Goal: Task Accomplishment & Management: Complete application form

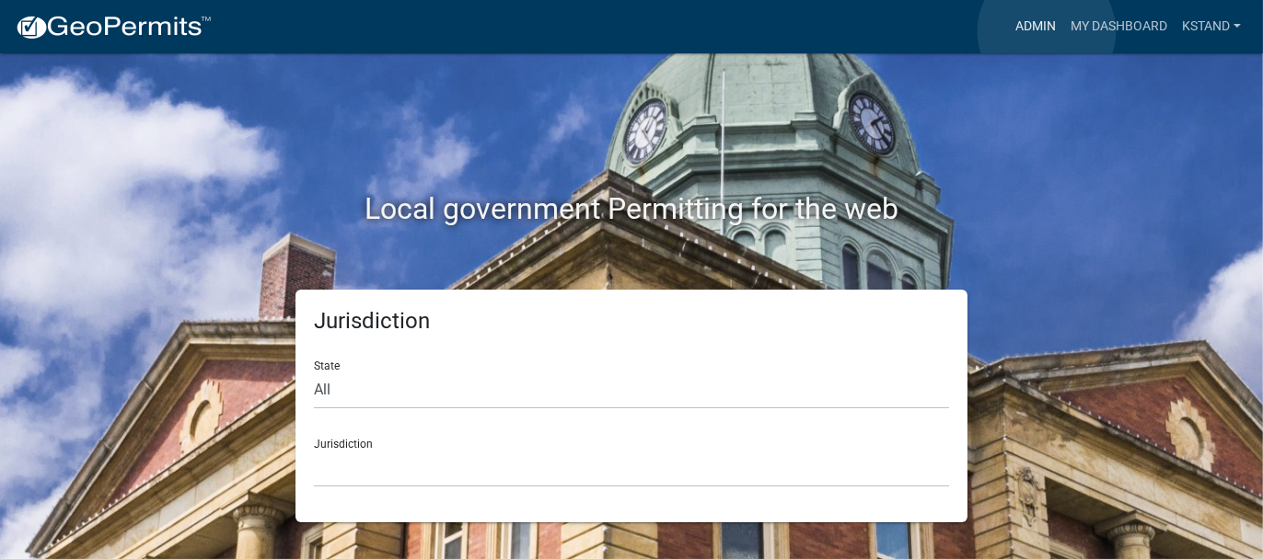
click at [1046, 31] on link "Admin" at bounding box center [1035, 26] width 55 height 35
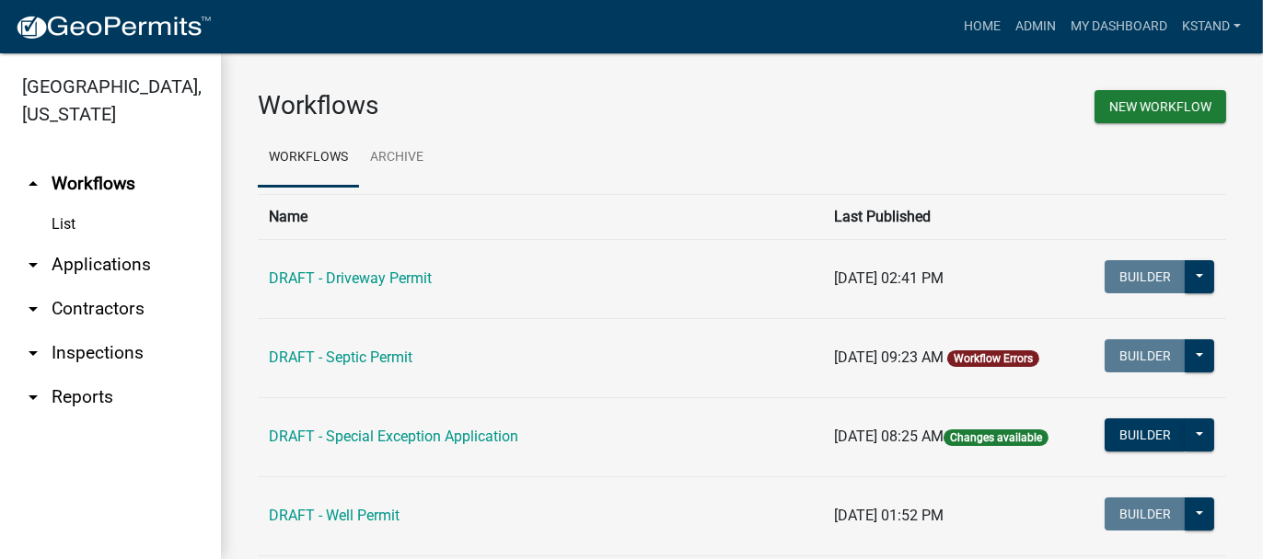
click at [88, 262] on link "arrow_drop_down Applications" at bounding box center [110, 265] width 221 height 44
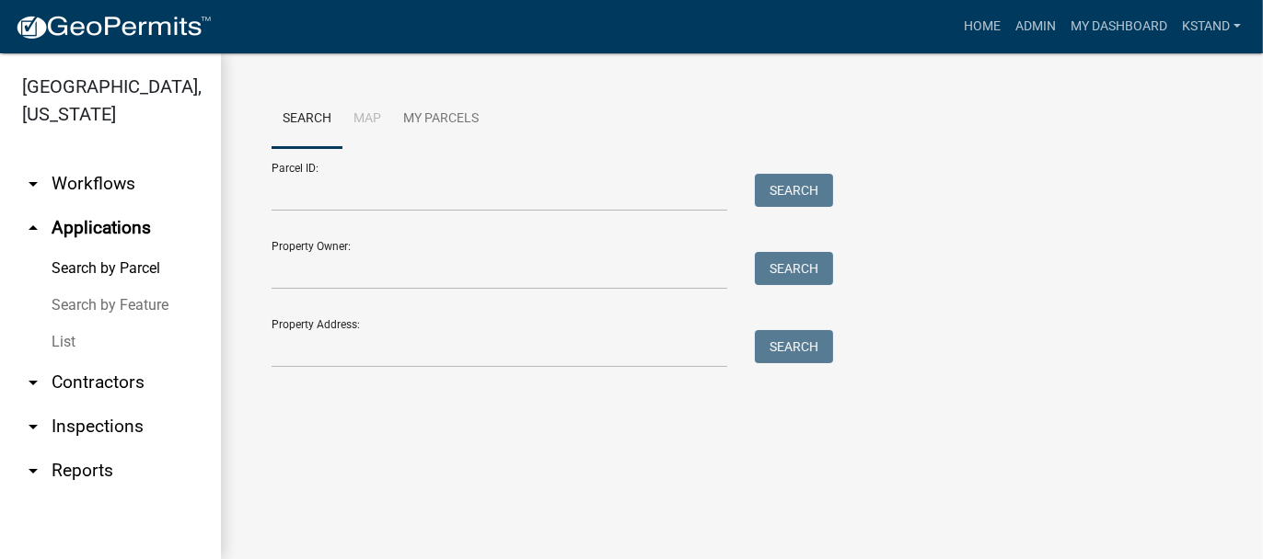
click at [57, 347] on link "List" at bounding box center [110, 342] width 221 height 37
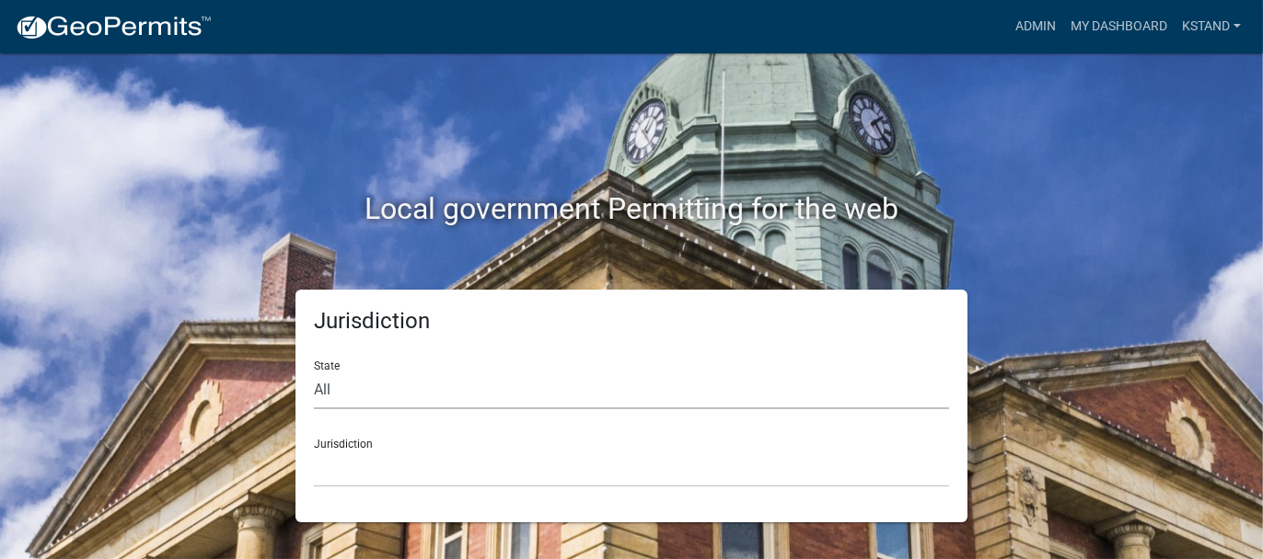
click at [329, 381] on select "All Colorado Georgia Indiana Iowa Kansas Minnesota Ohio South Carolina Wisconsin" at bounding box center [631, 391] width 635 height 38
select select "[US_STATE]"
click at [314, 372] on select "All Colorado Georgia Indiana Iowa Kansas Minnesota Ohio South Carolina Wisconsin" at bounding box center [631, 391] width 635 height 38
click at [366, 464] on select "City of Charlestown, Indiana City of Jeffersonville, Indiana City of Logansport…" at bounding box center [631, 469] width 635 height 38
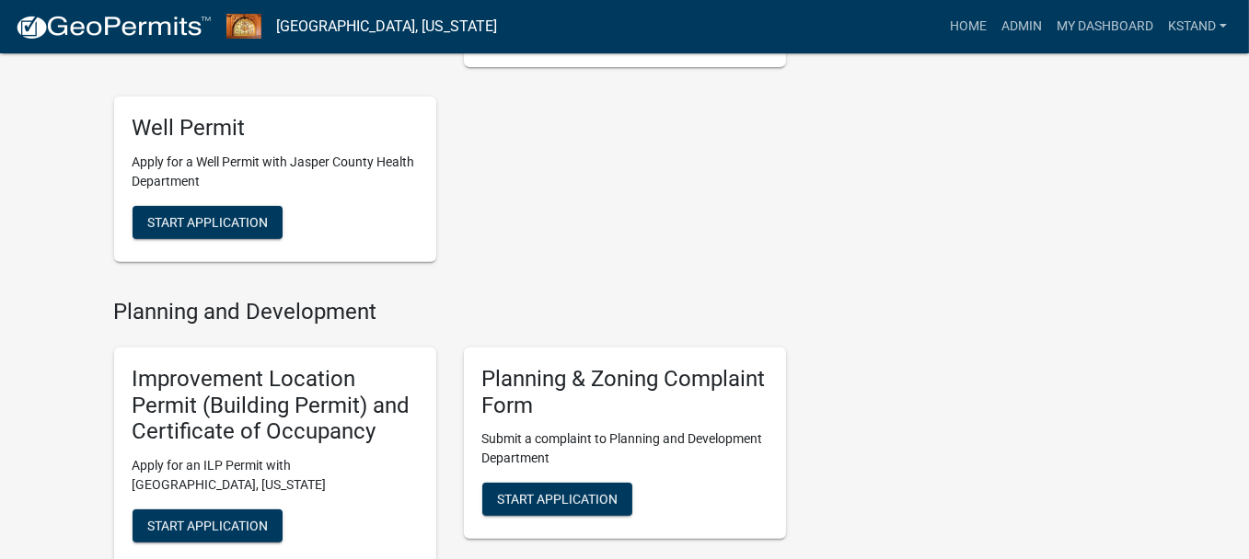
scroll to position [1104, 0]
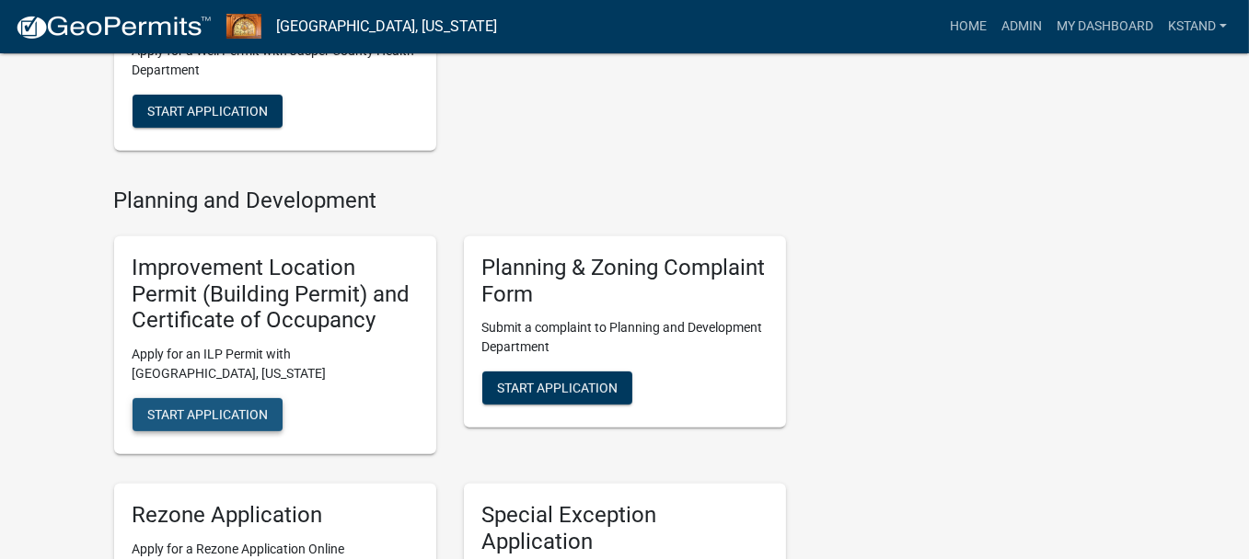
click at [248, 418] on span "Start Application" at bounding box center [207, 415] width 121 height 15
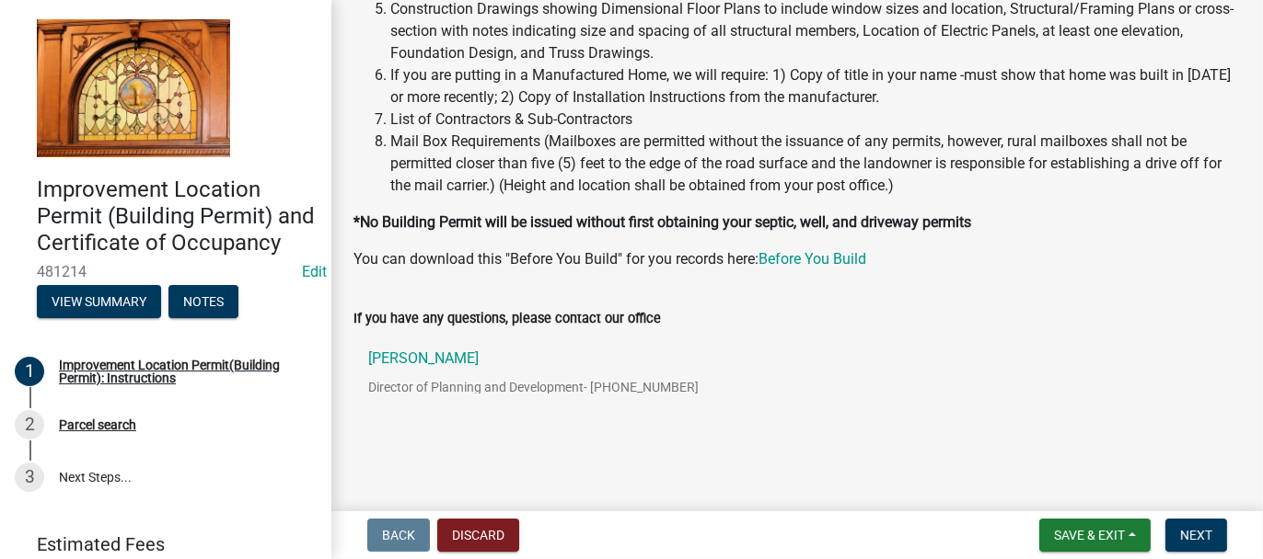
scroll to position [389, 0]
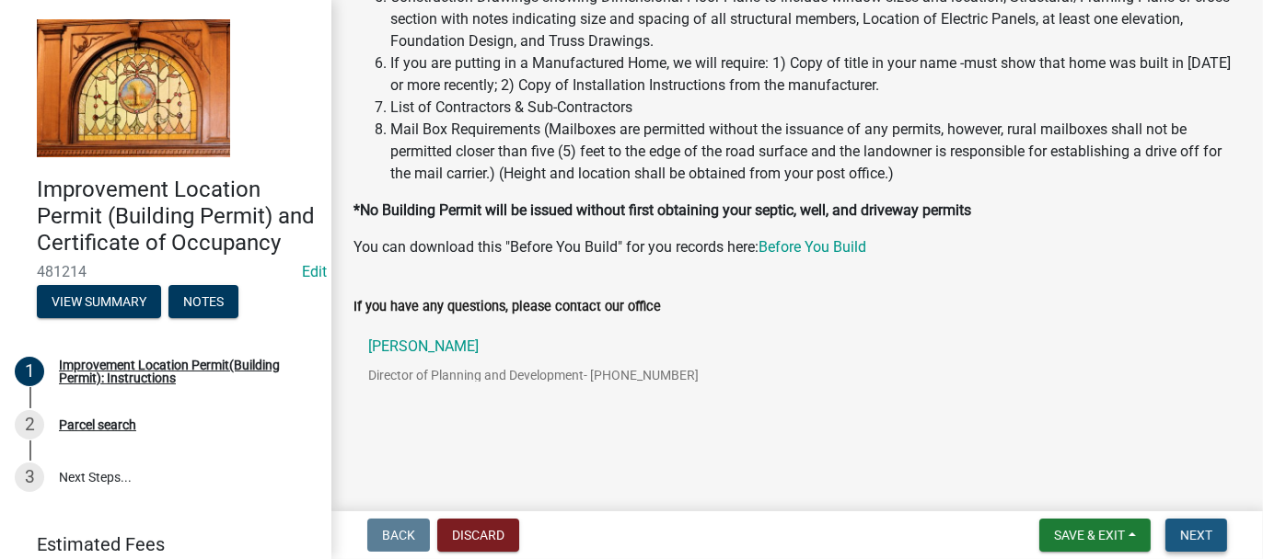
click at [1197, 532] on span "Next" at bounding box center [1196, 535] width 32 height 15
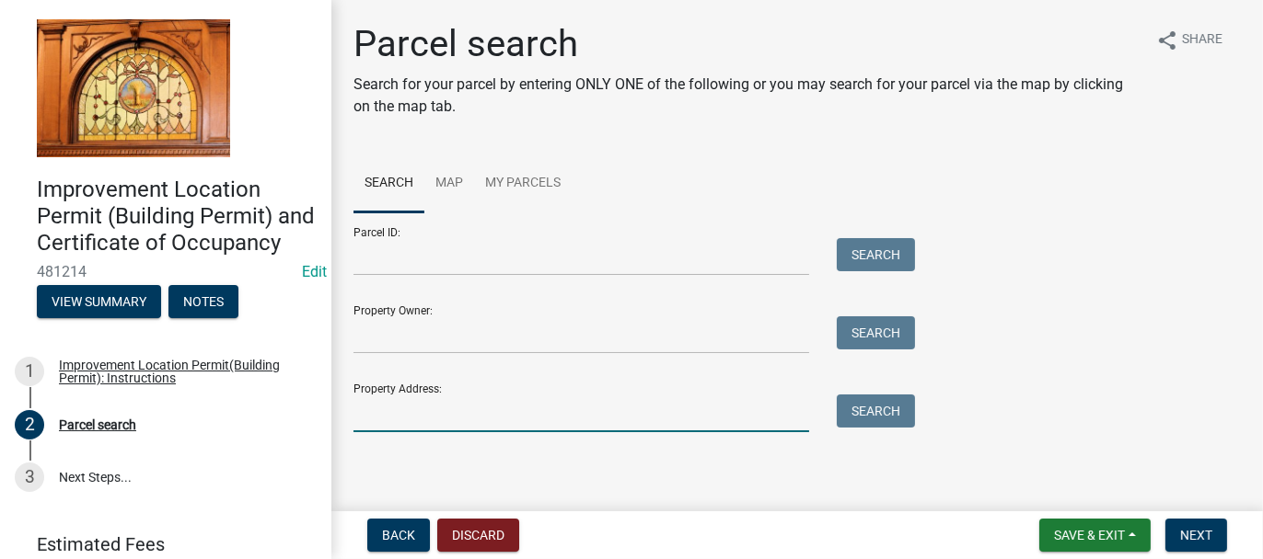
click at [397, 404] on input "Property Address:" at bounding box center [580, 414] width 455 height 38
type input "10842 n 1000 w"
click at [867, 387] on div "Property Address: 10842 n 1000 w Search" at bounding box center [629, 400] width 552 height 63
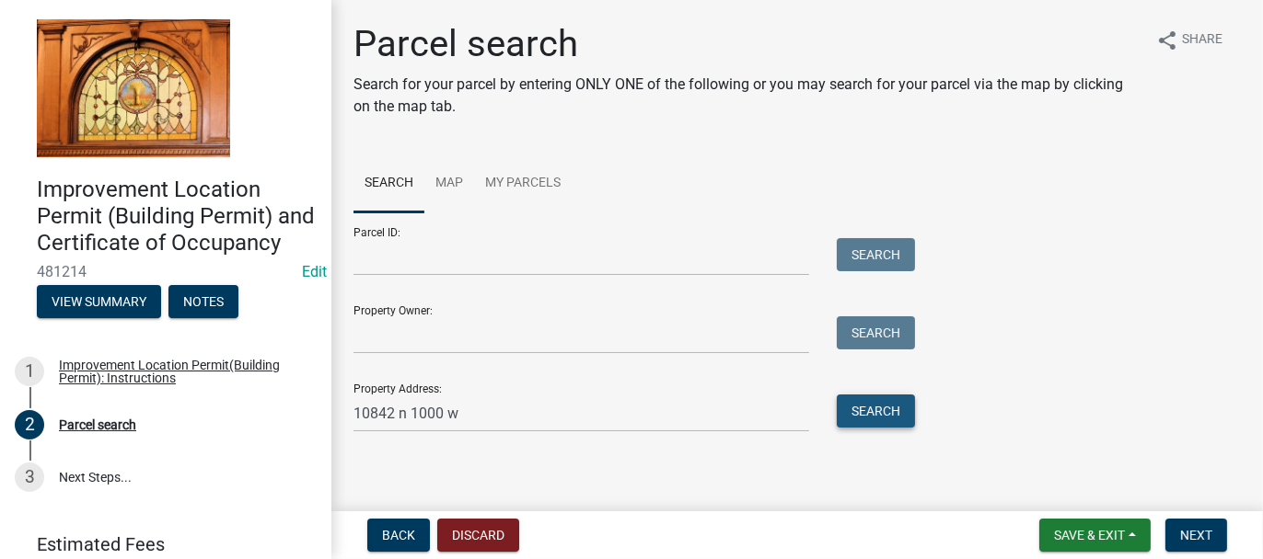
click at [864, 403] on button "Search" at bounding box center [875, 411] width 78 height 33
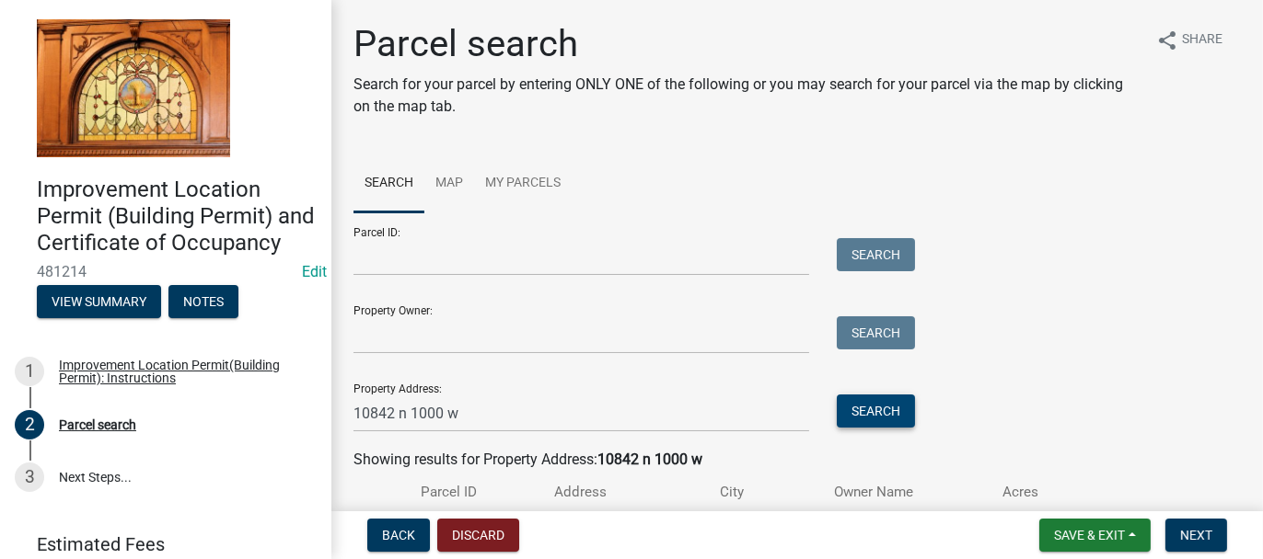
scroll to position [141, 0]
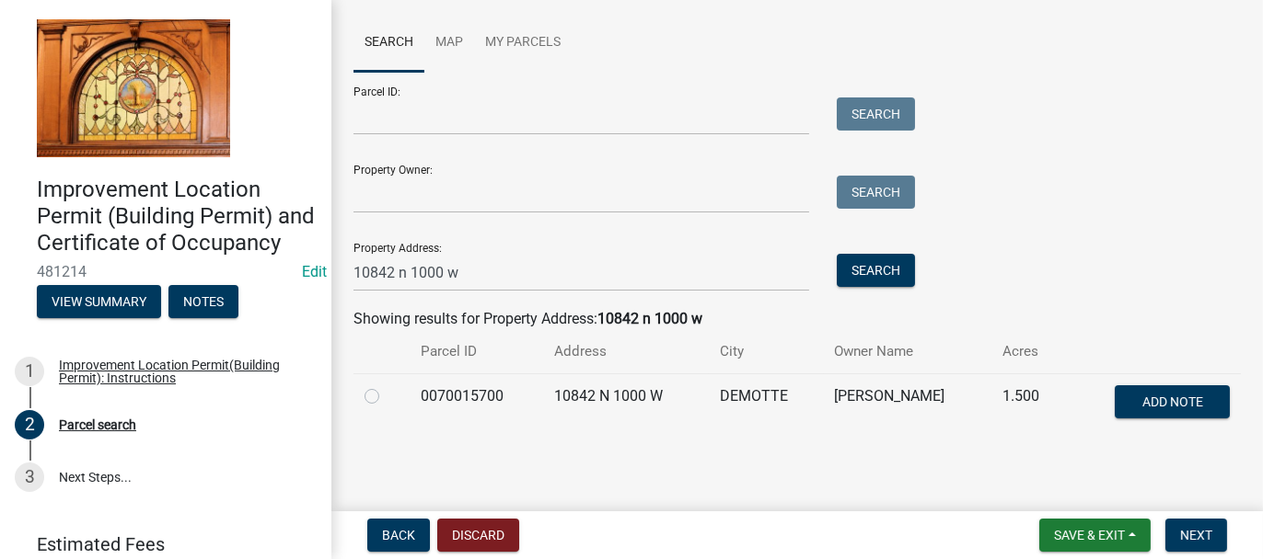
click at [386, 386] on label at bounding box center [386, 386] width 0 height 0
click at [386, 392] on input "radio" at bounding box center [392, 392] width 12 height 12
radio input "true"
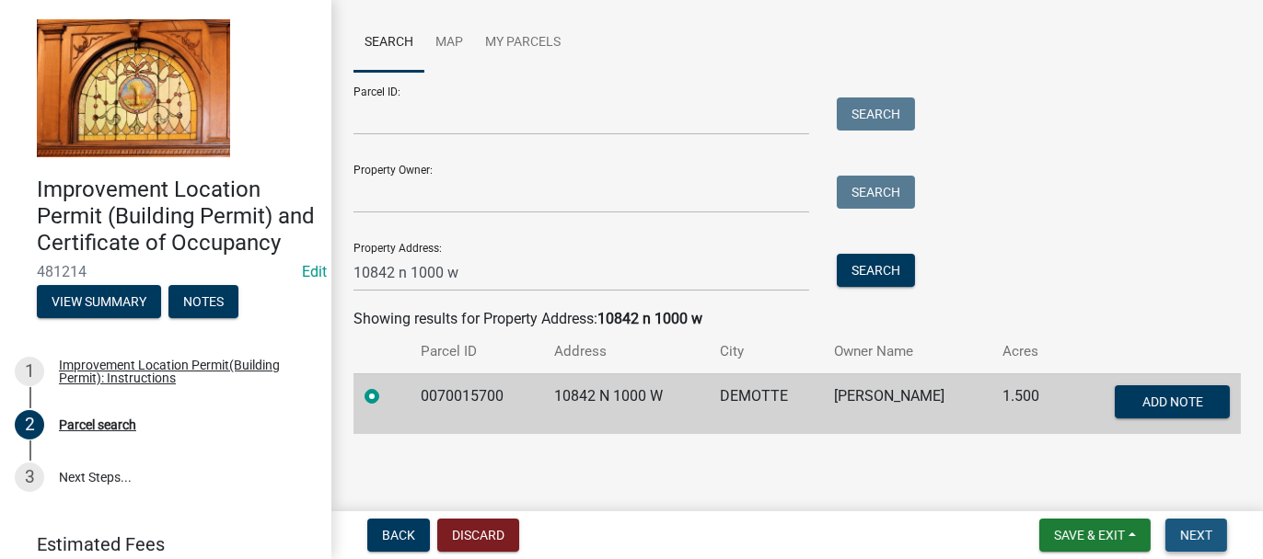
click at [1198, 537] on span "Next" at bounding box center [1196, 535] width 32 height 15
click at [1202, 543] on span "Next" at bounding box center [1196, 535] width 32 height 15
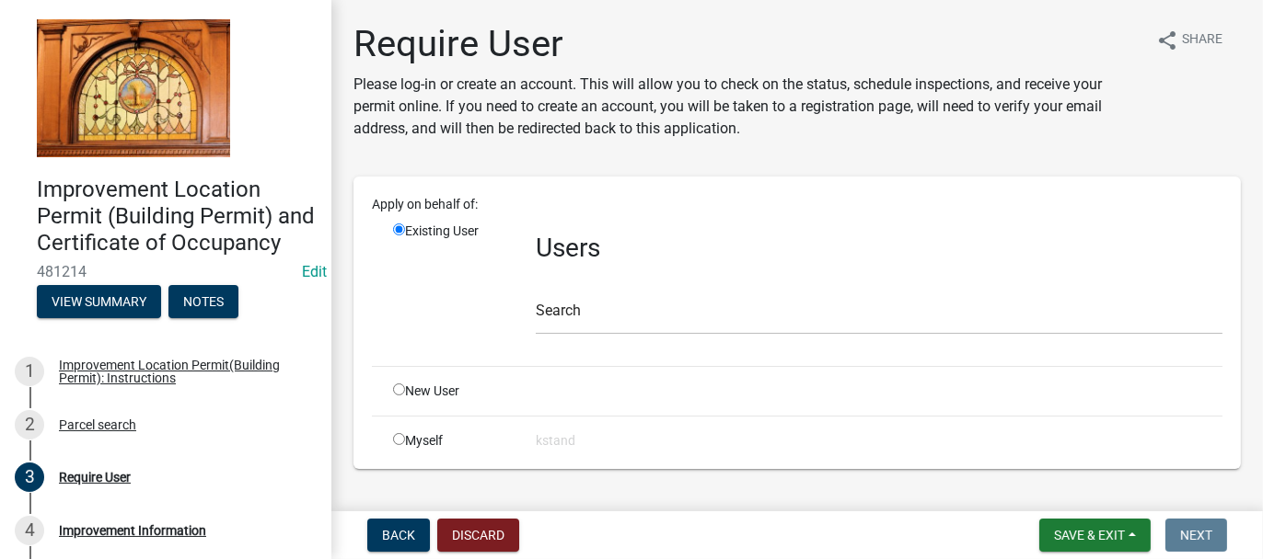
click at [398, 389] on input "radio" at bounding box center [399, 390] width 12 height 12
radio input "true"
radio input "false"
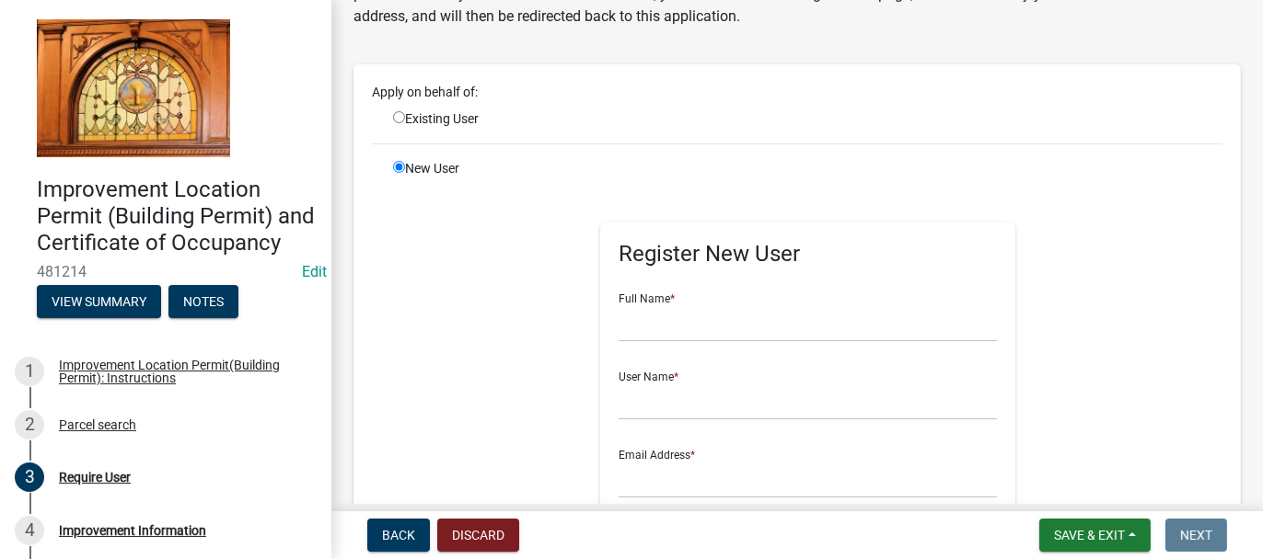
scroll to position [184, 0]
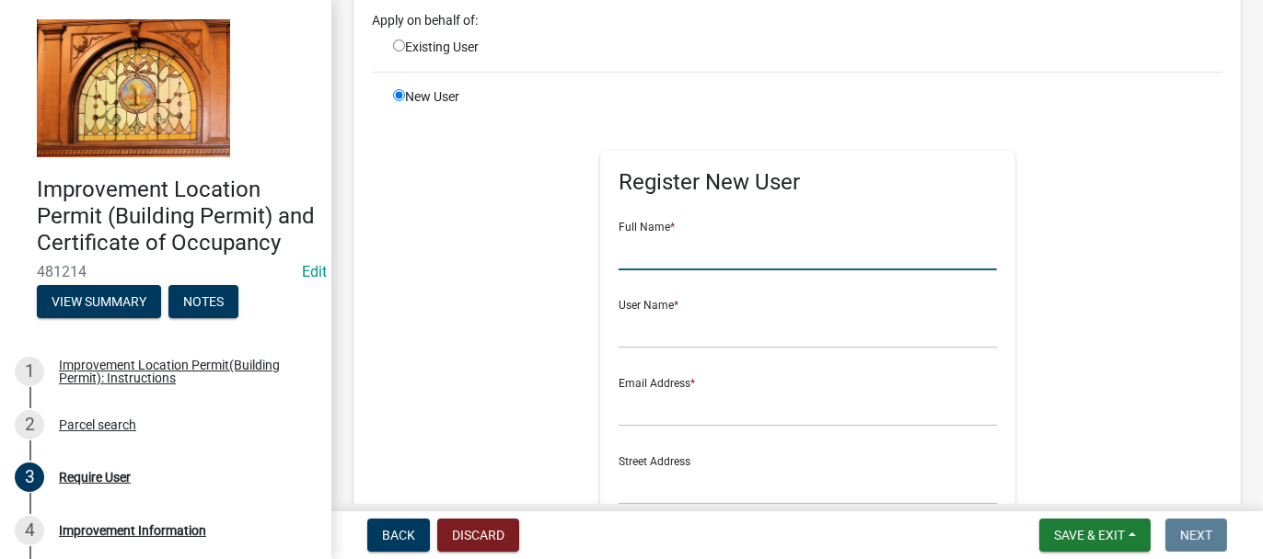
click at [672, 254] on input "text" at bounding box center [807, 252] width 378 height 38
type input "CHRIS KERULIS"
click at [657, 328] on input "text" at bounding box center [807, 330] width 378 height 38
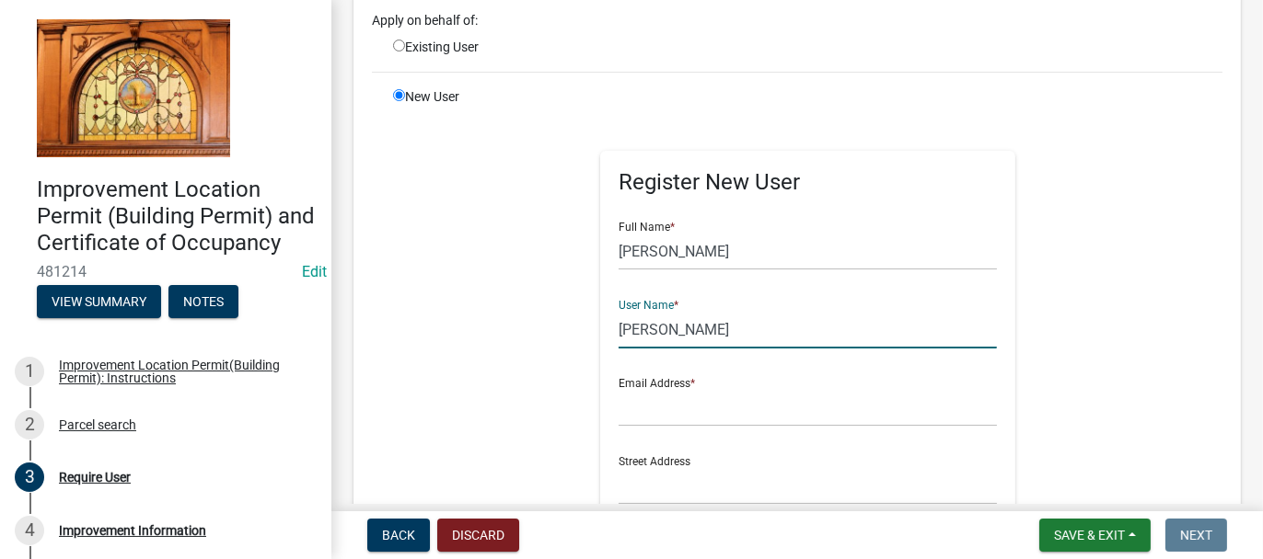
type input "CHRIS KERULIS"
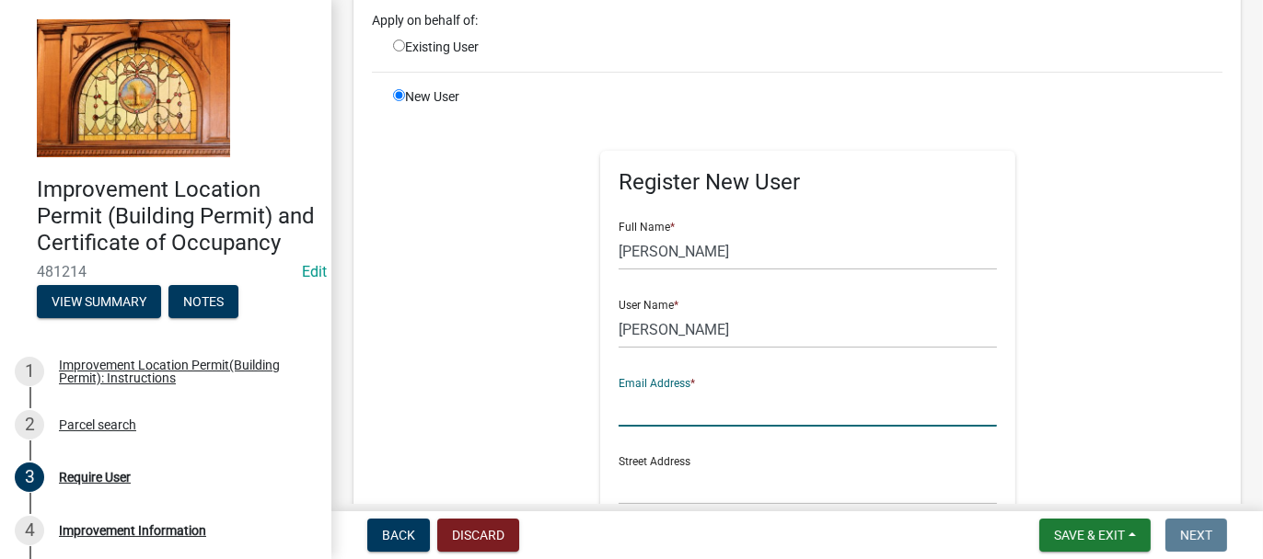
click at [647, 396] on input "text" at bounding box center [807, 408] width 378 height 38
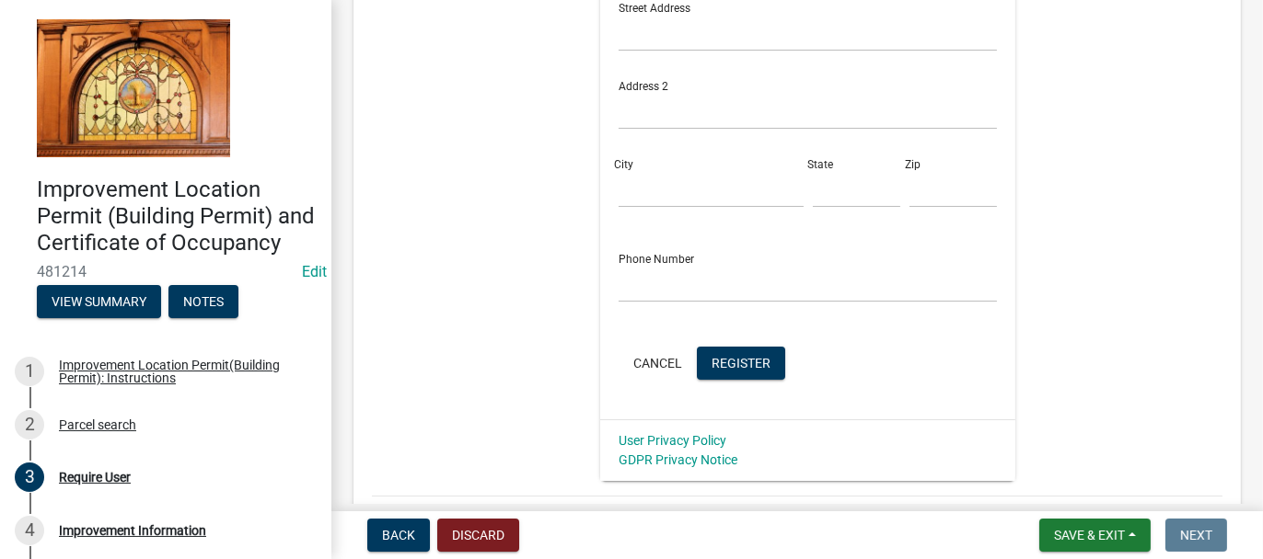
scroll to position [644, 0]
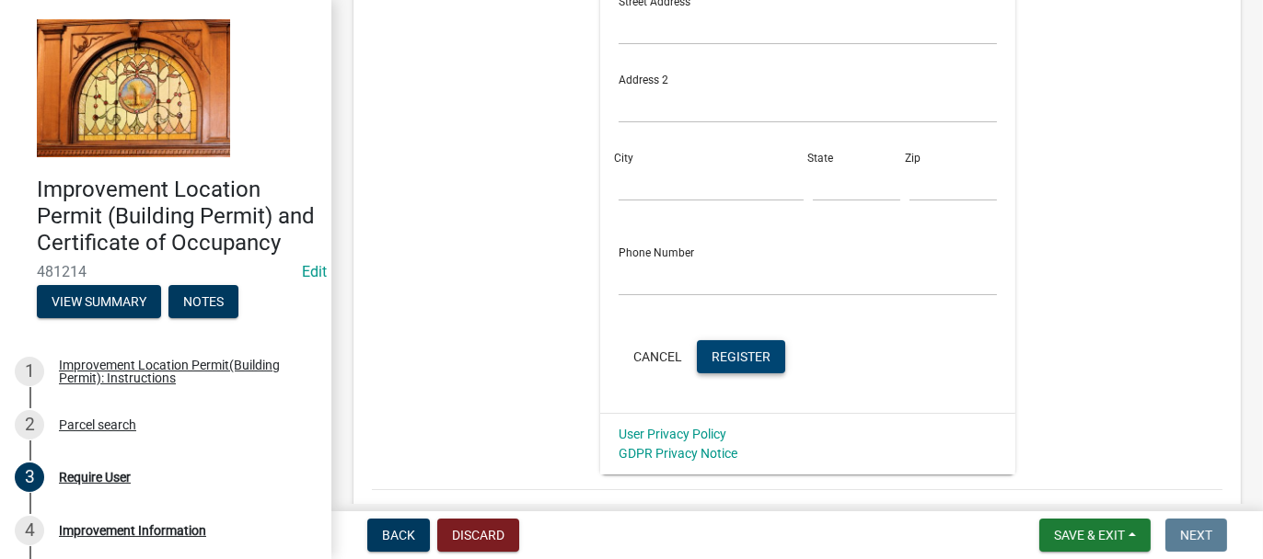
type input "KERULISCONSTRUCTION@GMAIL.COM"
click at [752, 352] on span "Register" at bounding box center [740, 356] width 59 height 15
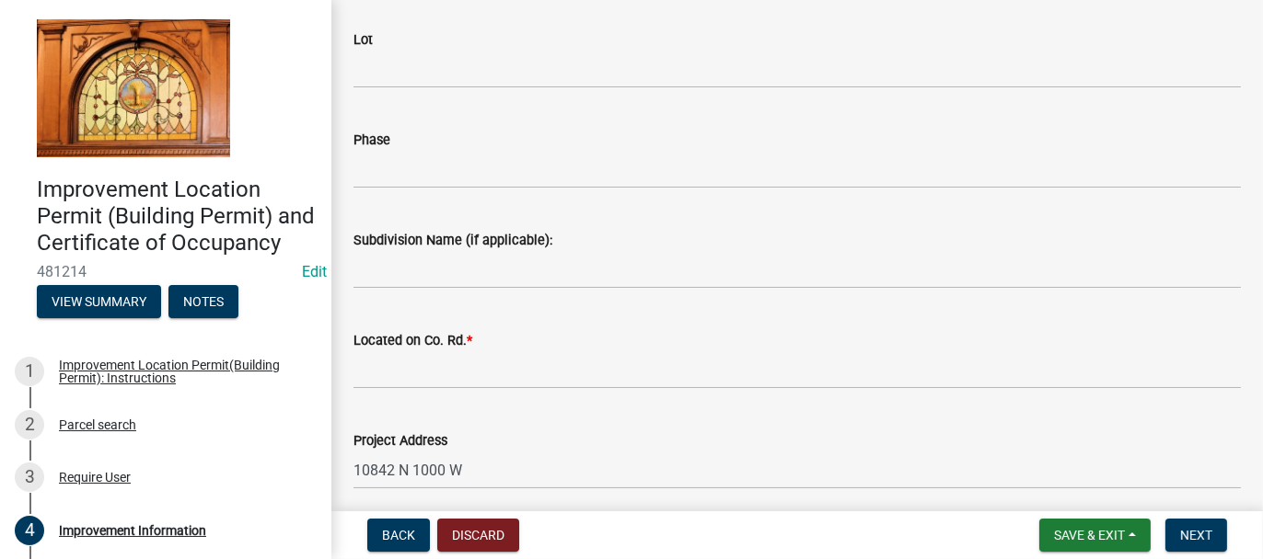
scroll to position [368, 0]
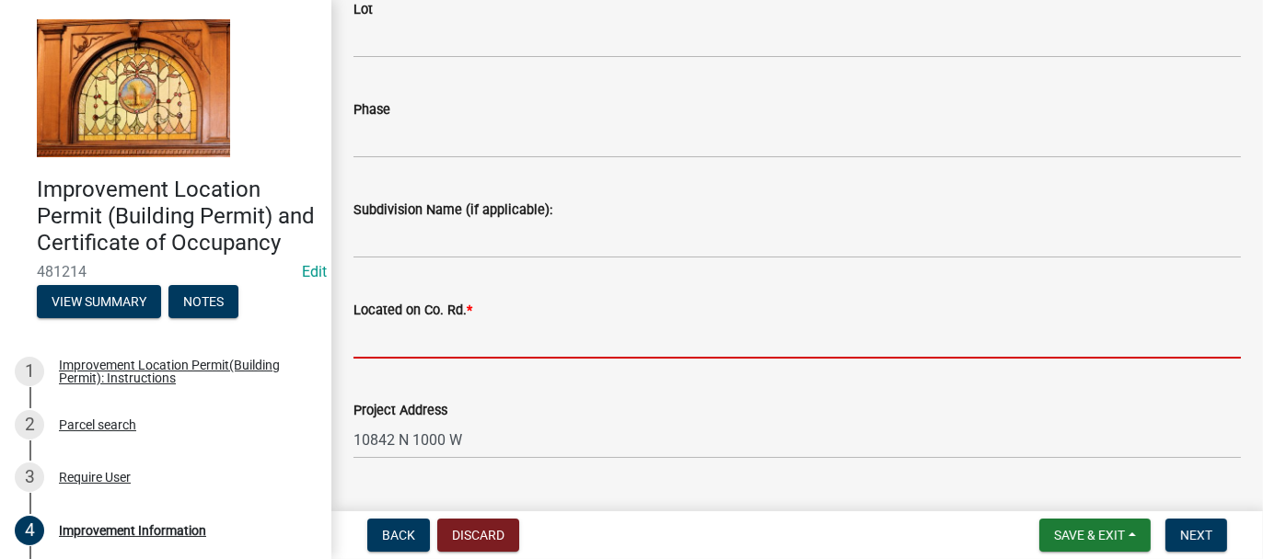
click at [417, 331] on input "Located on Co. Rd. *" at bounding box center [796, 340] width 887 height 38
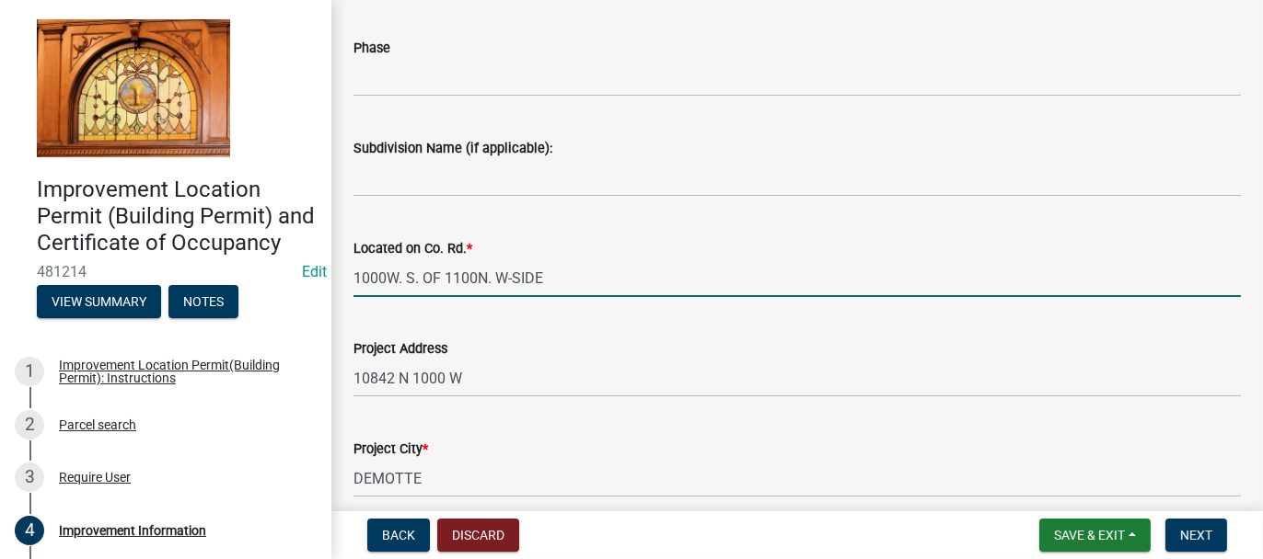
scroll to position [460, 0]
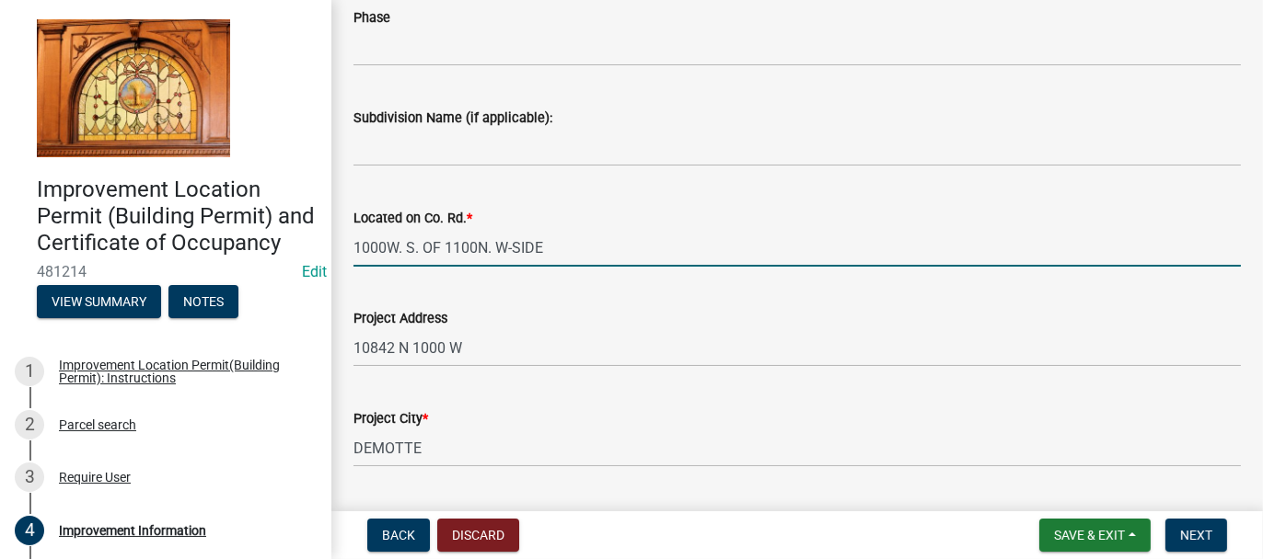
type input "1000W. S. OF 1100N. W-SIDE"
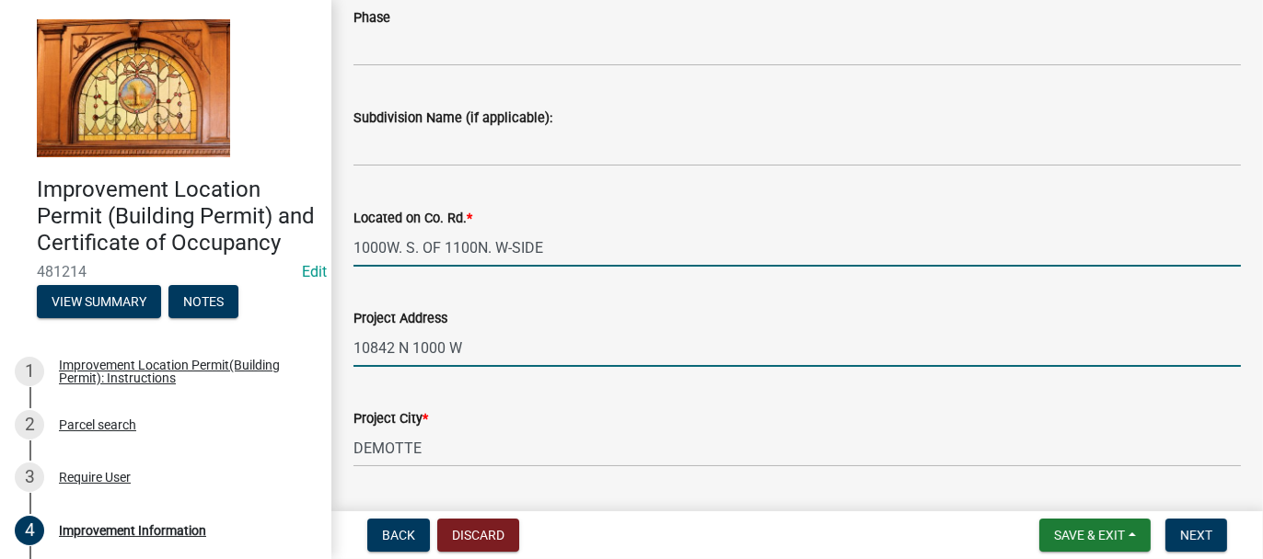
click at [469, 344] on input "10842 N 1000 W" at bounding box center [796, 348] width 887 height 38
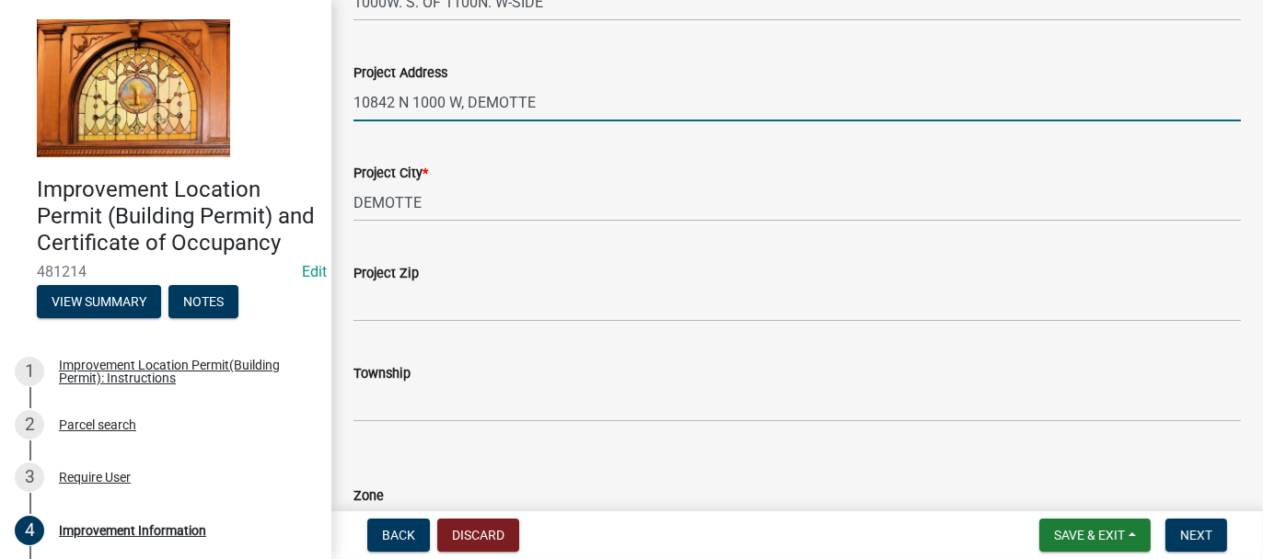
scroll to position [736, 0]
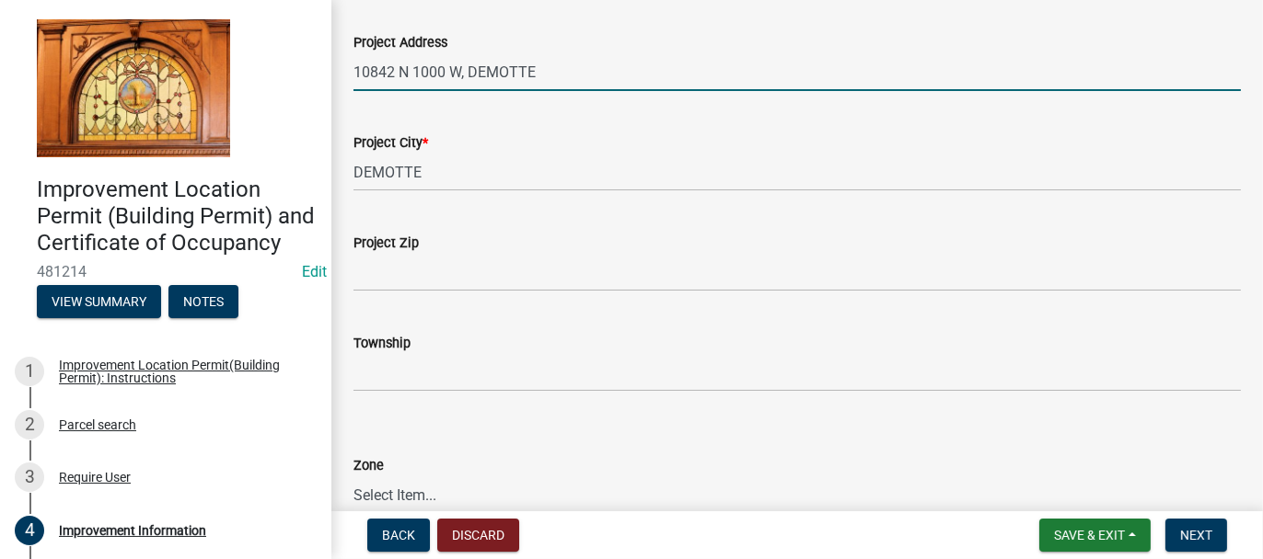
type input "10842 N 1000 W, DEMOTTE"
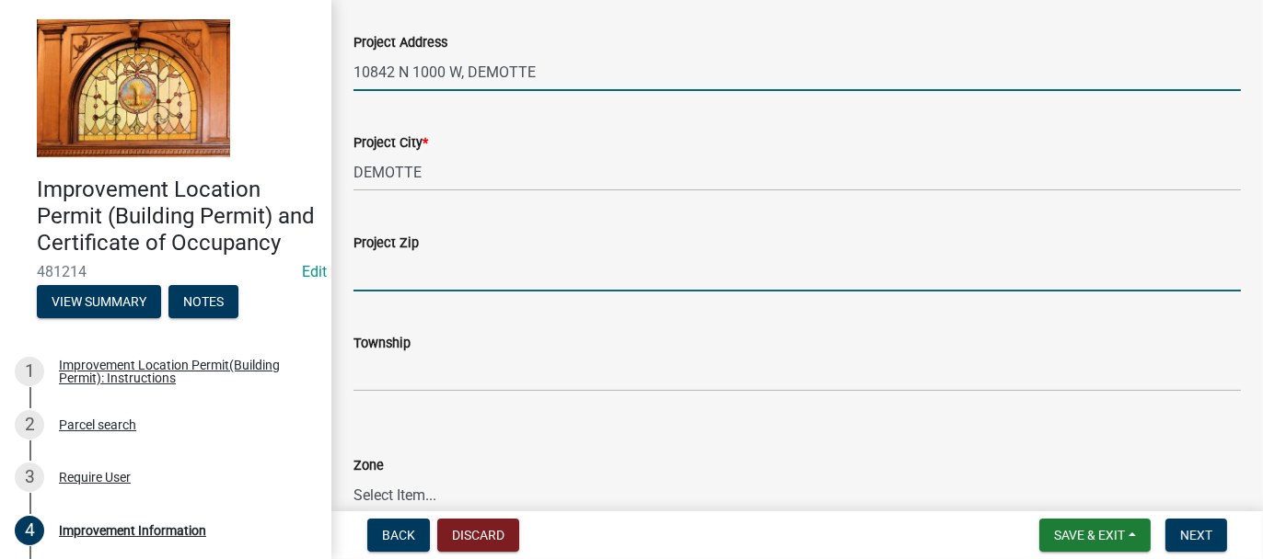
click at [386, 271] on input "Project Zip" at bounding box center [796, 273] width 887 height 38
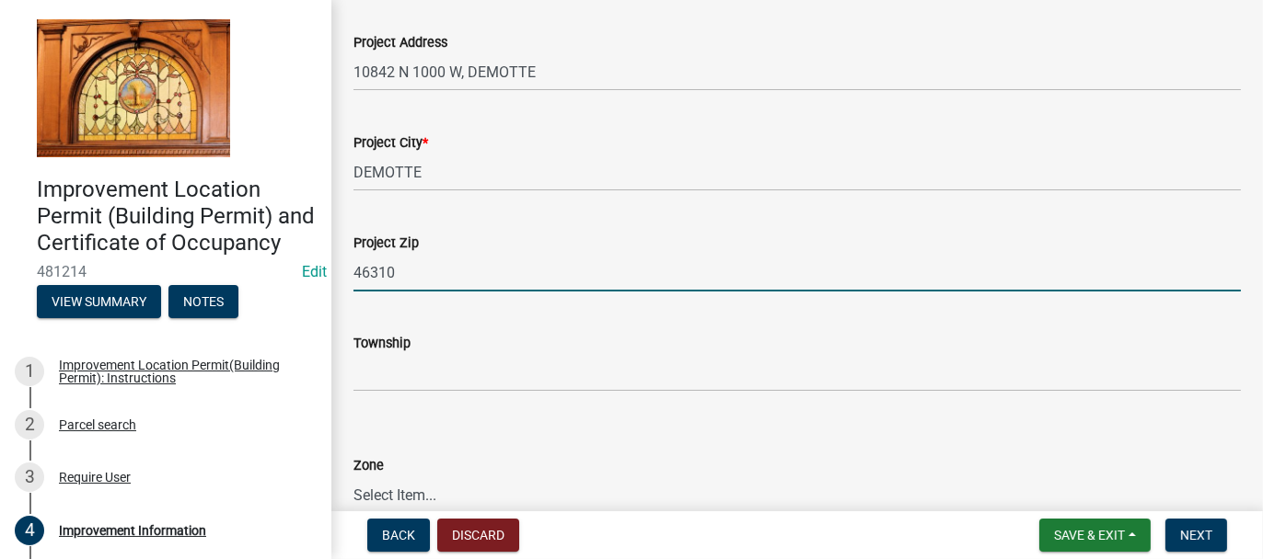
type input "46310"
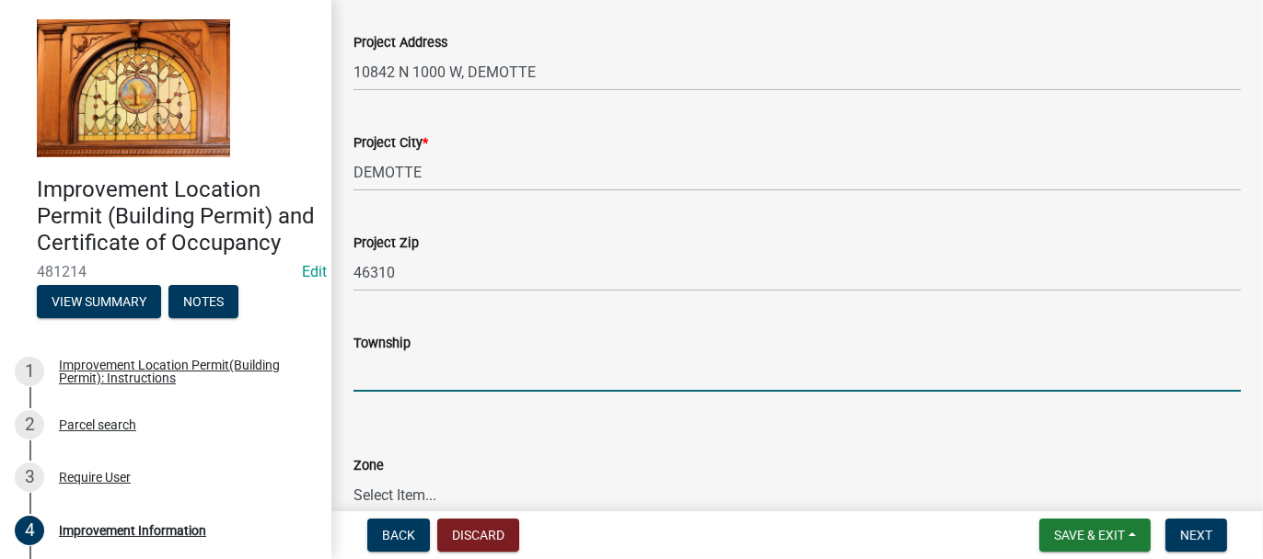
drag, startPoint x: 388, startPoint y: 366, endPoint x: 373, endPoint y: 341, distance: 29.4
click at [388, 366] on input "Township" at bounding box center [796, 373] width 887 height 38
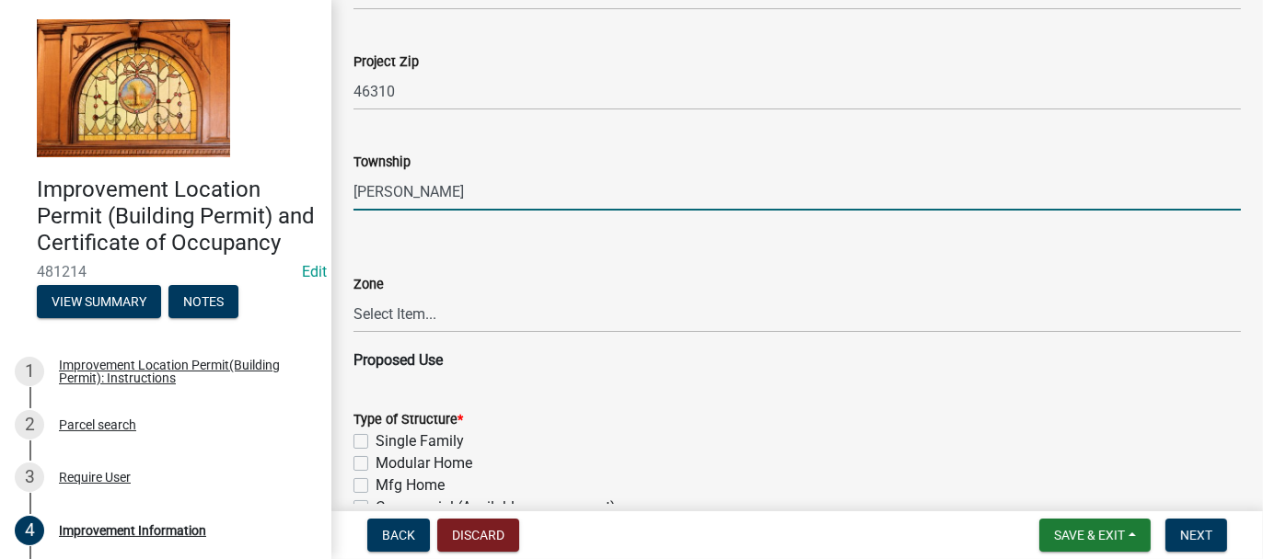
scroll to position [920, 0]
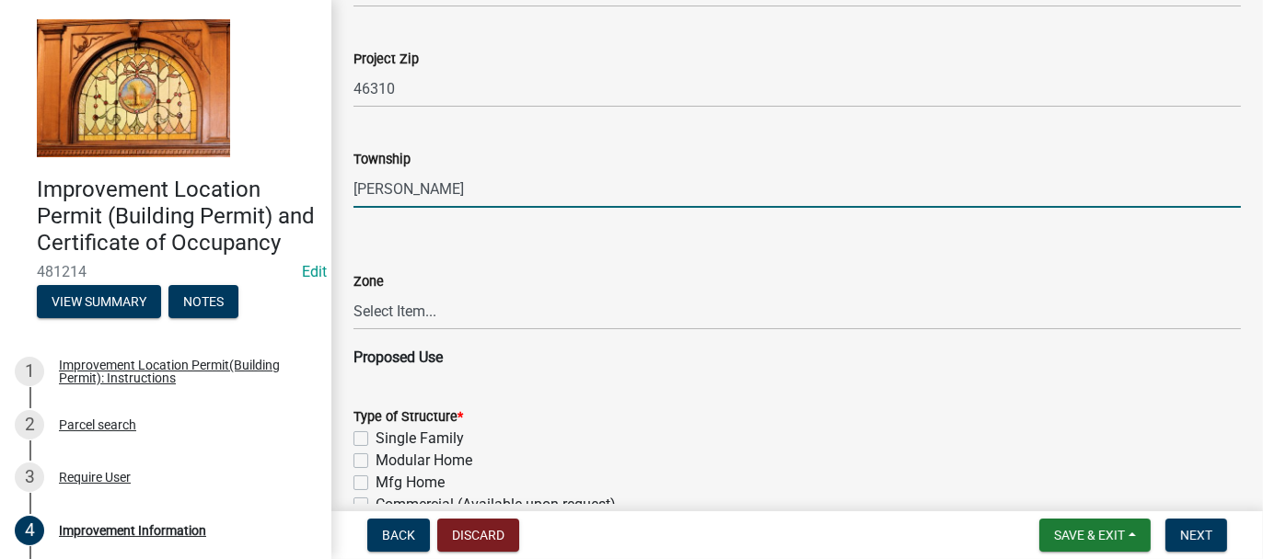
type input "KEENER"
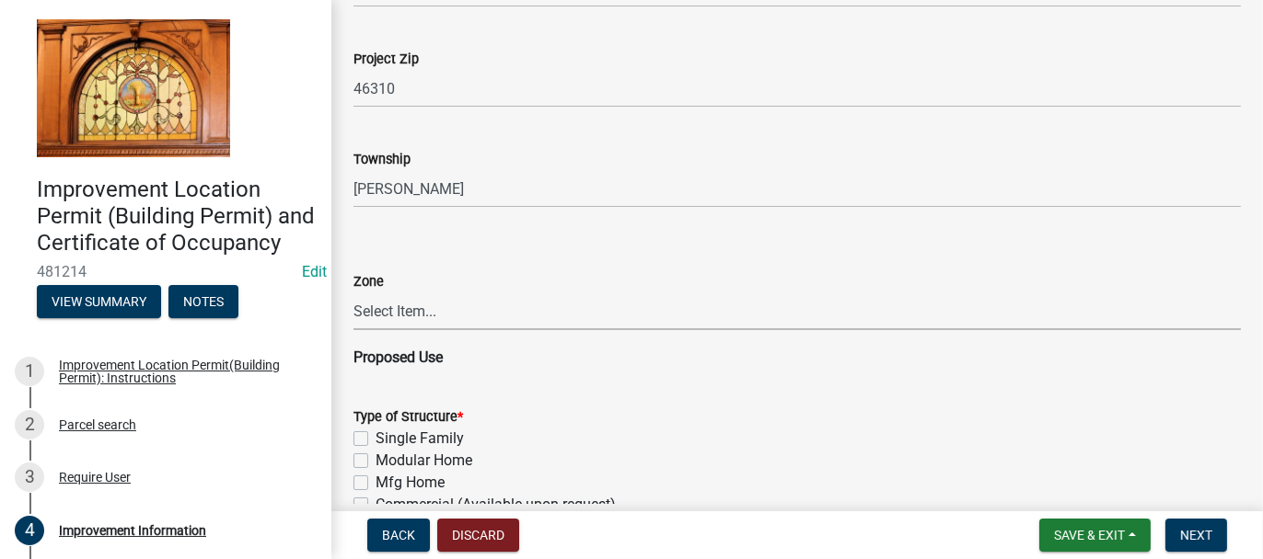
click at [378, 310] on select "Select Item... CO - Conservation PR - Parks & Recreation A1 - Conservation Agri…" at bounding box center [796, 312] width 887 height 38
click at [353, 293] on select "Select Item... CO - Conservation PR - Parks & Recreation A1 - Conservation Agri…" at bounding box center [796, 312] width 887 height 38
select select "8223da26-0ac6-488f-81e7-4bb0725dcd0b"
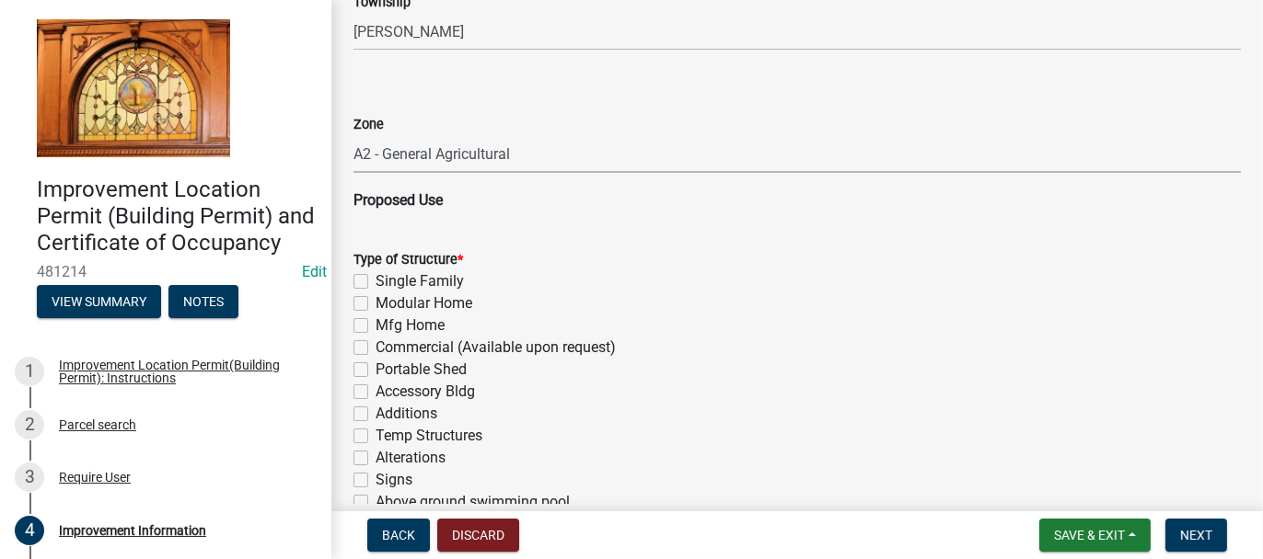
scroll to position [1104, 0]
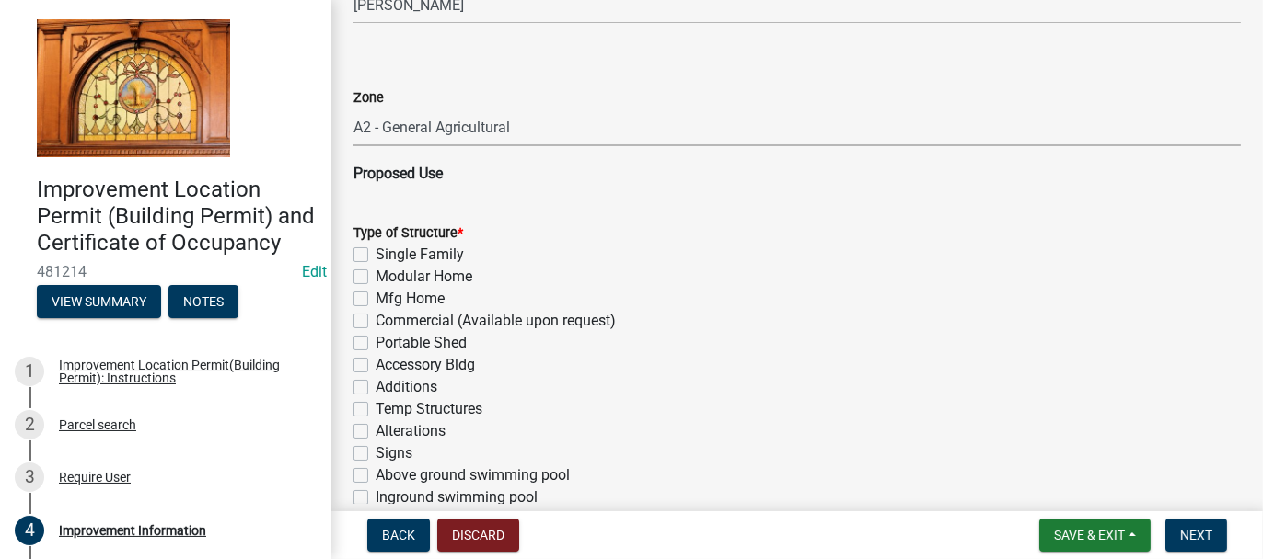
click at [375, 254] on label "Single Family" at bounding box center [419, 255] width 88 height 22
click at [375, 254] on input "Single Family" at bounding box center [381, 250] width 12 height 12
checkbox input "true"
checkbox input "false"
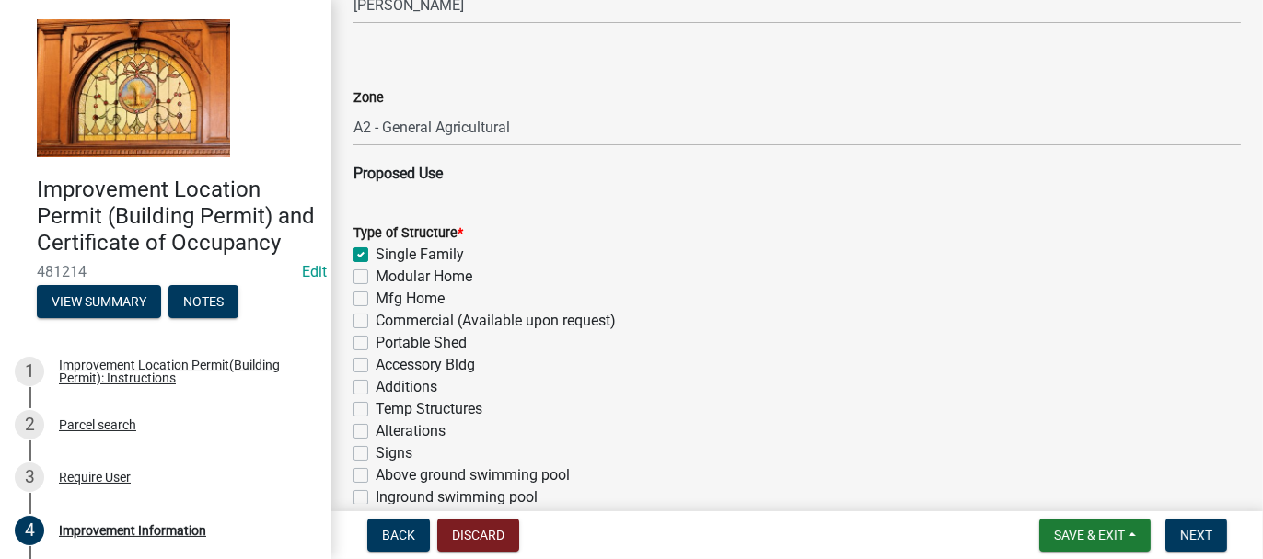
checkbox input "false"
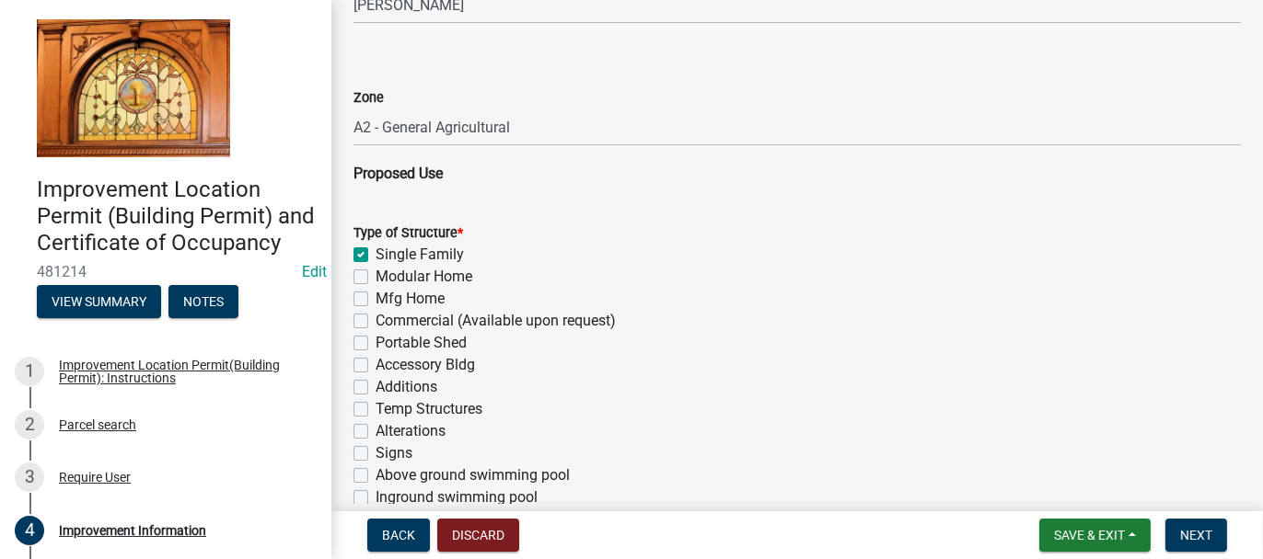
checkbox input "false"
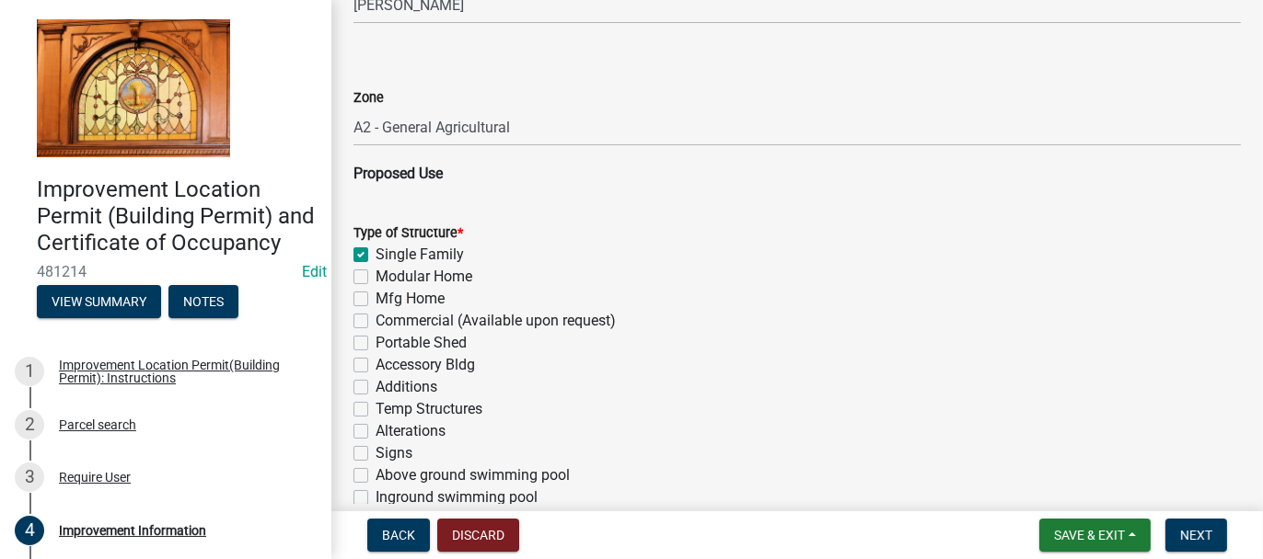
checkbox input "false"
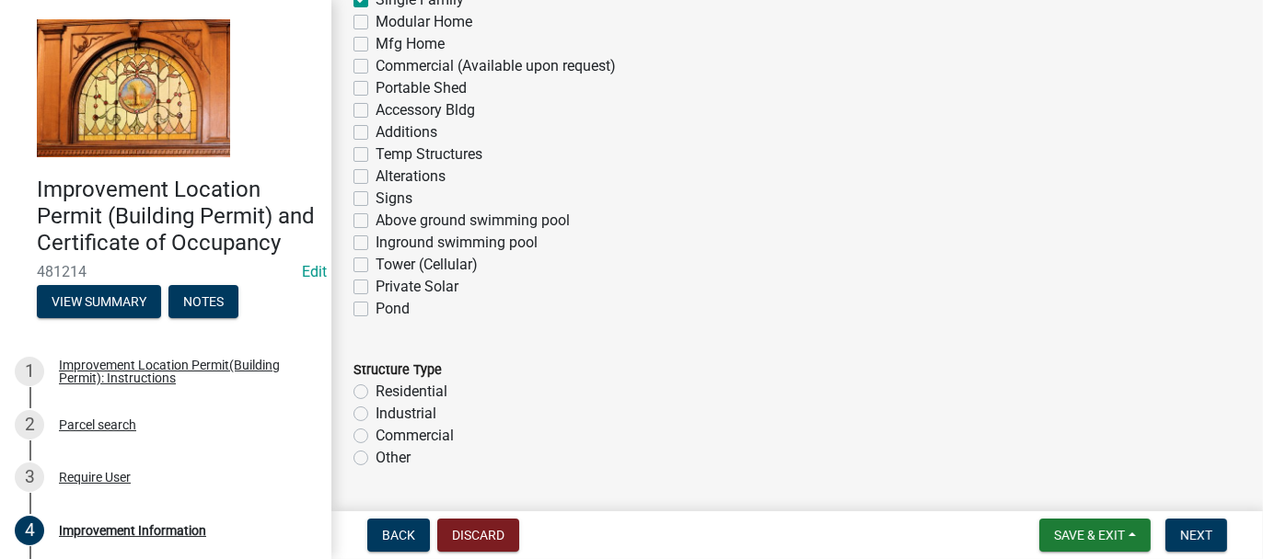
scroll to position [1380, 0]
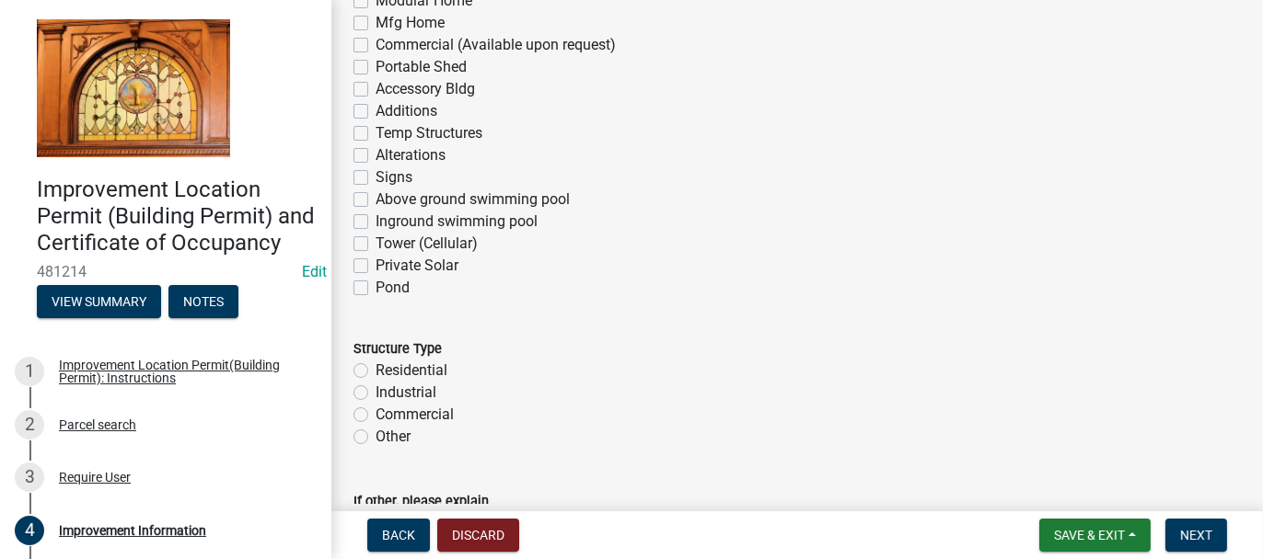
click at [375, 367] on label "Residential" at bounding box center [411, 371] width 72 height 22
click at [375, 367] on input "Residential" at bounding box center [381, 366] width 12 height 12
radio input "true"
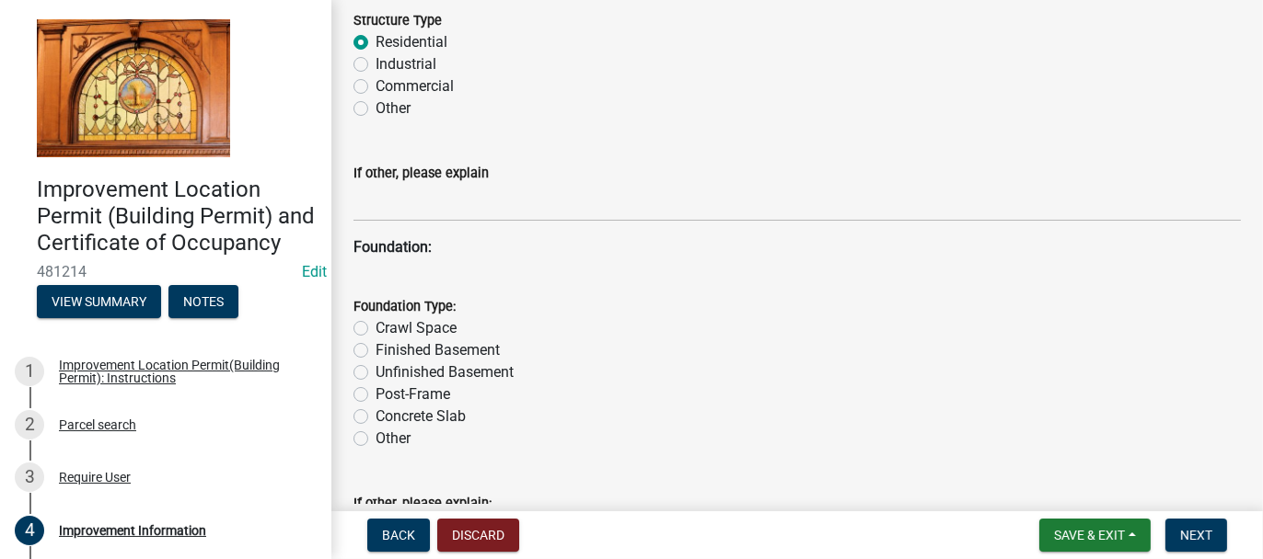
scroll to position [1748, 0]
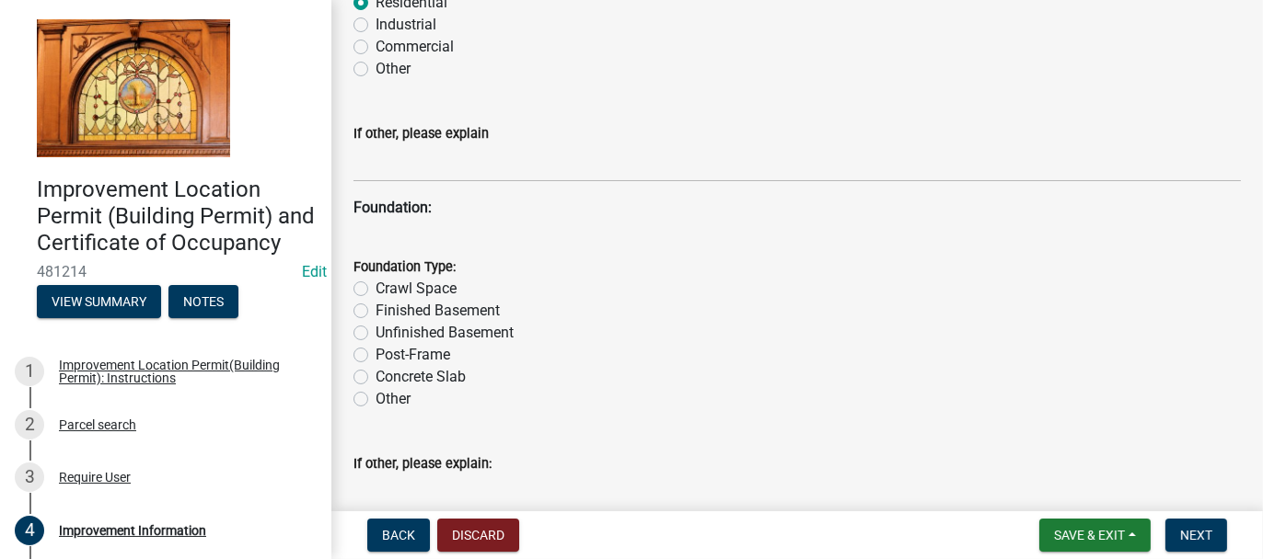
click at [375, 374] on label "Concrete Slab" at bounding box center [420, 377] width 90 height 22
click at [375, 374] on input "Concrete Slab" at bounding box center [381, 372] width 12 height 12
radio input "true"
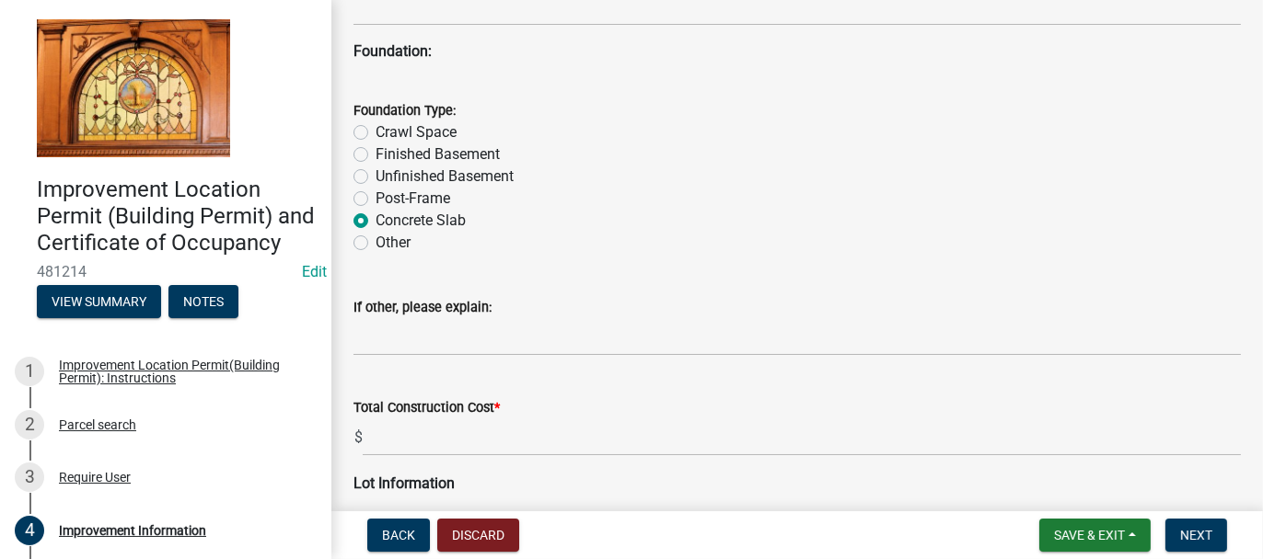
scroll to position [1932, 0]
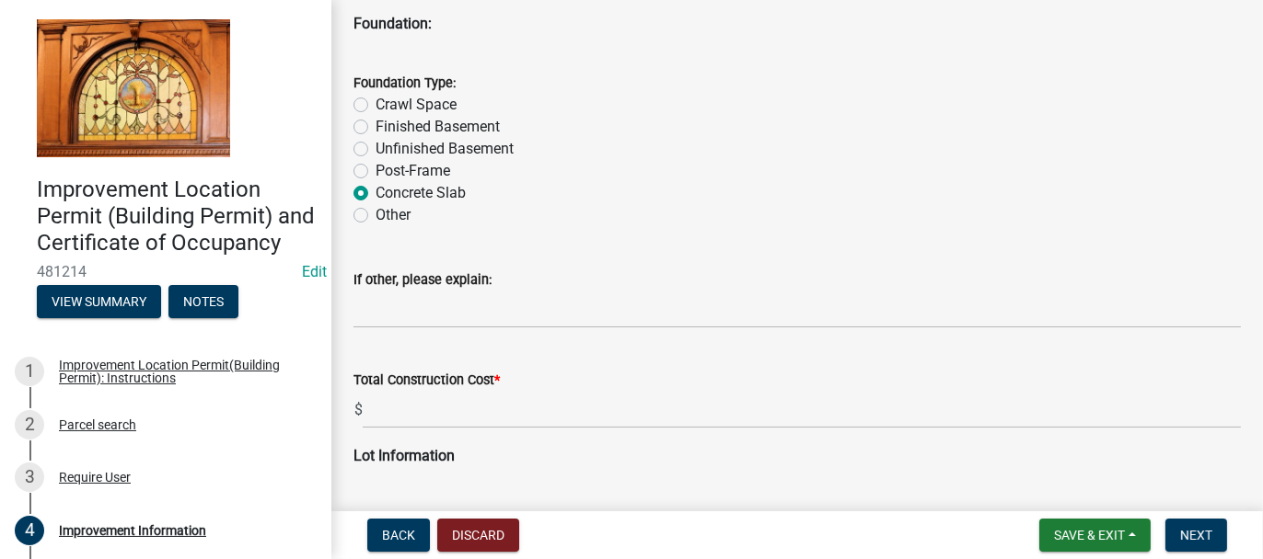
click at [375, 167] on label "Post-Frame" at bounding box center [412, 171] width 75 height 22
click at [375, 167] on input "Post-Frame" at bounding box center [381, 166] width 12 height 12
radio input "true"
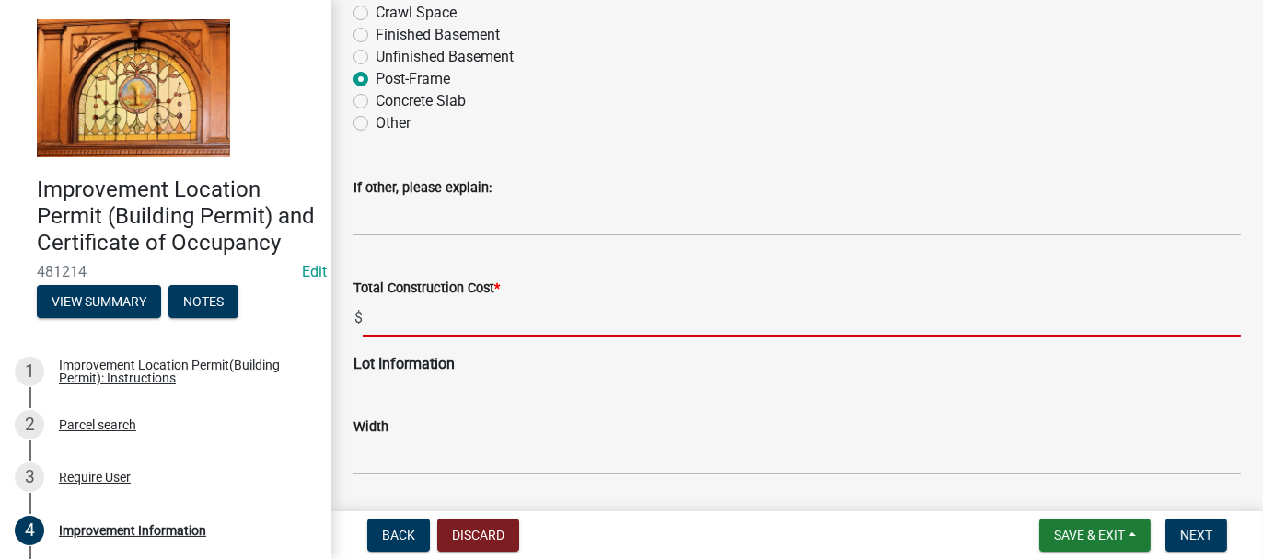
click at [378, 321] on input "text" at bounding box center [802, 318] width 878 height 38
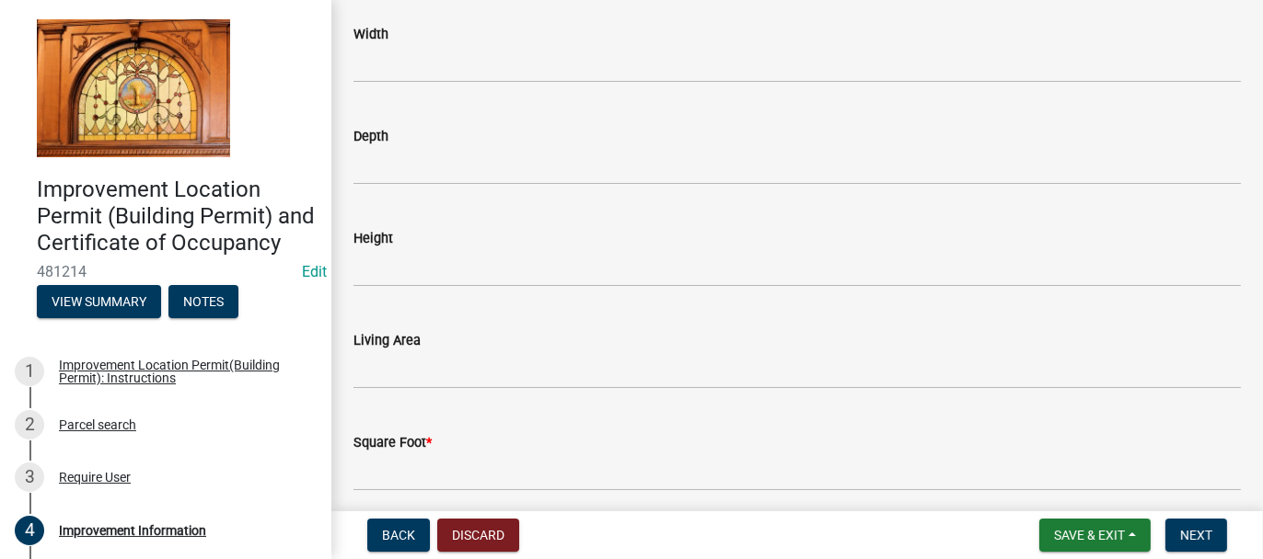
scroll to position [2853, 0]
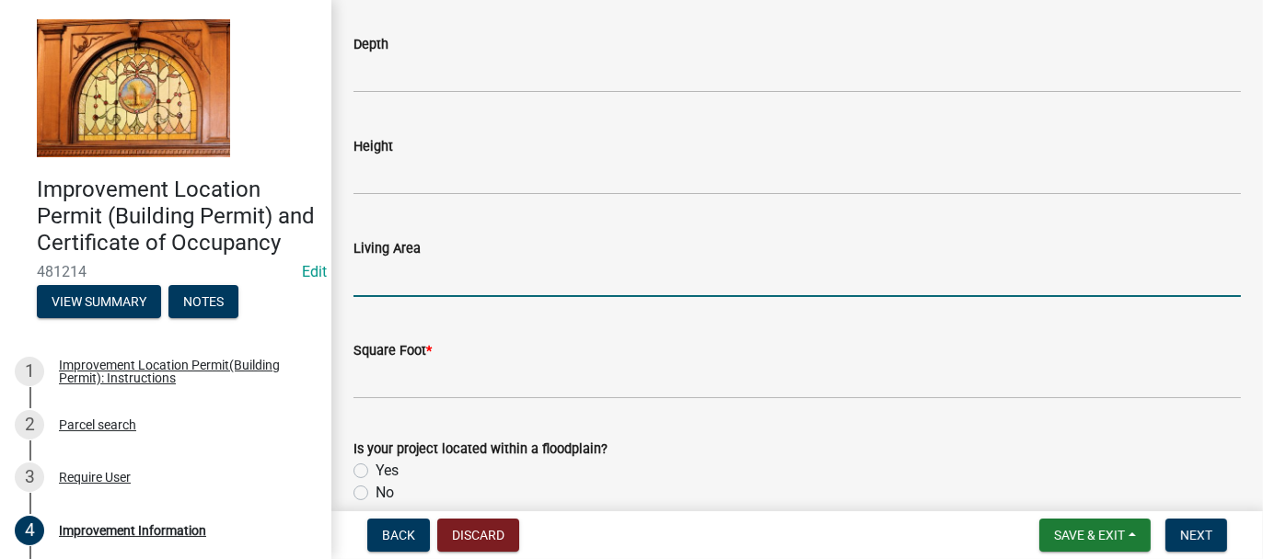
type input "225000"
click at [384, 271] on input "text" at bounding box center [796, 278] width 887 height 38
type input "1674"
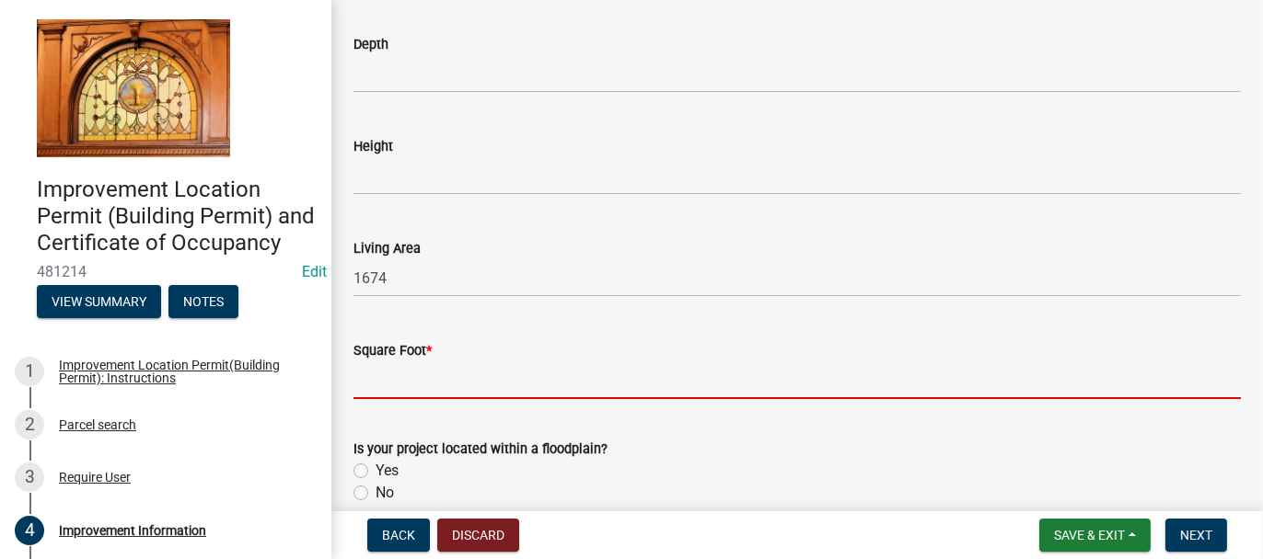
click at [391, 386] on input "text" at bounding box center [796, 381] width 887 height 38
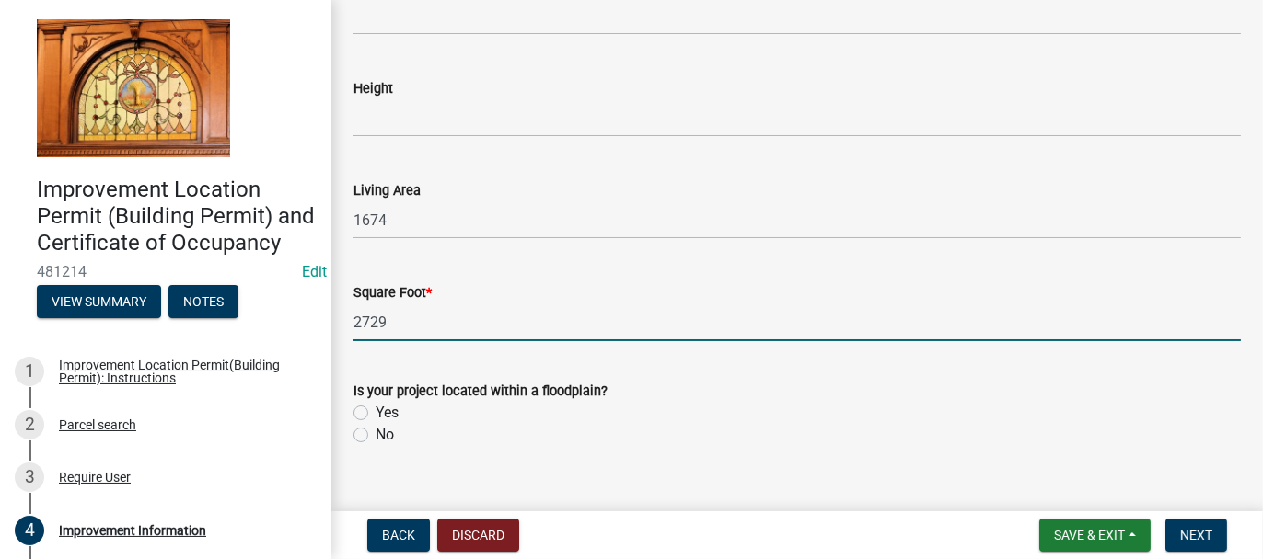
scroll to position [2940, 0]
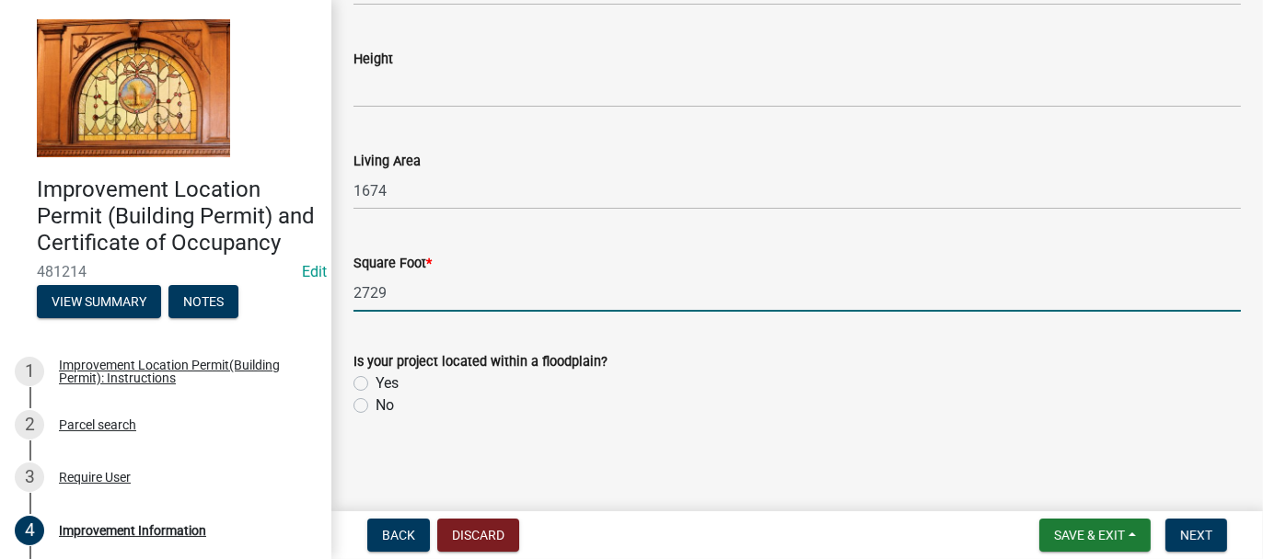
type input "2729"
click at [375, 404] on label "No" at bounding box center [384, 406] width 18 height 22
click at [375, 404] on input "No" at bounding box center [381, 401] width 12 height 12
radio input "true"
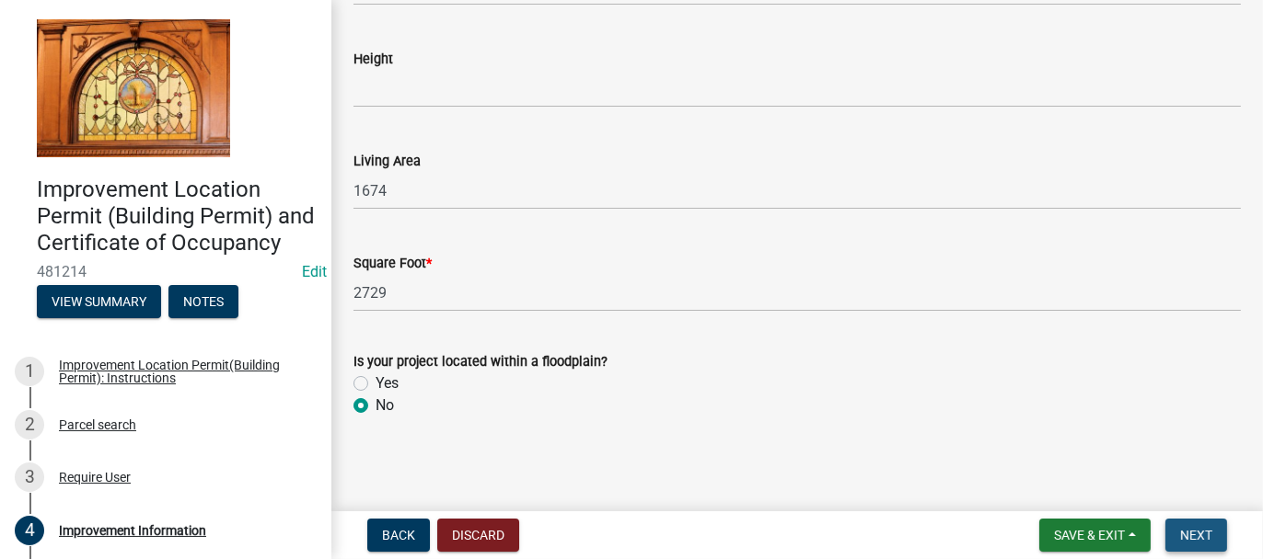
click at [1196, 540] on span "Next" at bounding box center [1196, 535] width 32 height 15
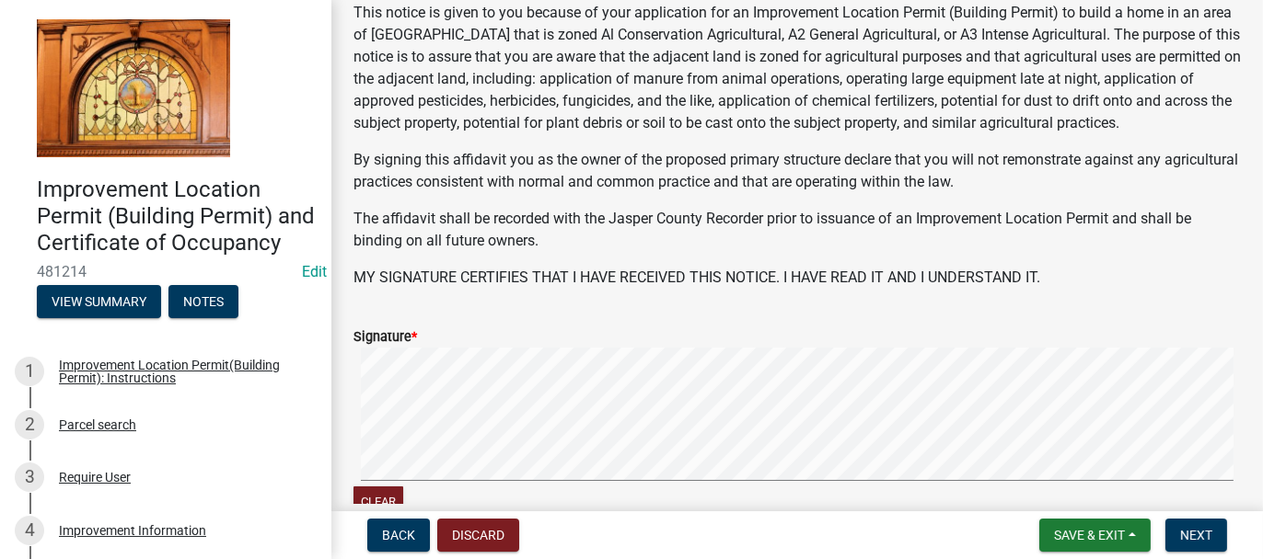
scroll to position [262, 0]
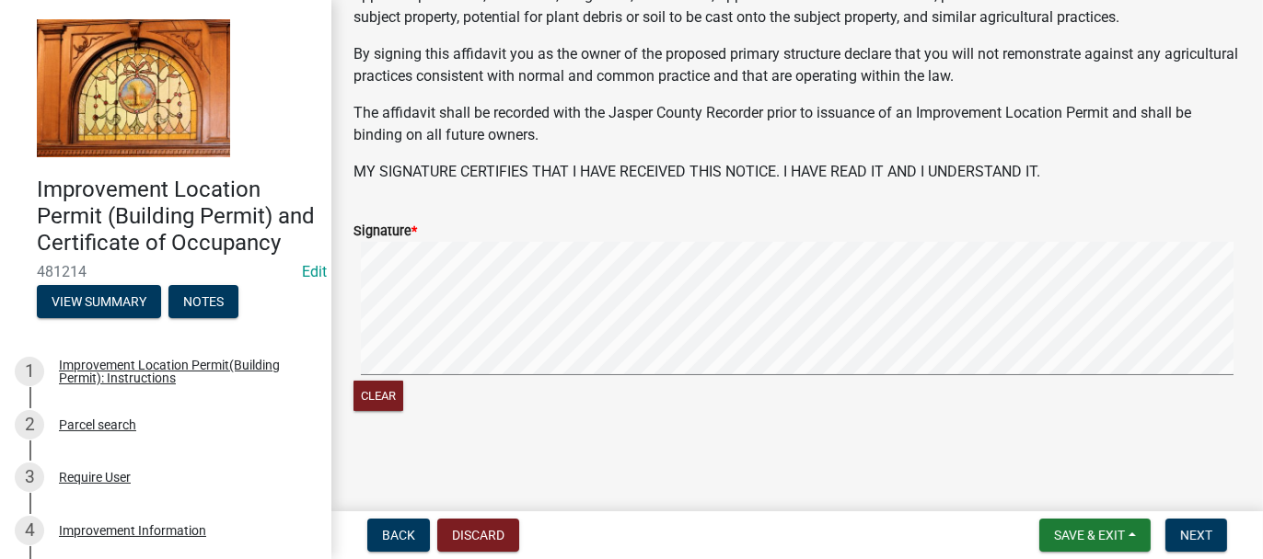
click at [354, 381] on div "Clear" at bounding box center [796, 329] width 887 height 174
click at [398, 384] on div "Clear" at bounding box center [796, 329] width 887 height 174
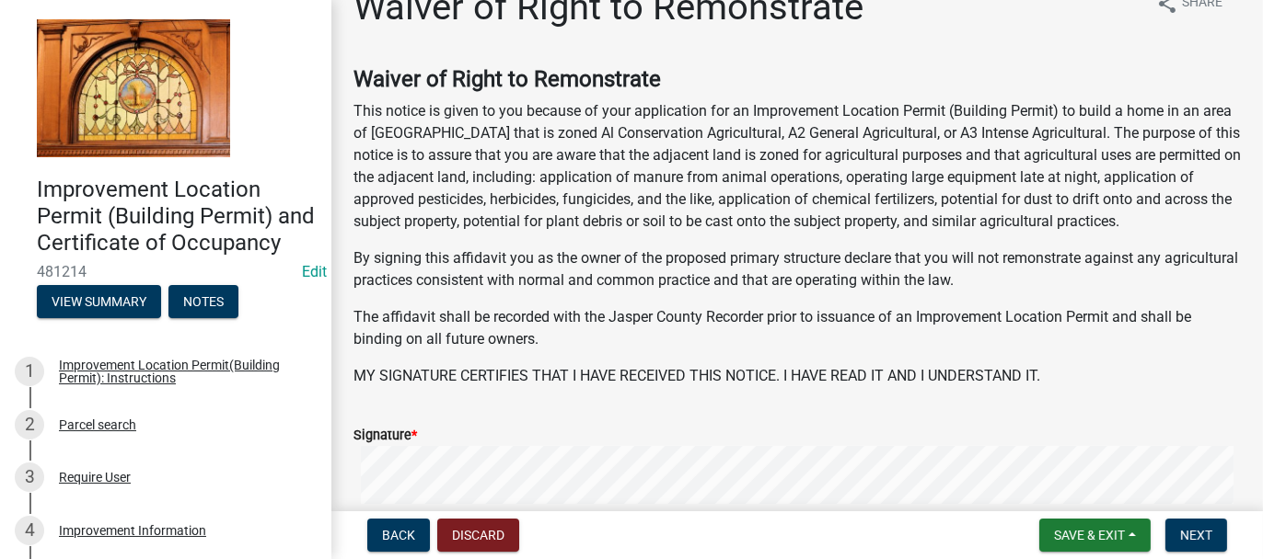
scroll to position [0, 0]
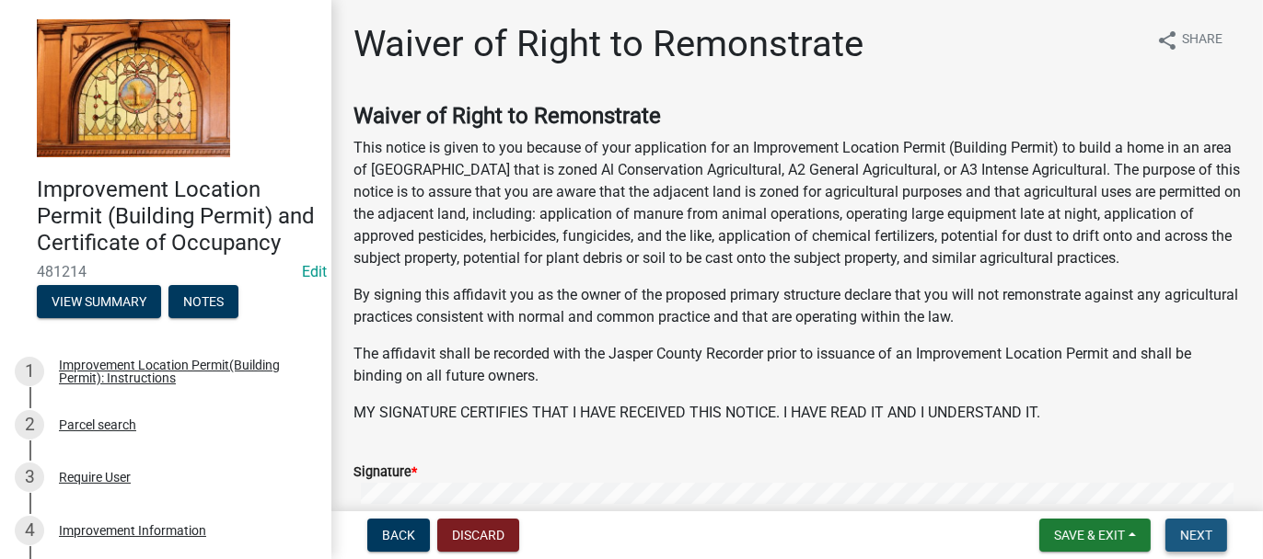
click at [1202, 529] on span "Next" at bounding box center [1196, 535] width 32 height 15
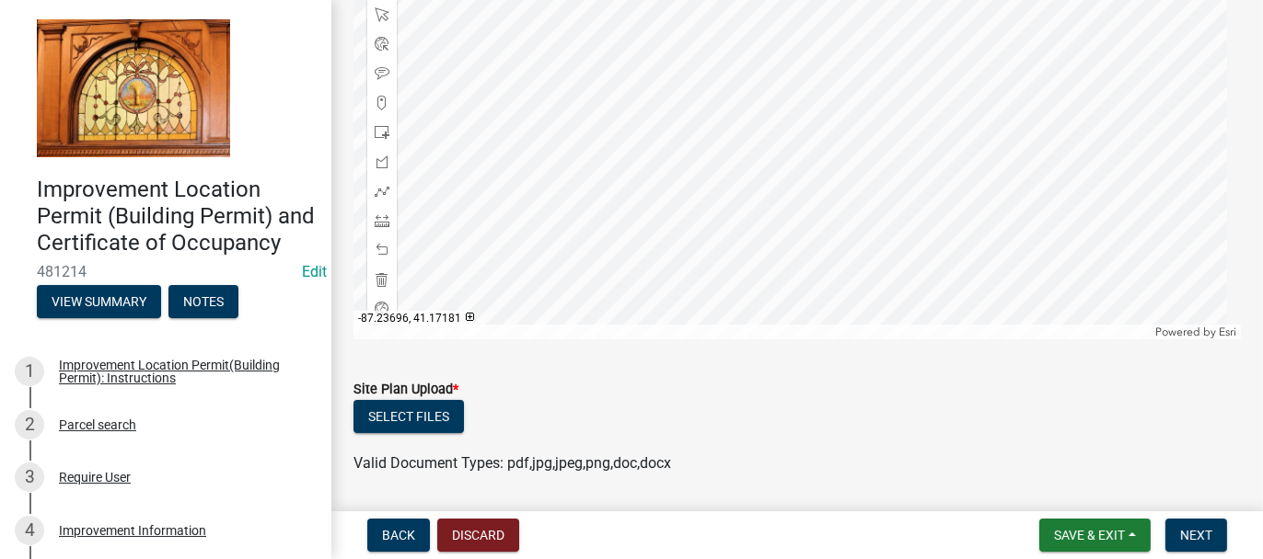
scroll to position [352, 0]
click at [437, 402] on button "Select files" at bounding box center [408, 414] width 110 height 33
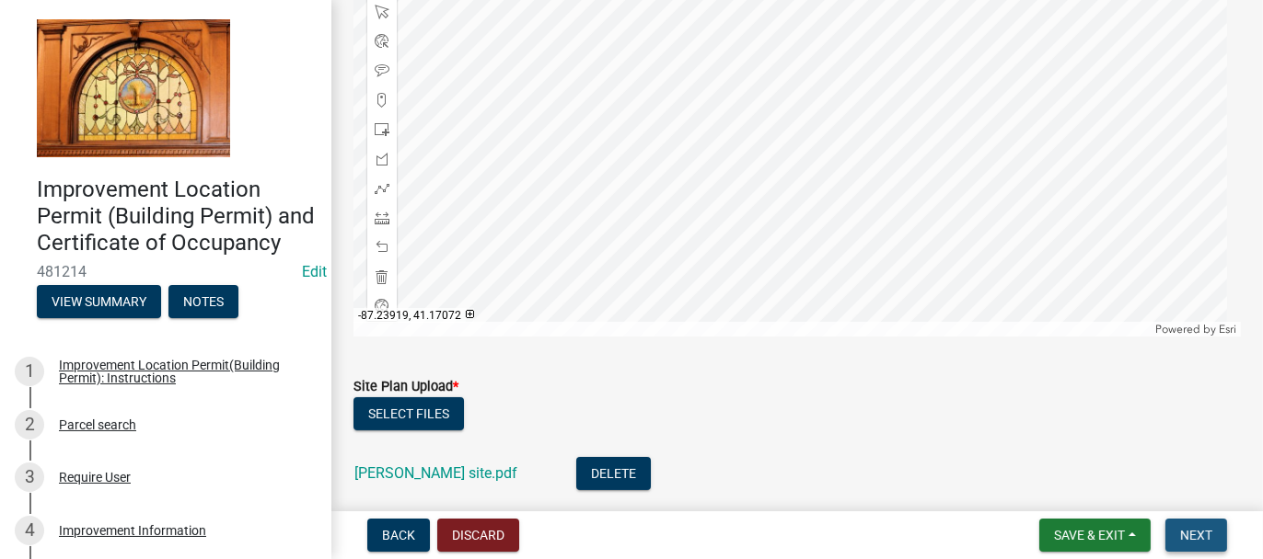
click at [1216, 541] on button "Next" at bounding box center [1196, 535] width 62 height 33
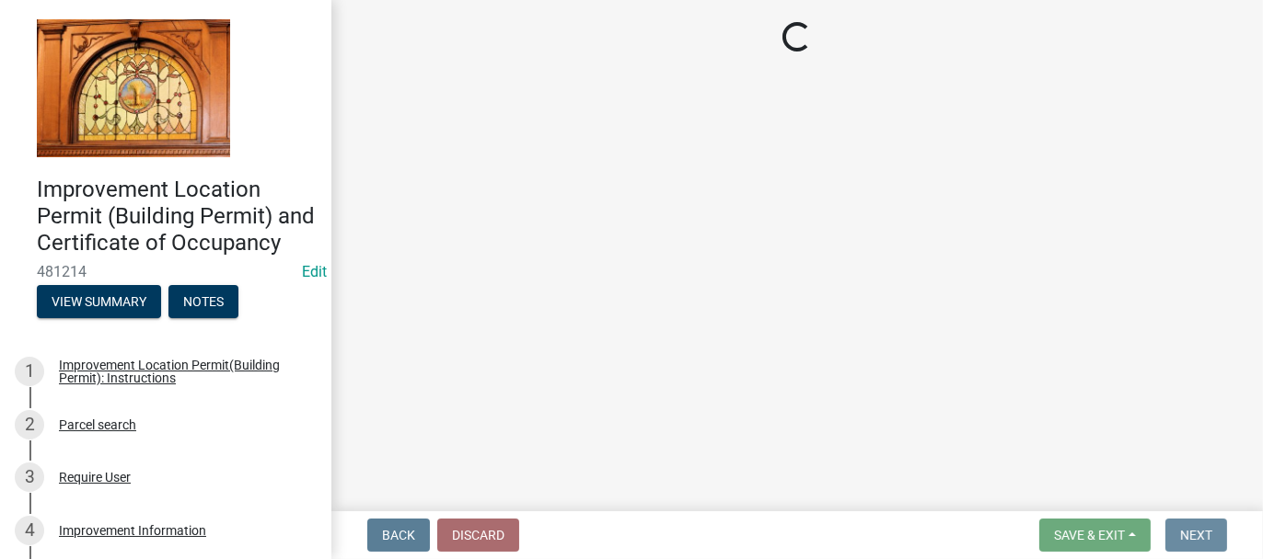
scroll to position [0, 0]
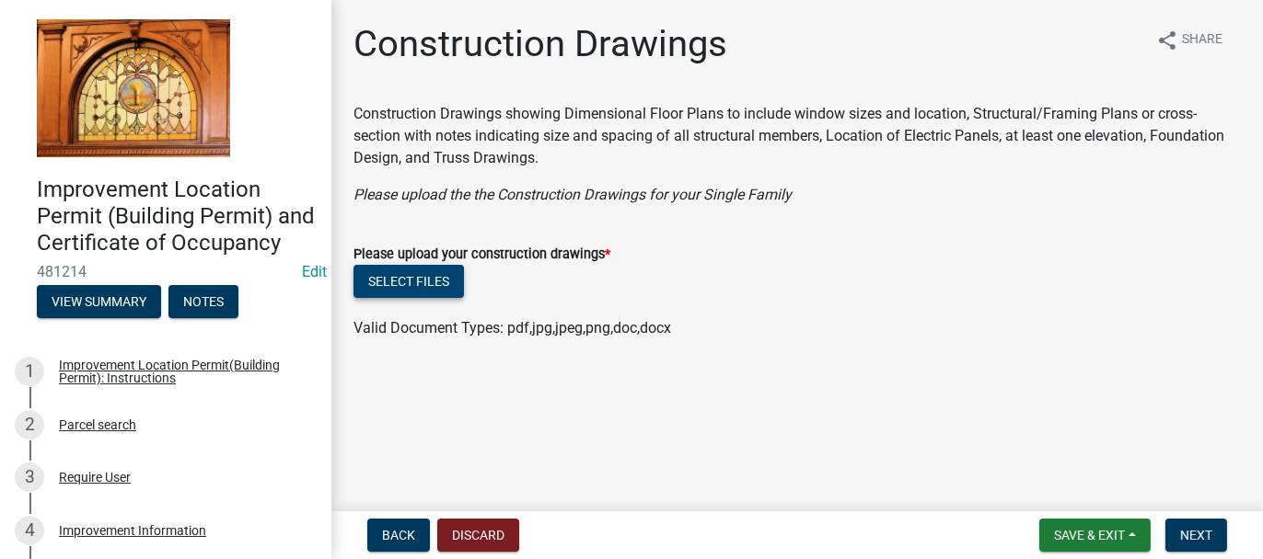
click at [425, 276] on button "Select files" at bounding box center [408, 281] width 110 height 33
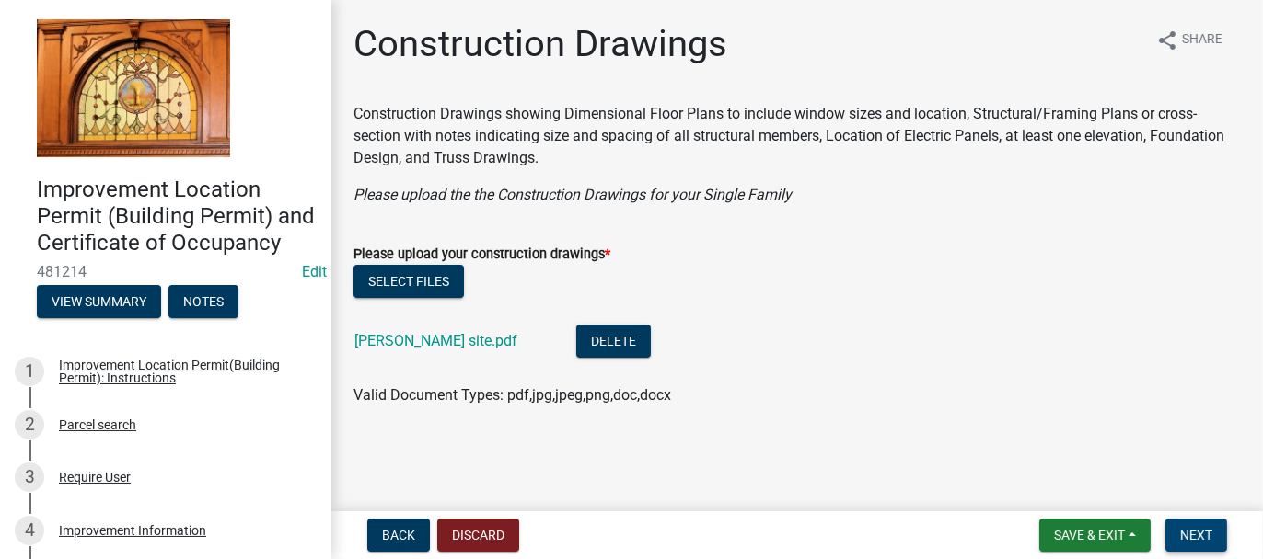
click at [1181, 540] on span "Next" at bounding box center [1196, 535] width 32 height 15
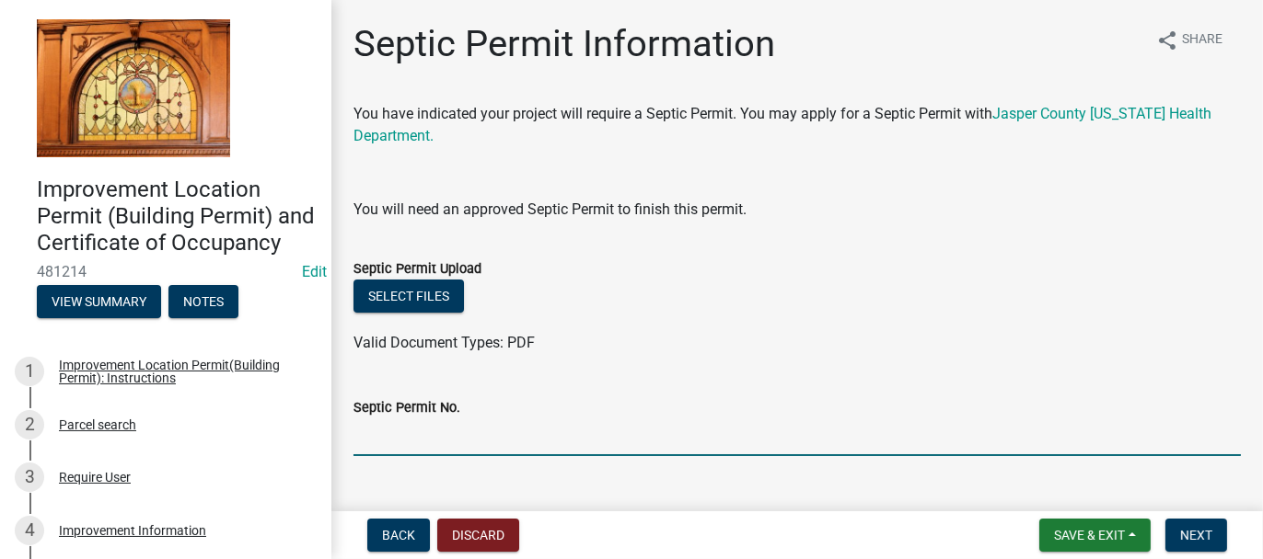
click at [375, 442] on input "Septic Permit No." at bounding box center [796, 438] width 887 height 38
type input "25079"
click at [384, 290] on button "Select files" at bounding box center [408, 296] width 110 height 33
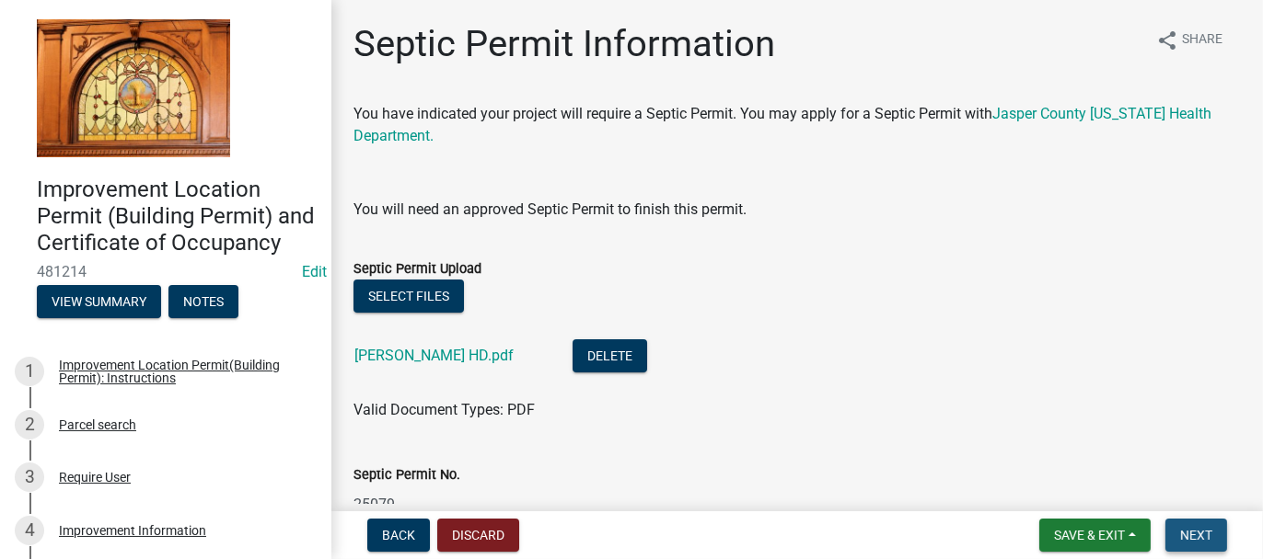
click at [1203, 547] on button "Next" at bounding box center [1196, 535] width 62 height 33
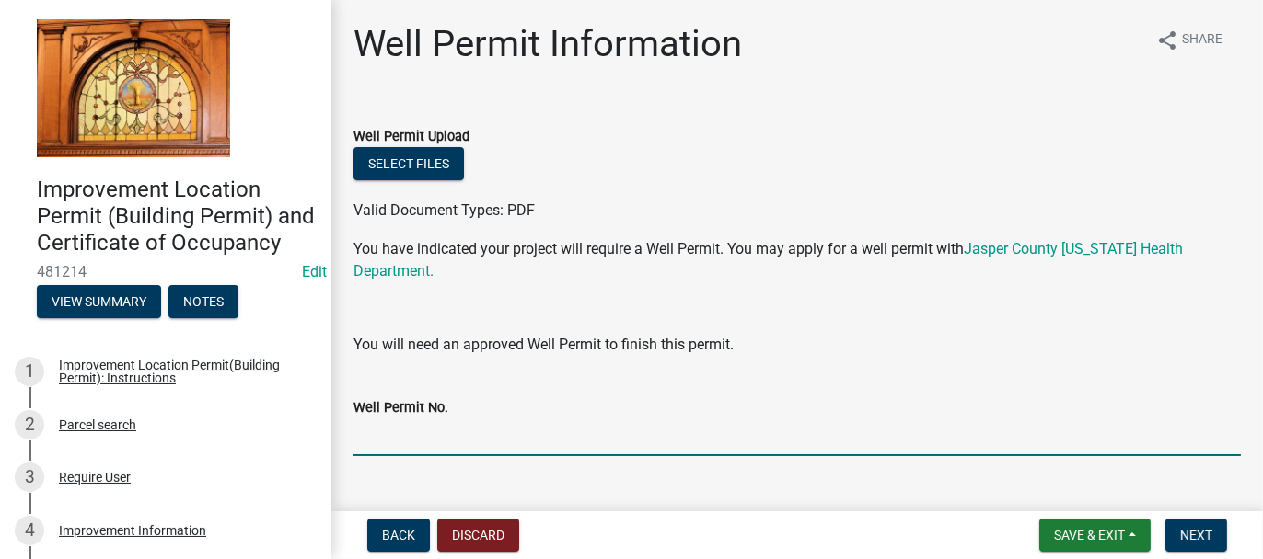
click at [389, 444] on input "Well Permit No." at bounding box center [796, 438] width 887 height 38
type input "25056"
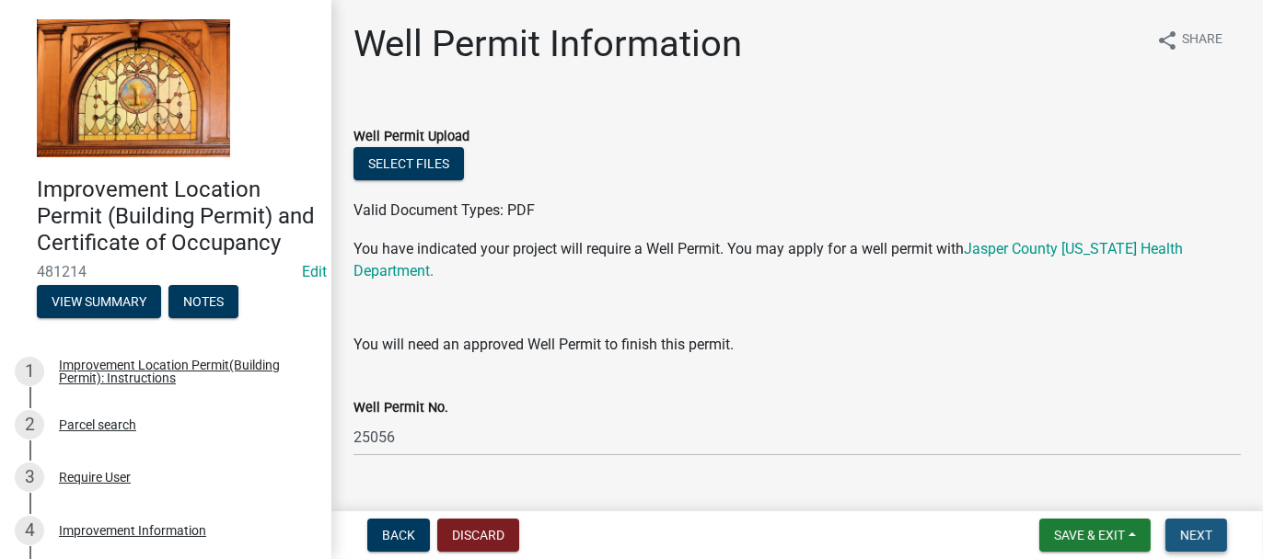
click at [1201, 545] on button "Next" at bounding box center [1196, 535] width 62 height 33
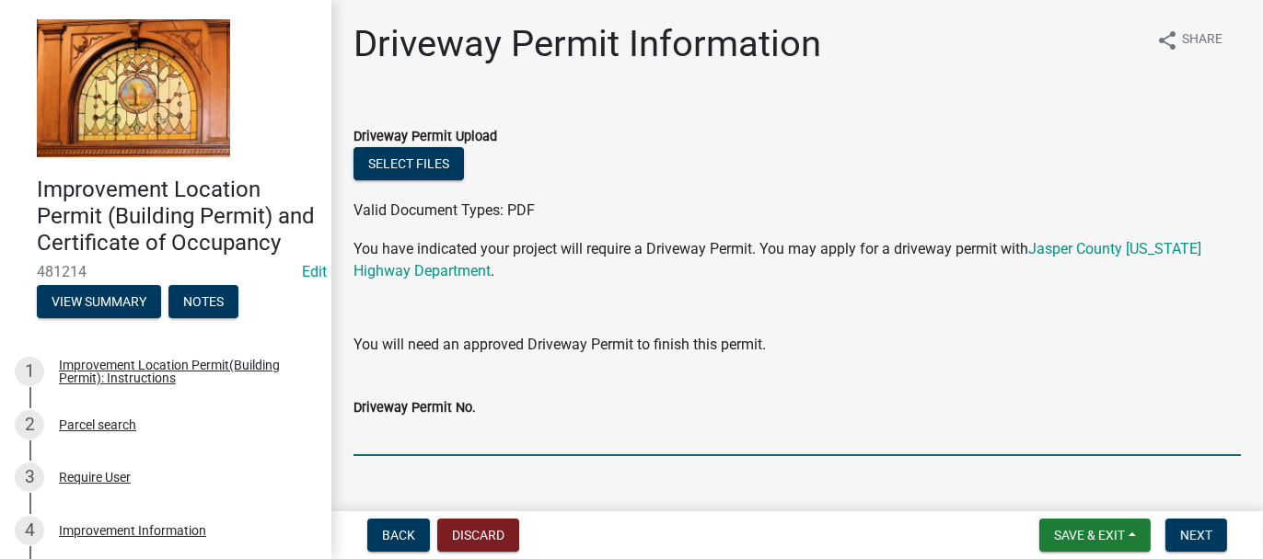
click at [359, 428] on input "Driveway Permit No." at bounding box center [796, 438] width 887 height 38
type input "COMING"
click at [1203, 535] on span "Next" at bounding box center [1196, 535] width 32 height 15
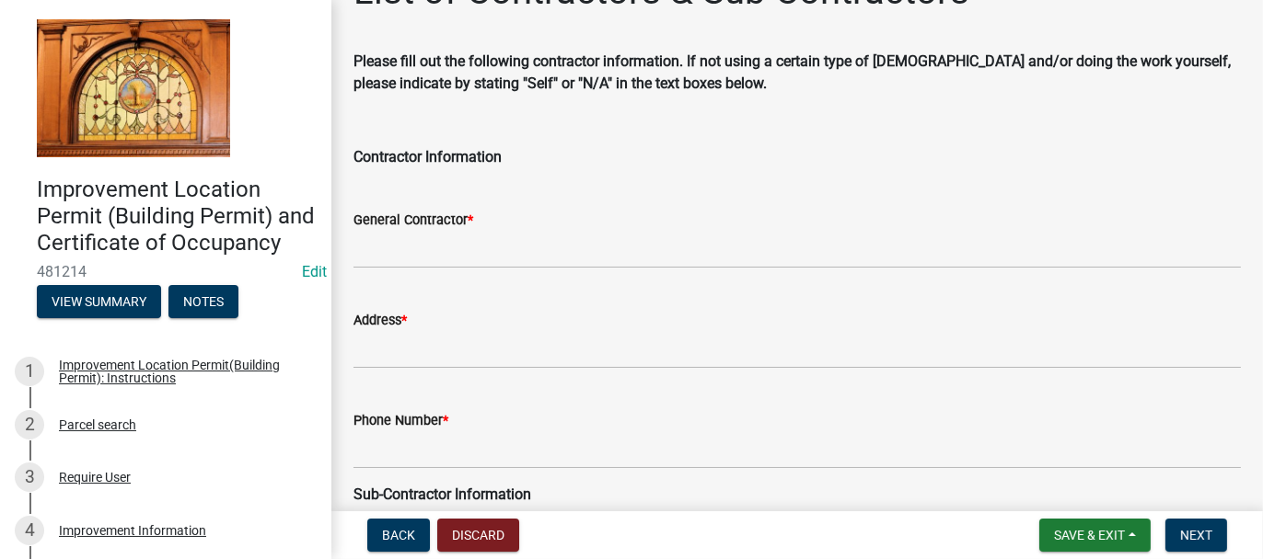
scroll to position [92, 0]
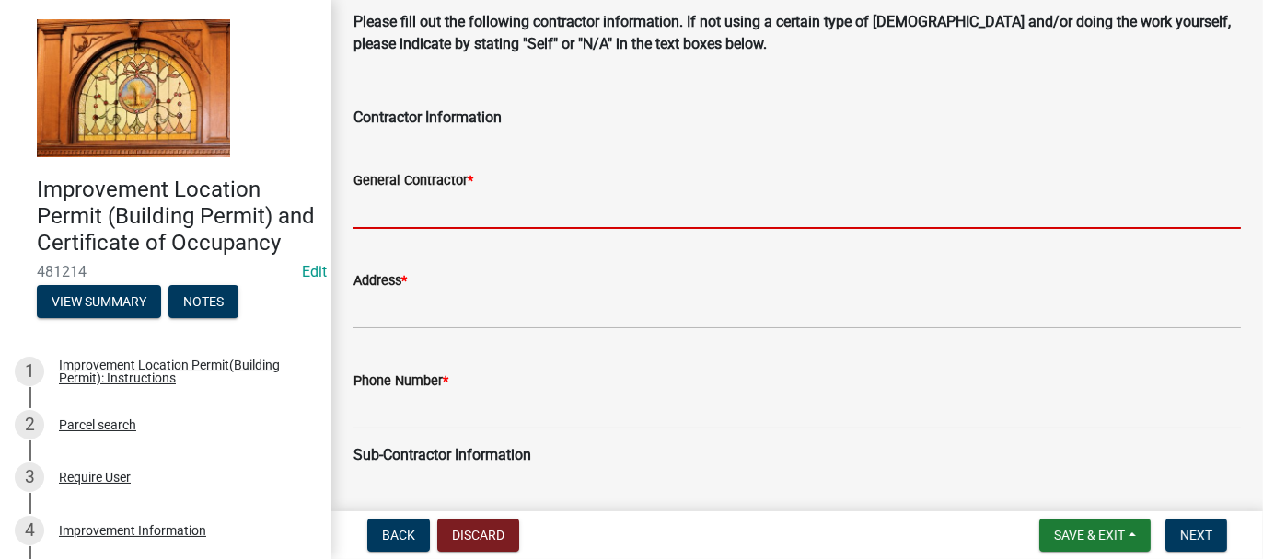
click at [384, 211] on input "General Contractor *" at bounding box center [796, 210] width 887 height 38
type input "c"
type input "h"
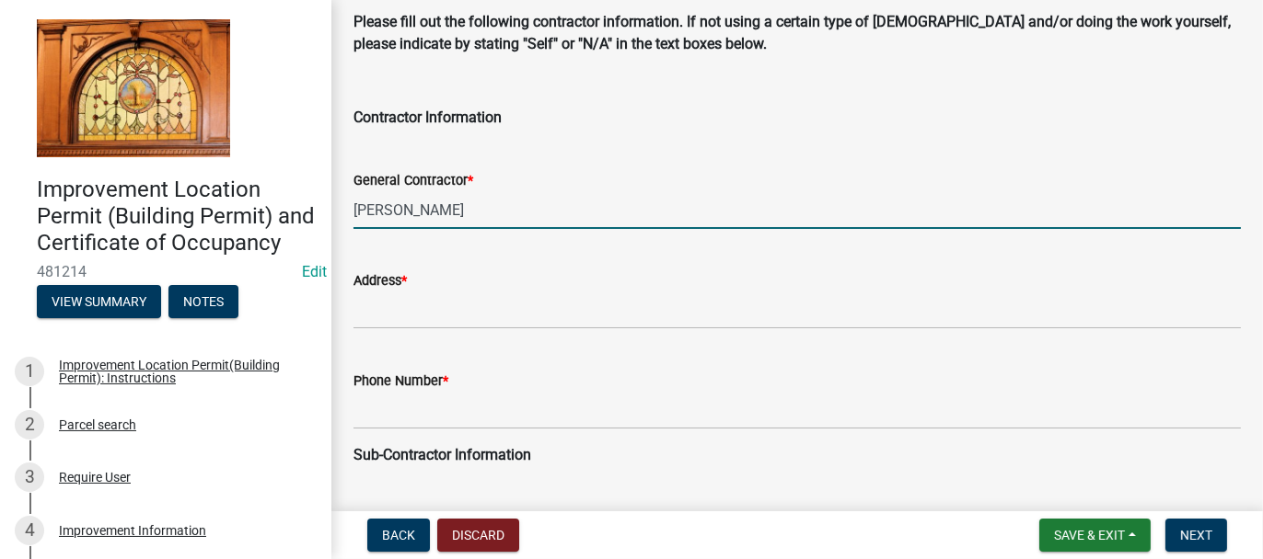
type input "CHRIS KERULIS"
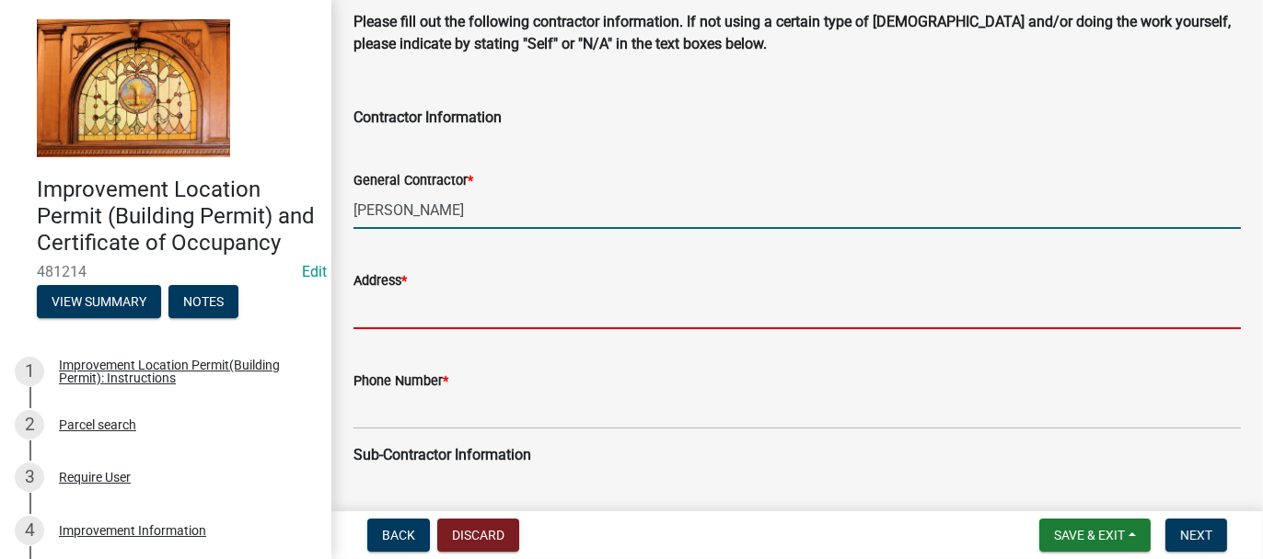
click at [402, 305] on input "Address *" at bounding box center [796, 311] width 887 height 38
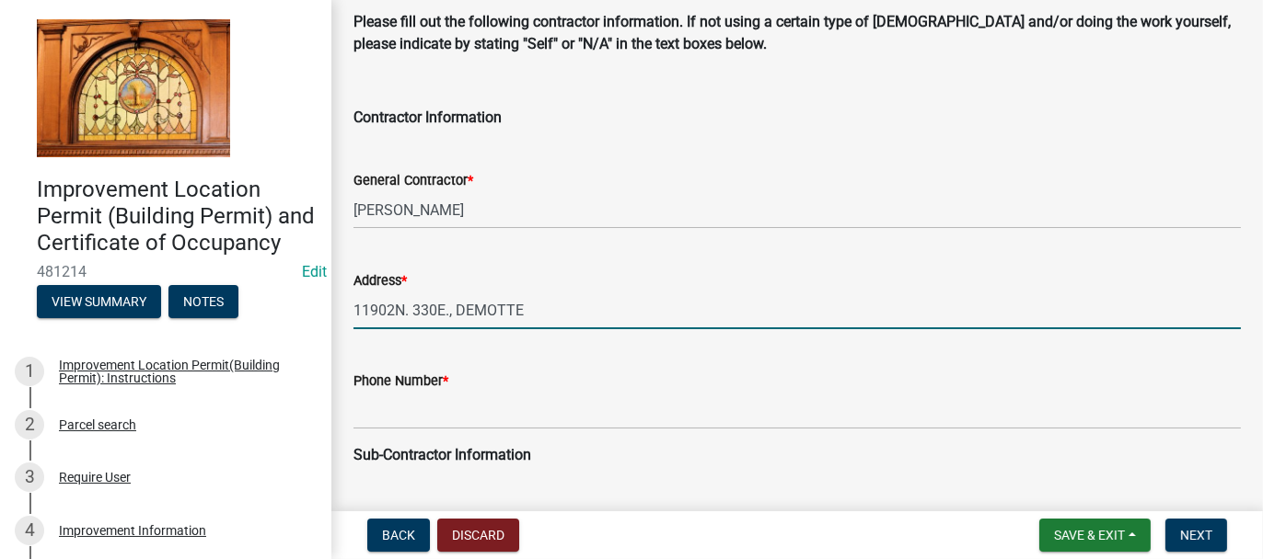
type input "11902N. 330E., DEMOTTE"
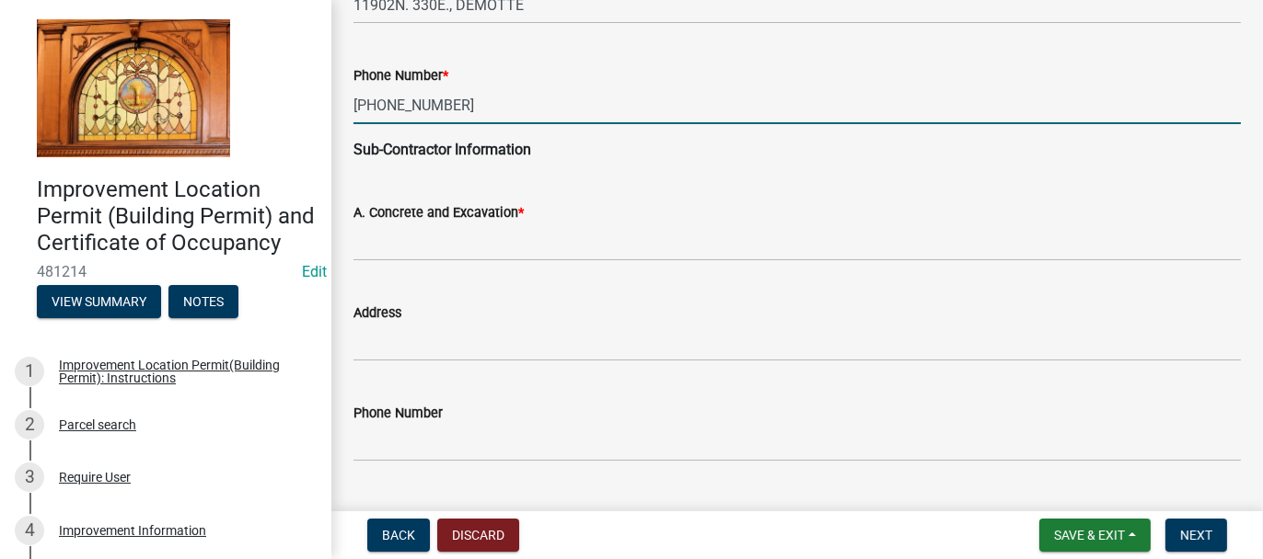
scroll to position [460, 0]
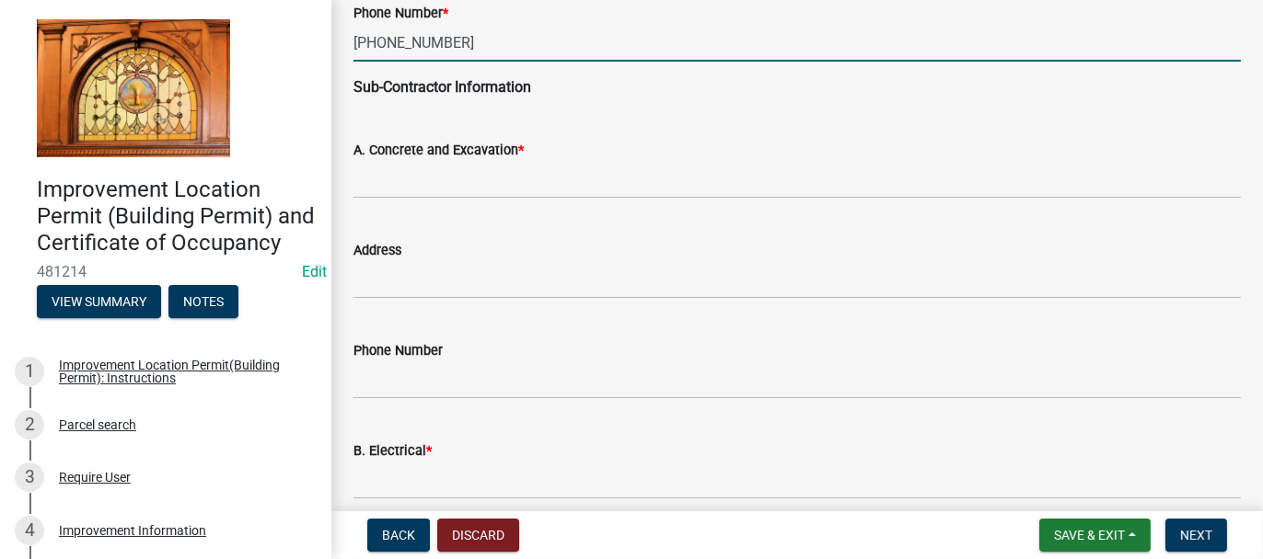
type input "219-306-7917"
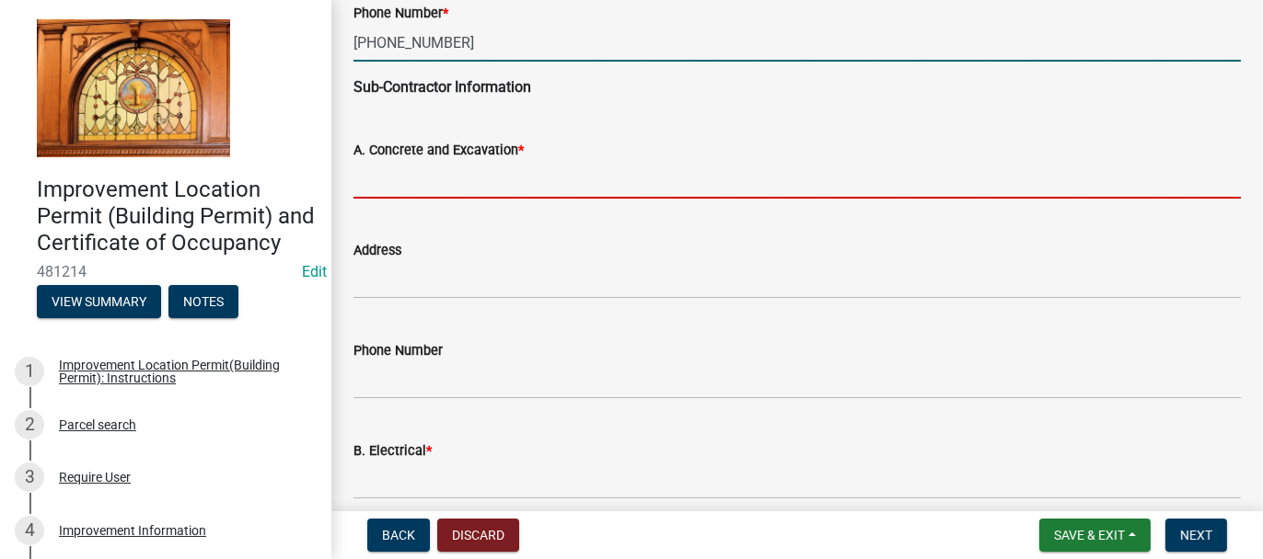
click at [405, 180] on input "A. Concrete and Excavation *" at bounding box center [796, 180] width 887 height 38
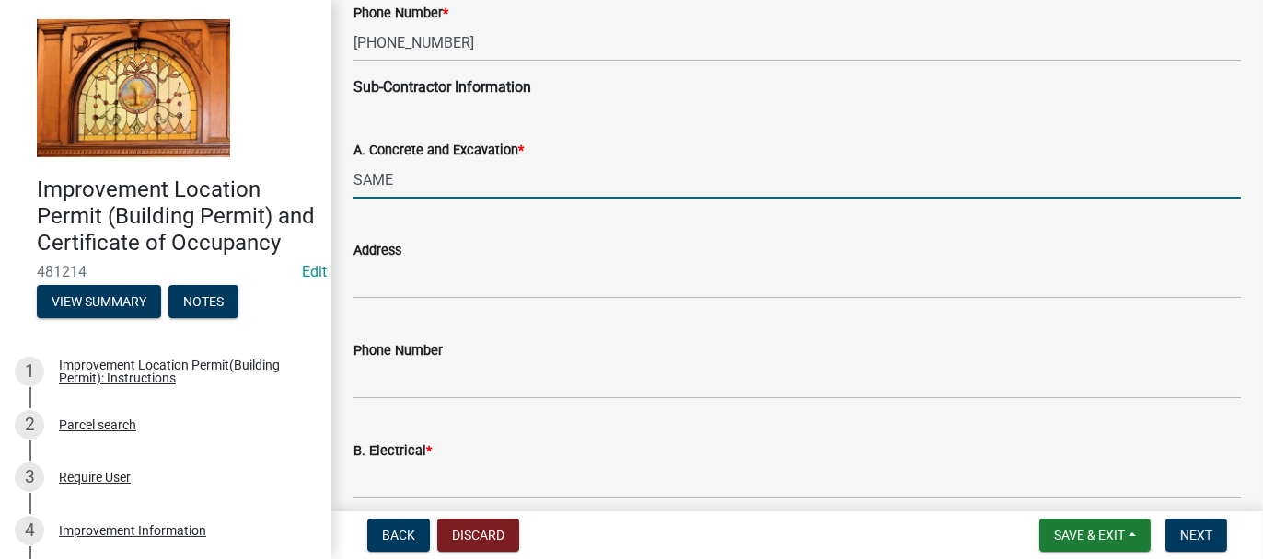
type input "SAME"
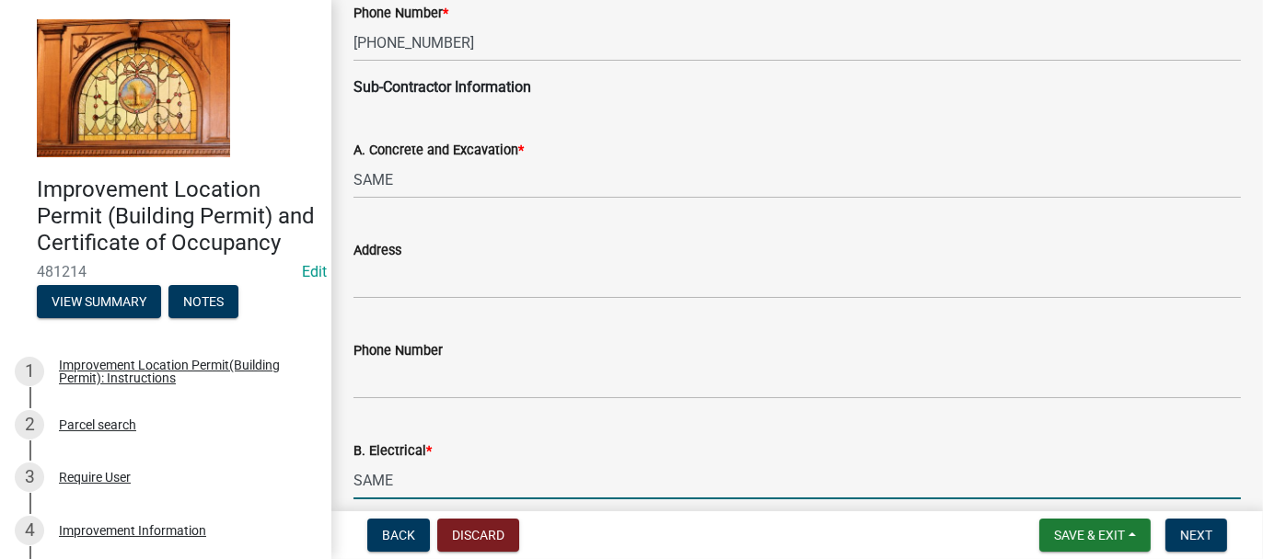
type input "SAME"
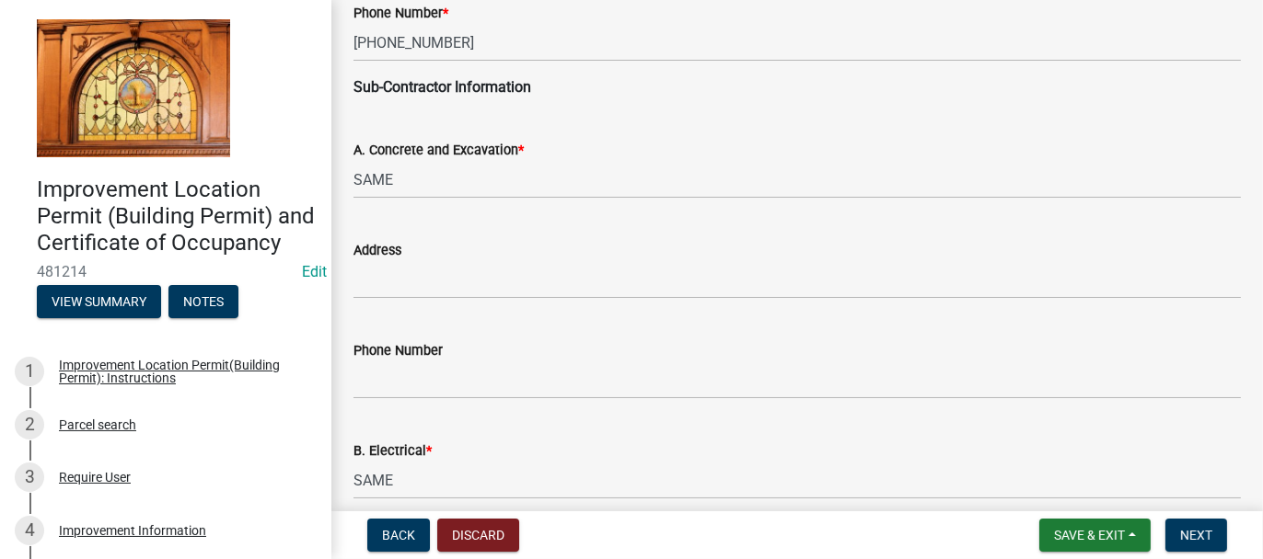
scroll to position [789, 0]
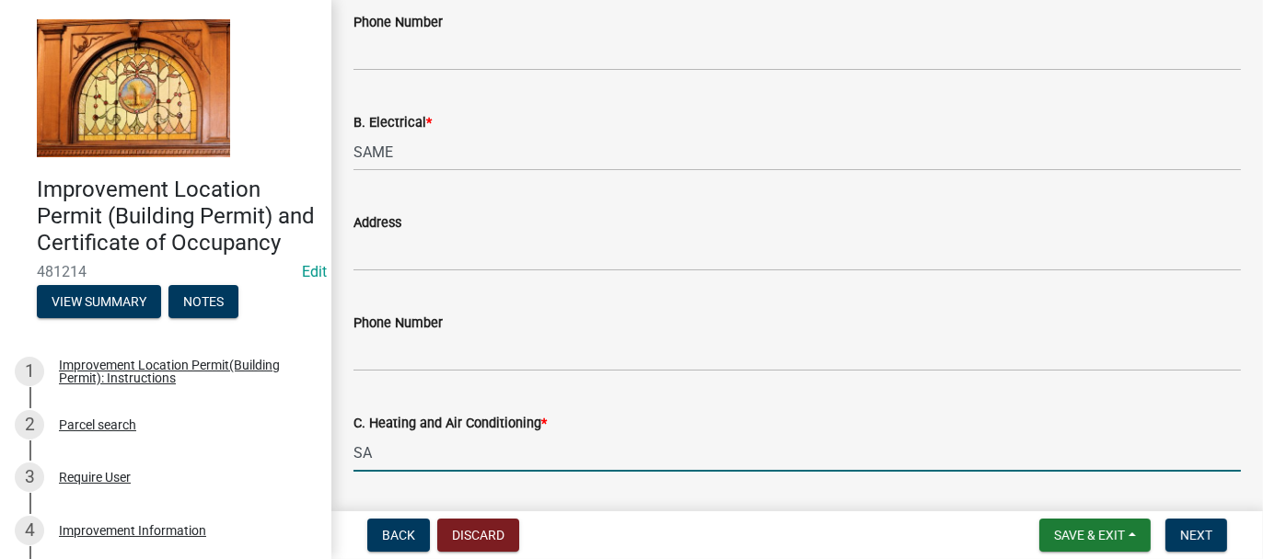
type input "S"
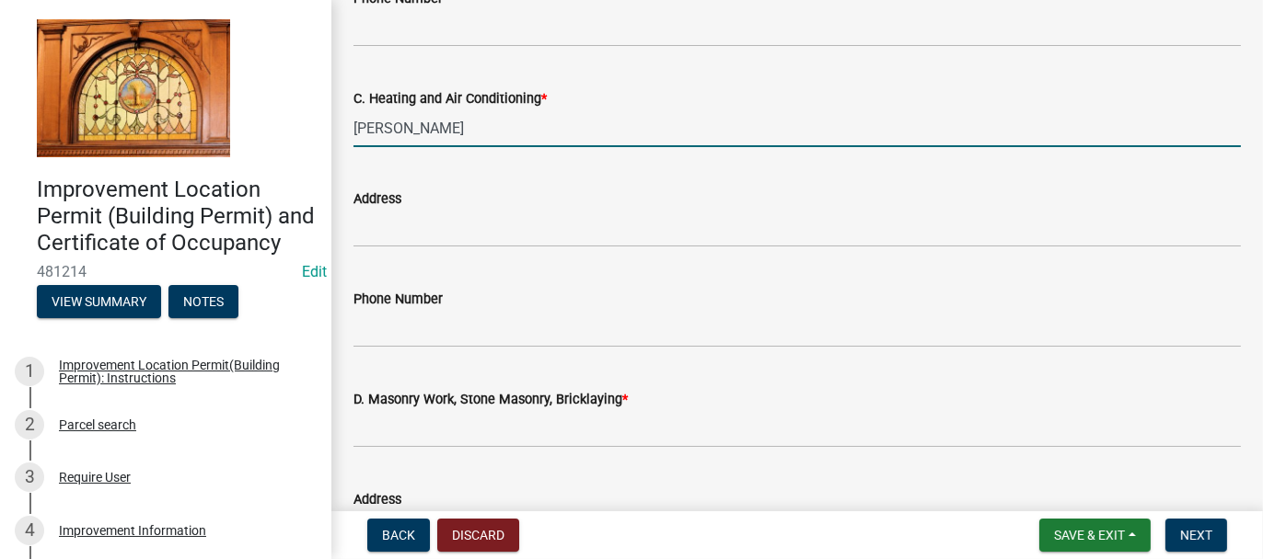
scroll to position [1157, 0]
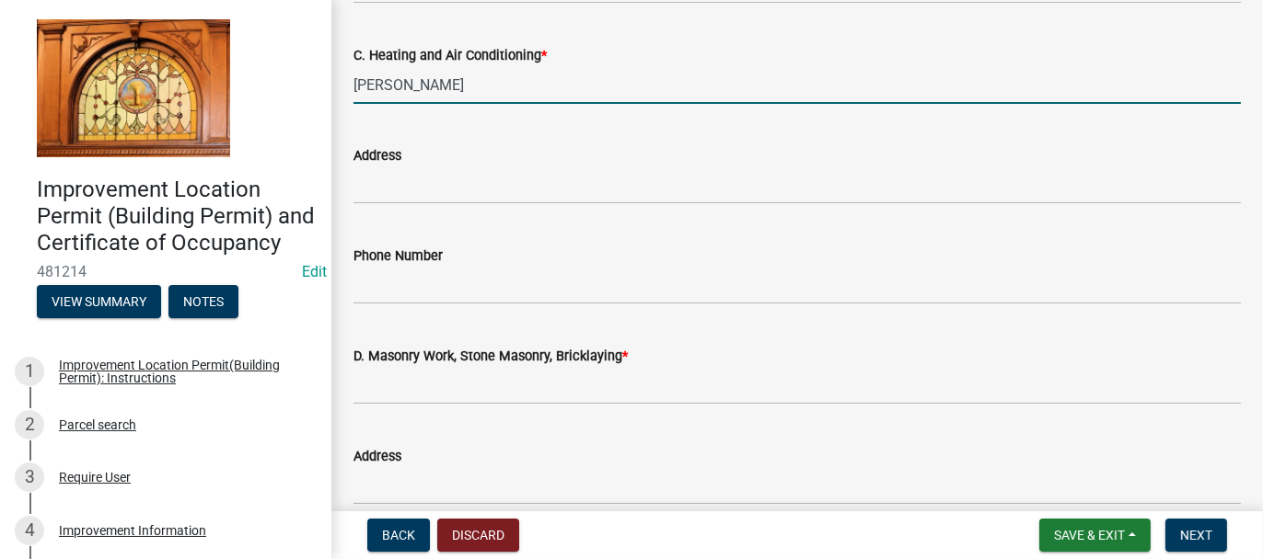
type input "WESTFALL"
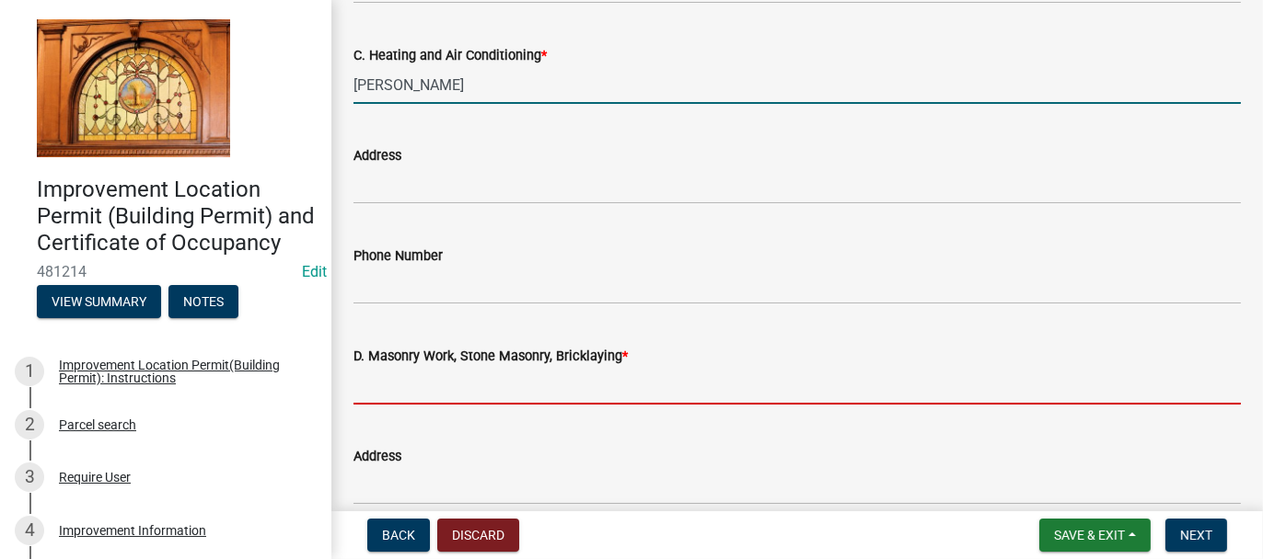
click at [573, 377] on input "D. Masonry Work, Stone Masonry, Bricklaying *" at bounding box center [796, 386] width 887 height 38
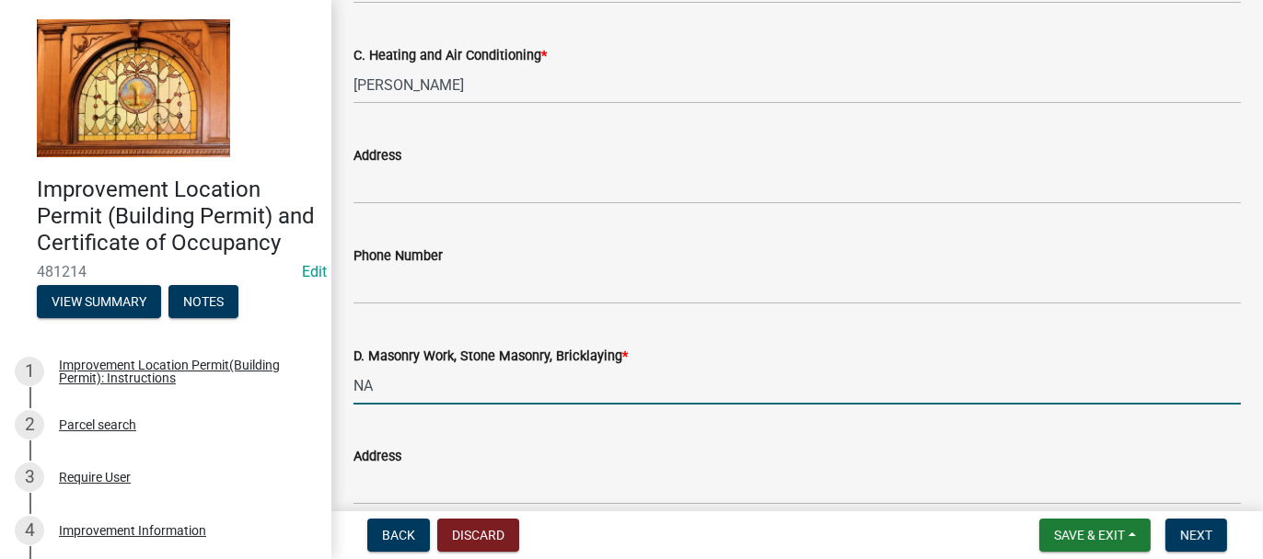
type input "NA"
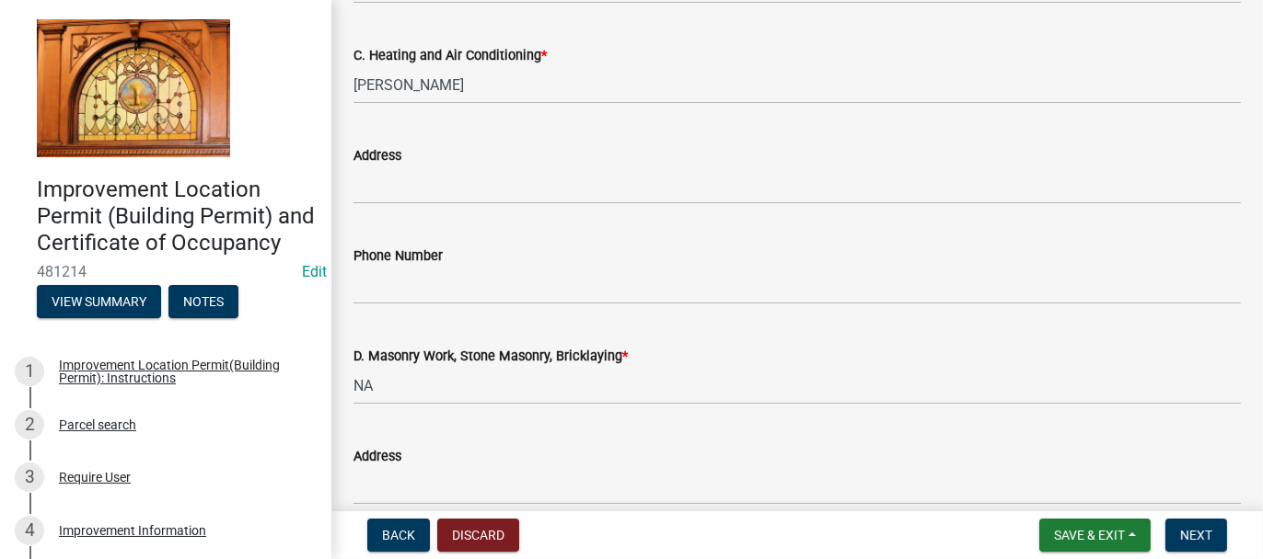
scroll to position [1491, 0]
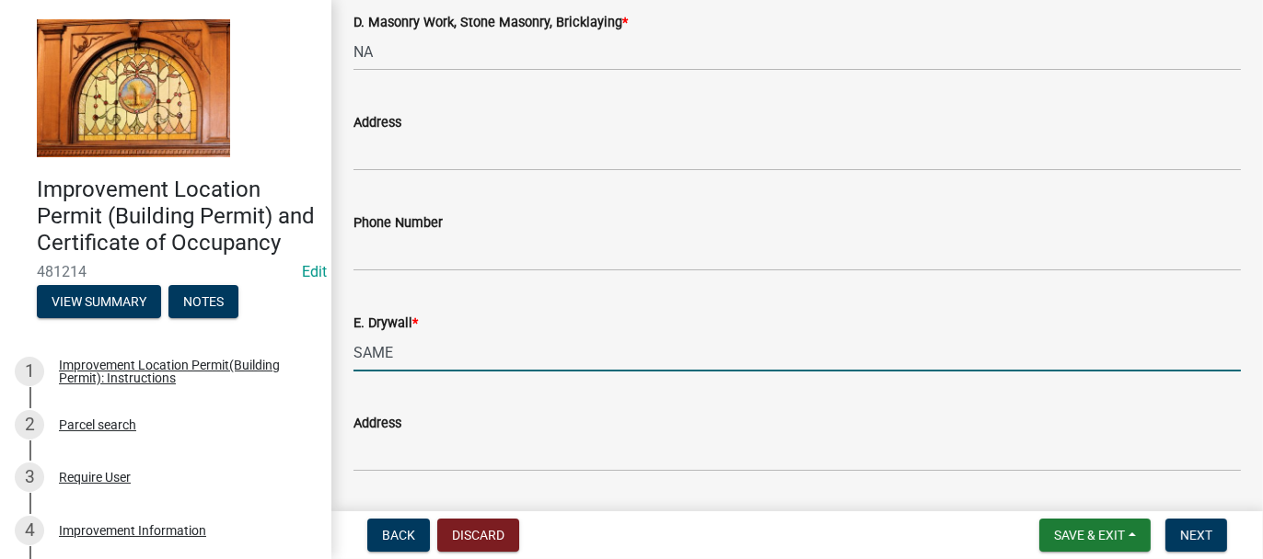
type input "SAME"
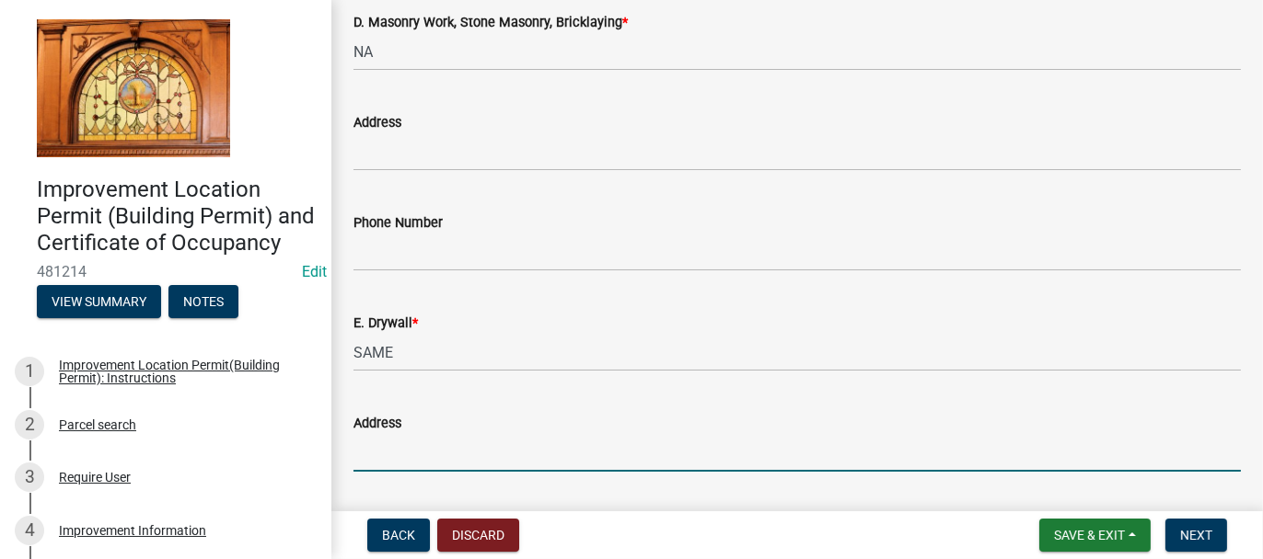
scroll to position [1792, 0]
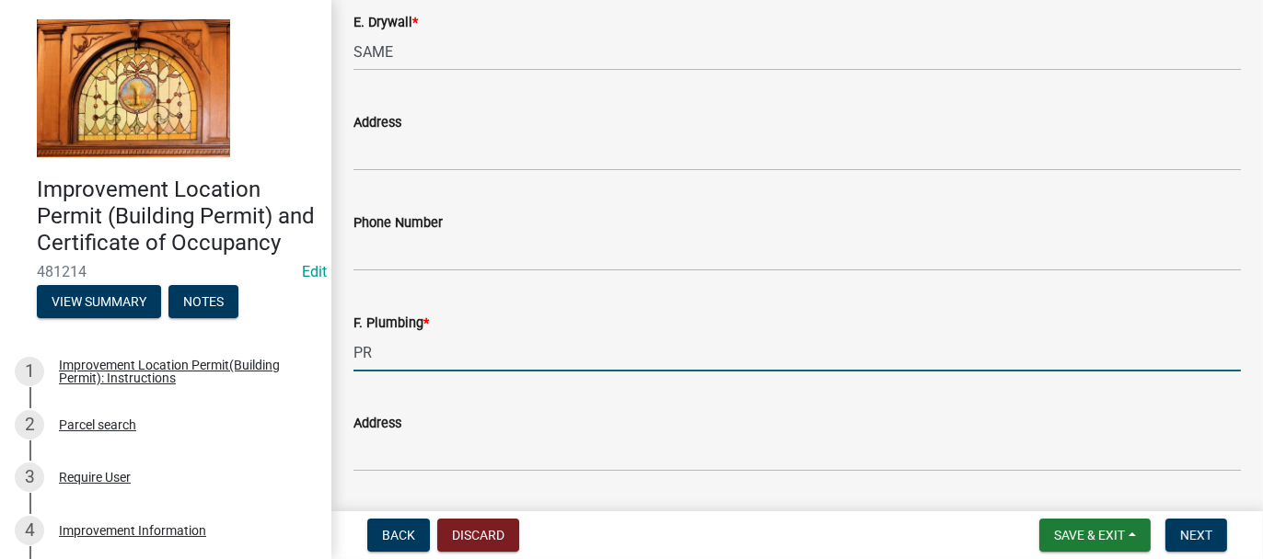
type input "P"
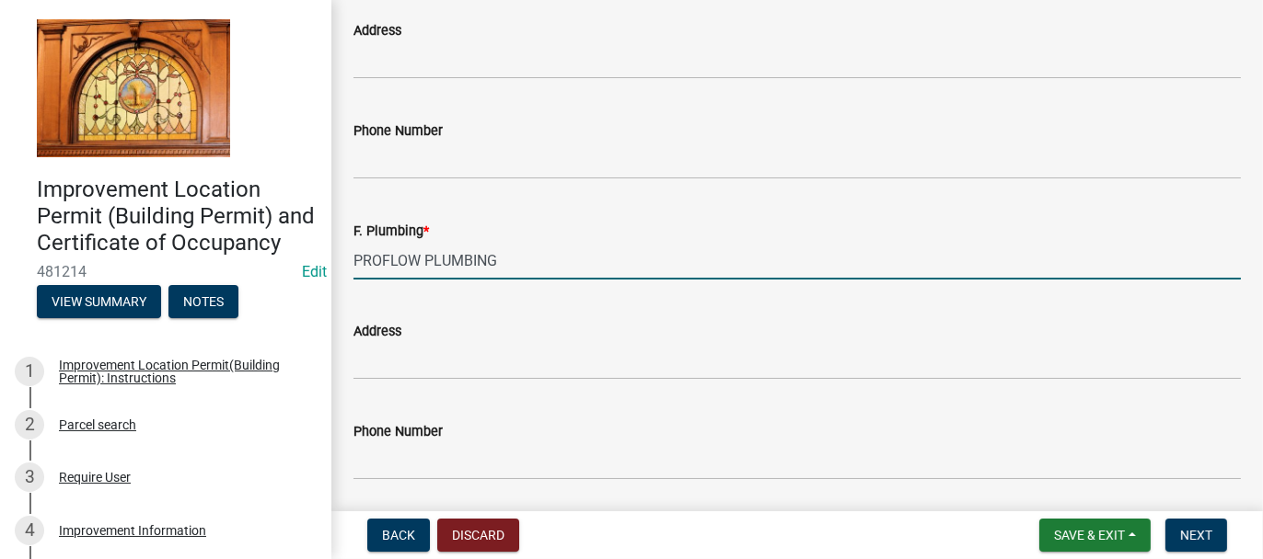
type input "PROFLOW PLUMBING"
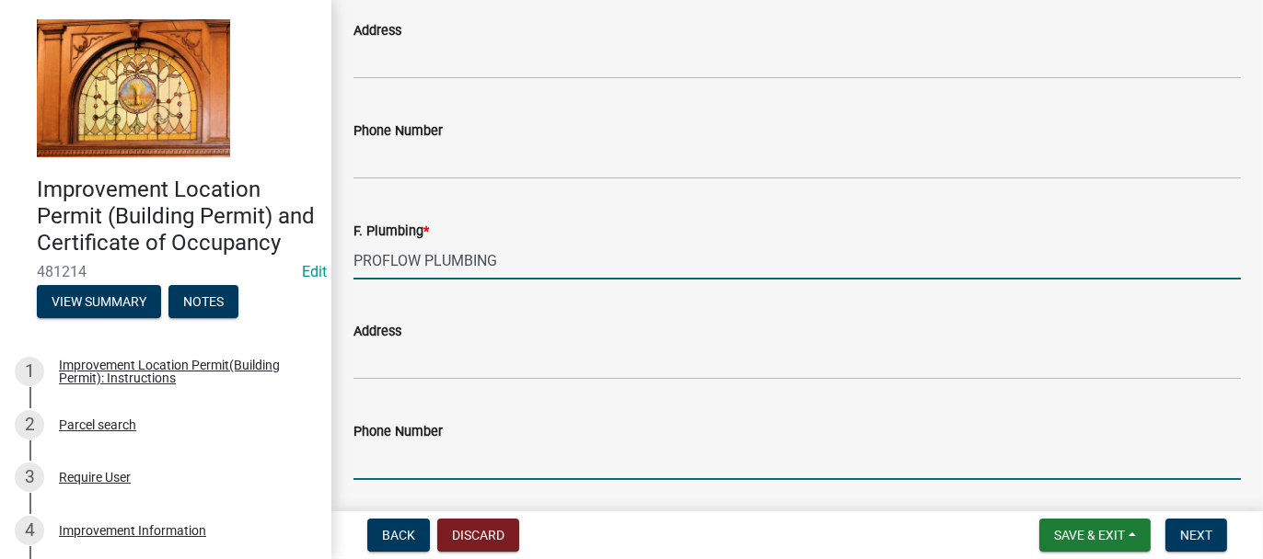
click at [418, 450] on input "Phone Number" at bounding box center [796, 462] width 887 height 38
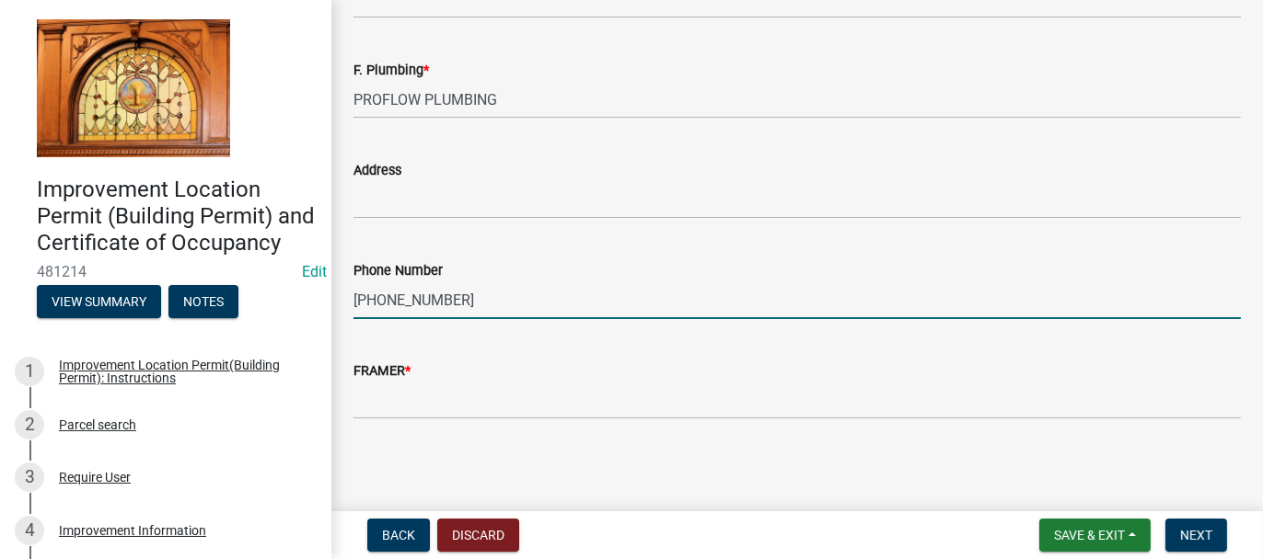
scroll to position [2045, 0]
type input "219-226-5265"
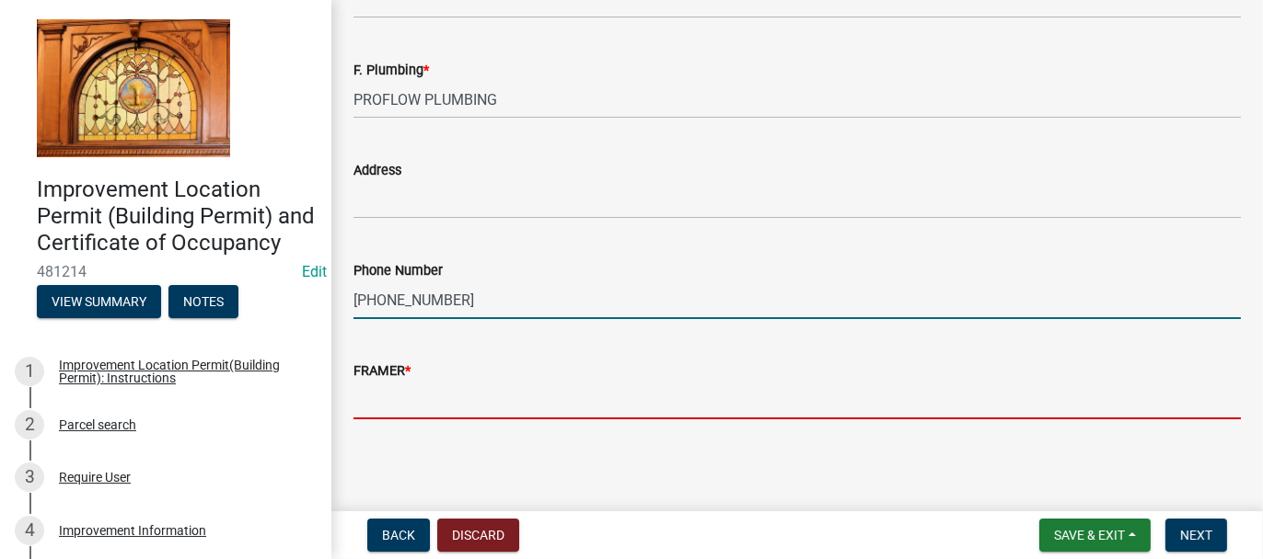
click at [402, 394] on input "FRAMER *" at bounding box center [796, 401] width 887 height 38
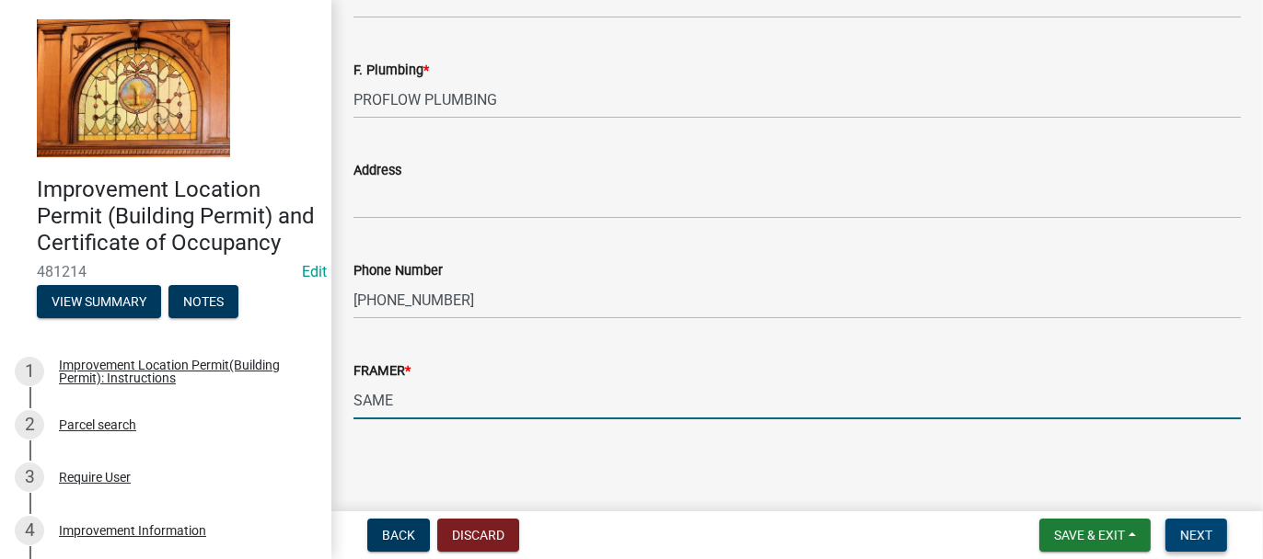
type input "SAME"
click at [1211, 525] on button "Next" at bounding box center [1196, 535] width 62 height 33
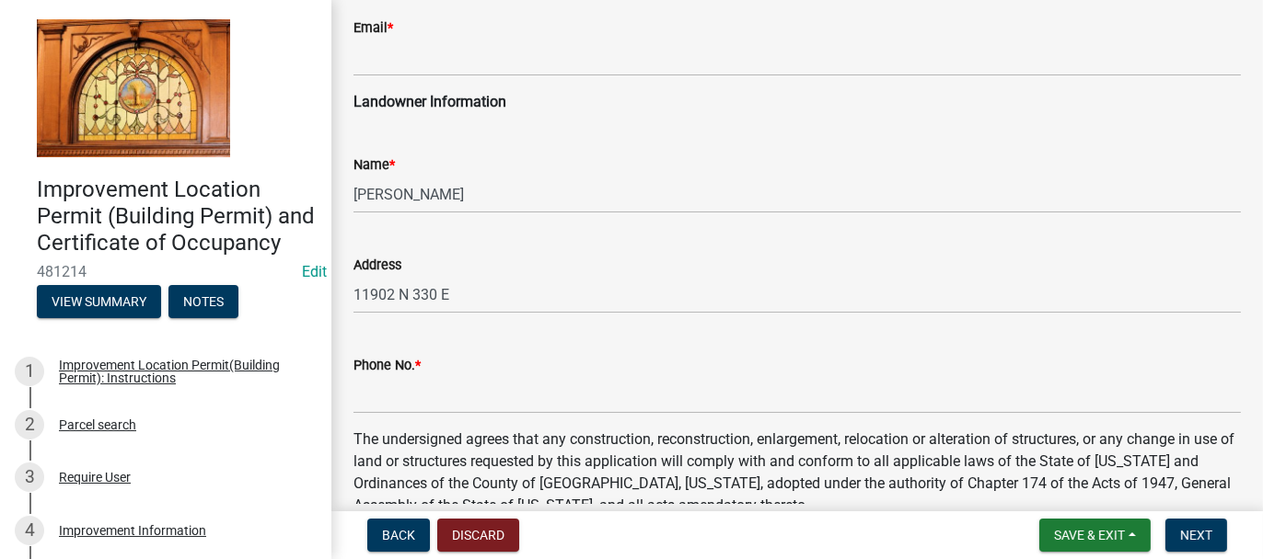
scroll to position [460, 0]
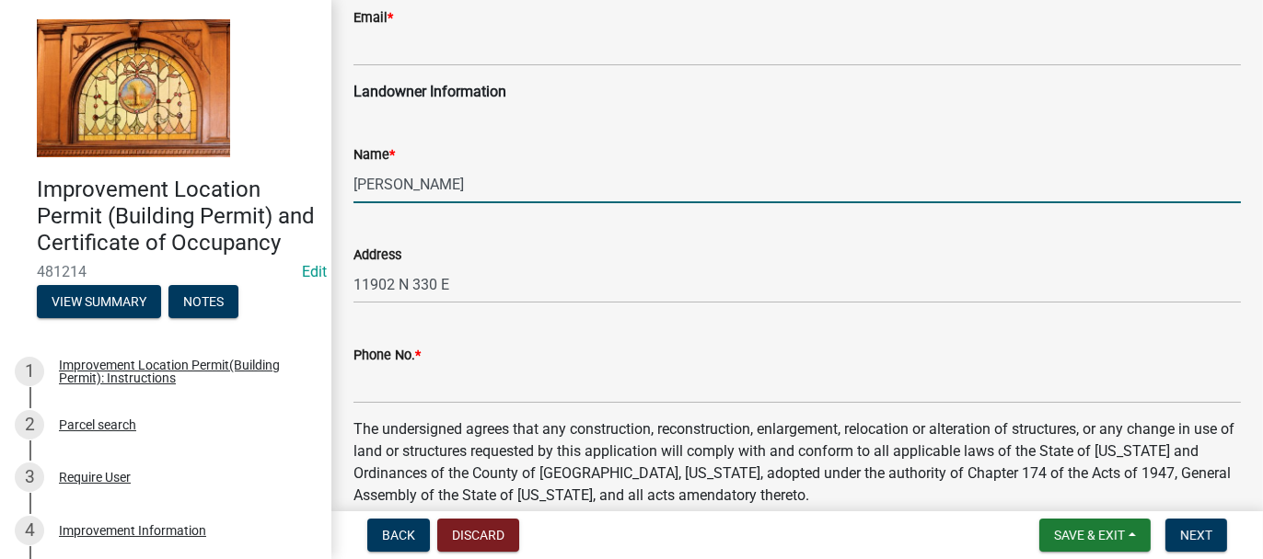
drag, startPoint x: 354, startPoint y: 180, endPoint x: 421, endPoint y: 177, distance: 66.4
click at [421, 177] on input "KERULIS, CHRISTOPHER" at bounding box center [796, 185] width 887 height 38
click at [458, 181] on input "CHRISTOPHER" at bounding box center [796, 185] width 887 height 38
paste input "KERULIS,"
type input "CHRISTOPHER KERULIS"
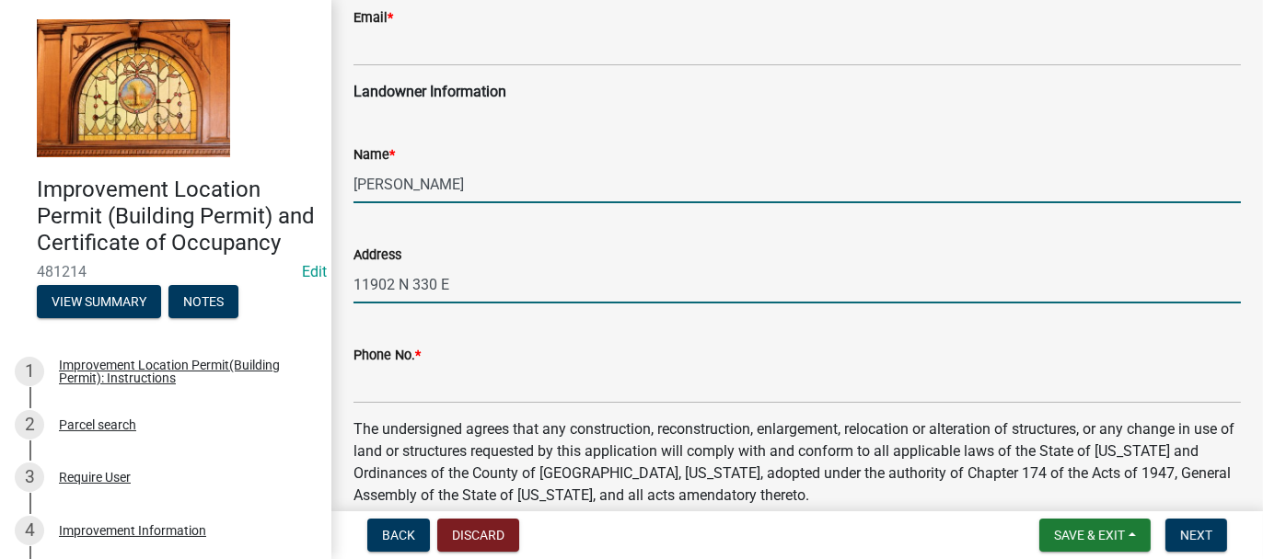
click at [476, 288] on input "11902 N 330 E" at bounding box center [796, 285] width 887 height 38
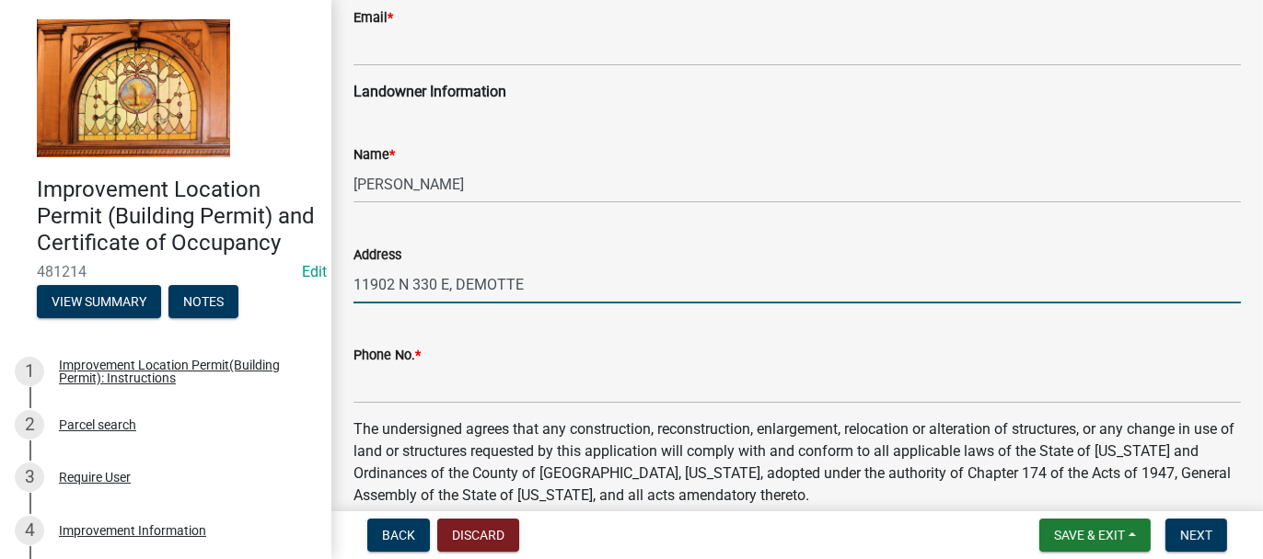
type input "11902 N 330 E, DEMOTTE"
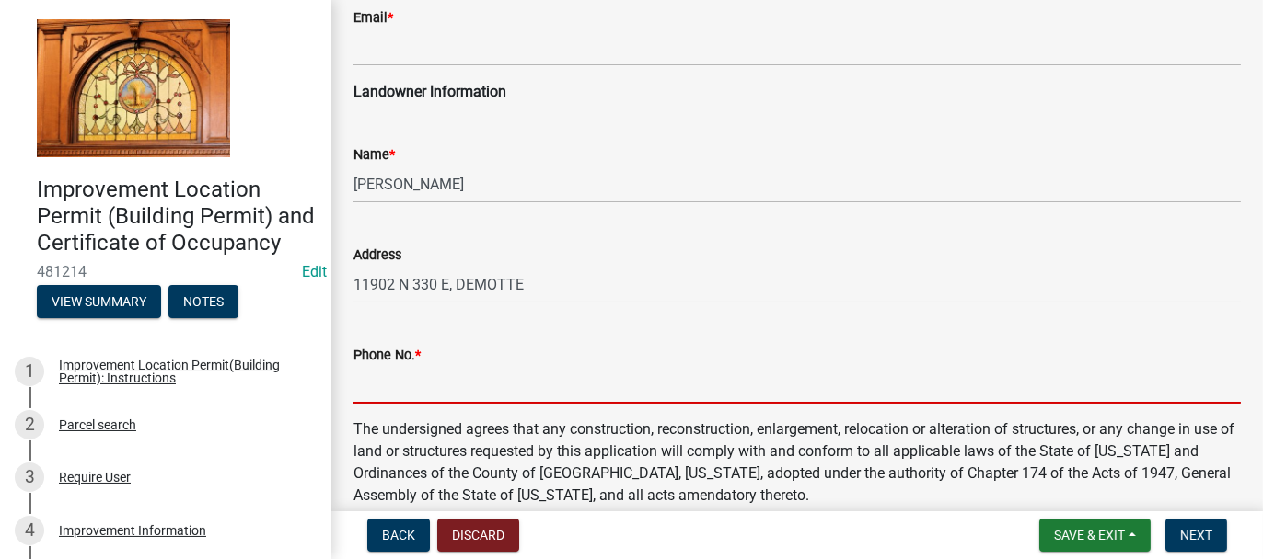
click at [456, 374] on input "Phone No. *" at bounding box center [796, 385] width 887 height 38
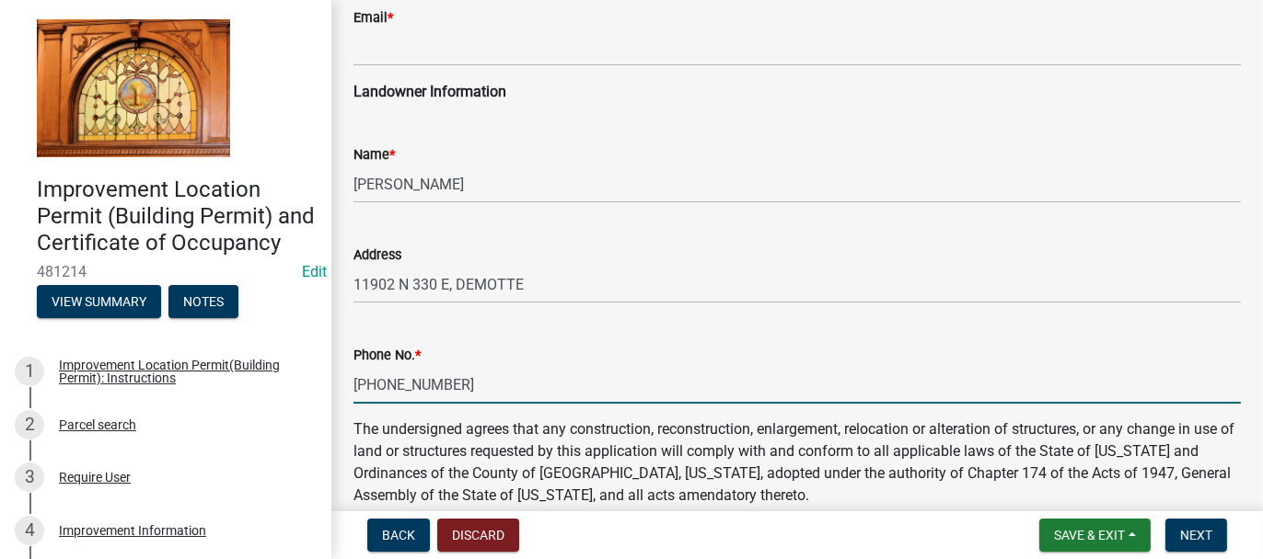
drag, startPoint x: 354, startPoint y: 384, endPoint x: 451, endPoint y: 395, distance: 97.2
click at [451, 395] on input "219-306-7917" at bounding box center [796, 385] width 887 height 38
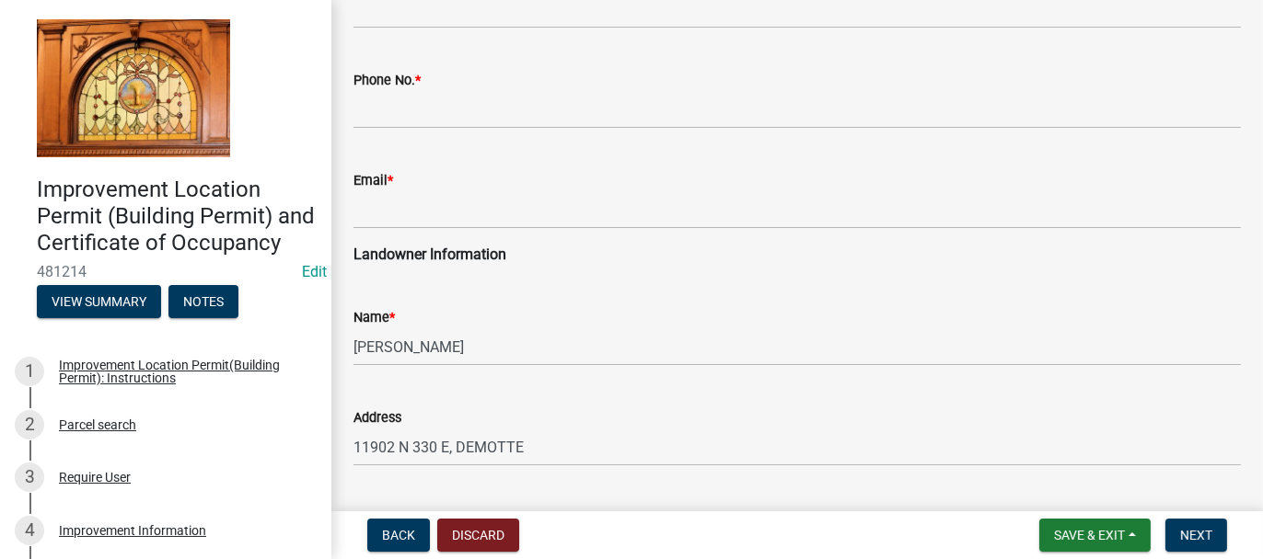
scroll to position [0, 0]
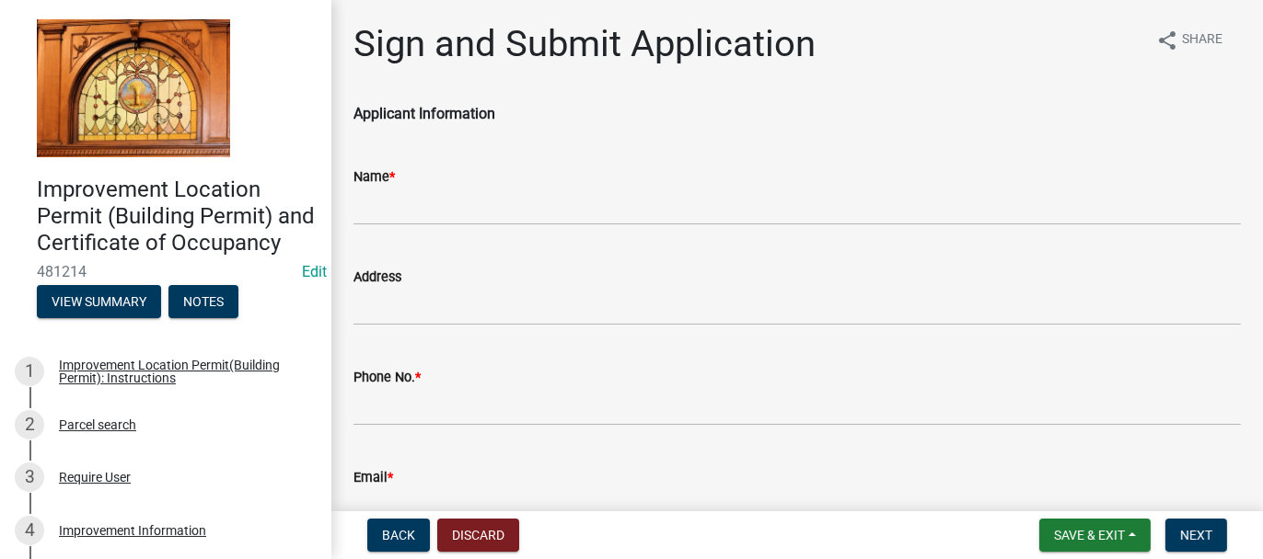
type input "219-306-7917"
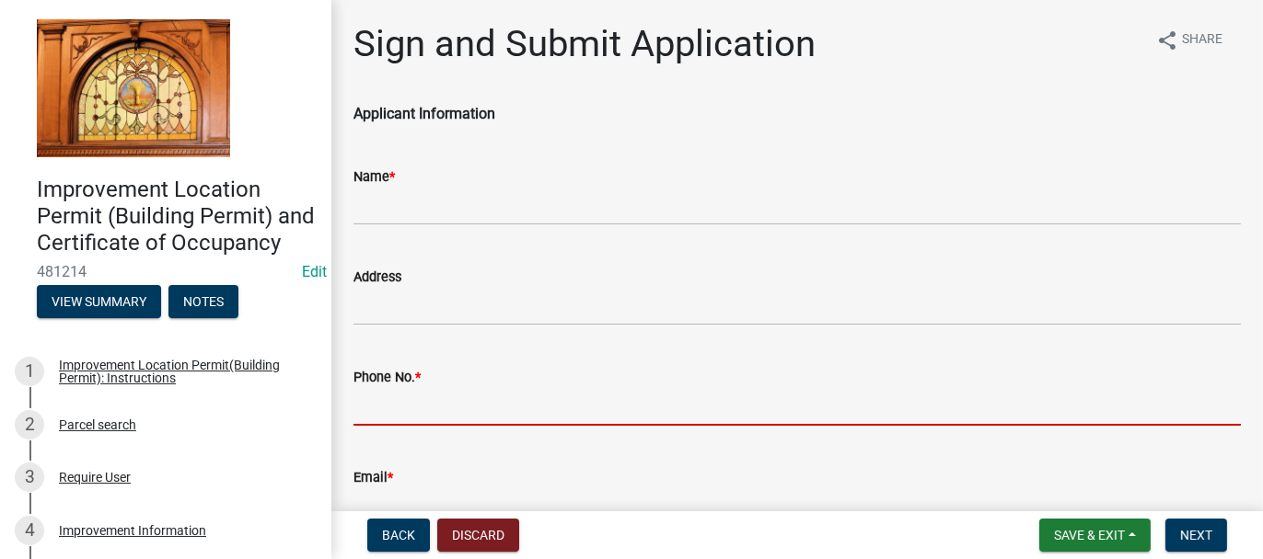
click at [375, 410] on input "Phone No. *" at bounding box center [796, 407] width 887 height 38
paste input "219-306-7917"
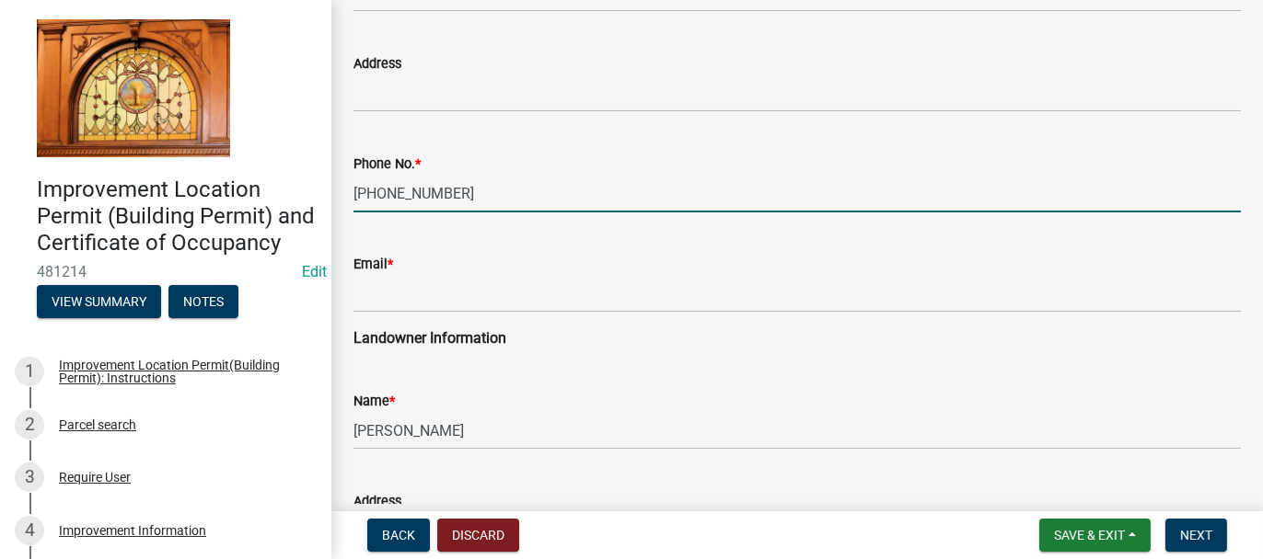
scroll to position [276, 0]
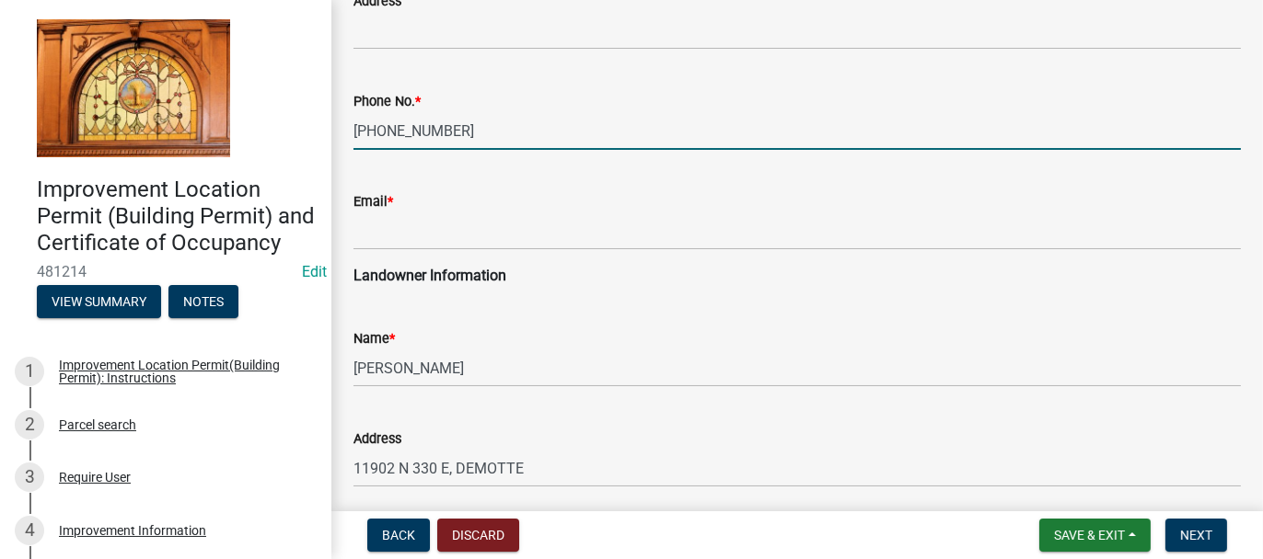
type input "219-306-7917"
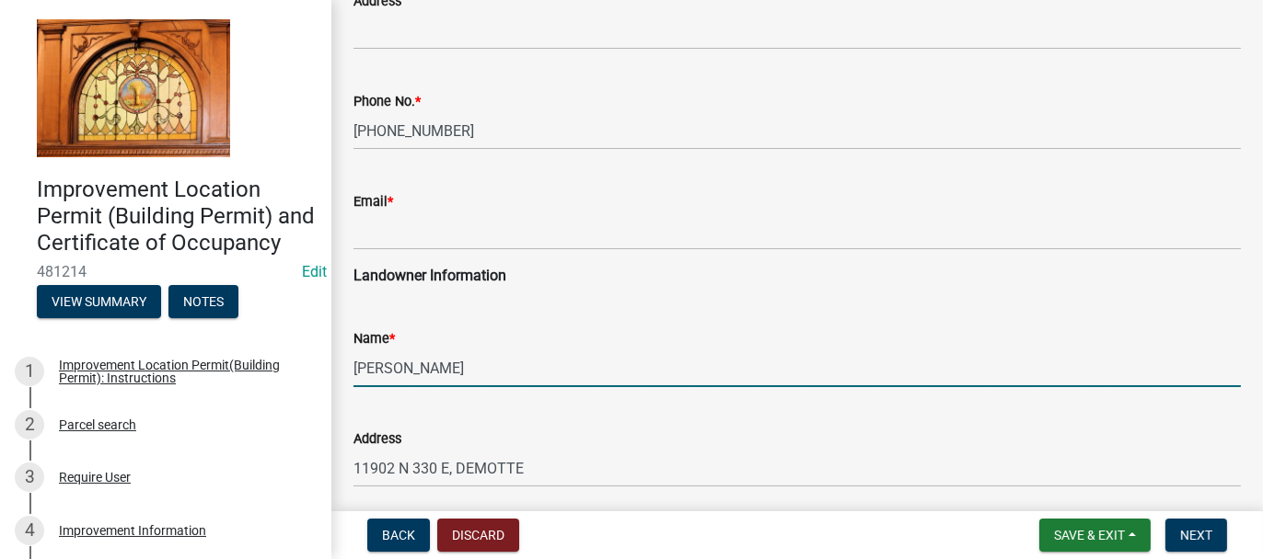
drag, startPoint x: 356, startPoint y: 372, endPoint x: 523, endPoint y: 369, distance: 166.6
click at [523, 369] on input "CHRISTOPHER KERULIS" at bounding box center [796, 369] width 887 height 38
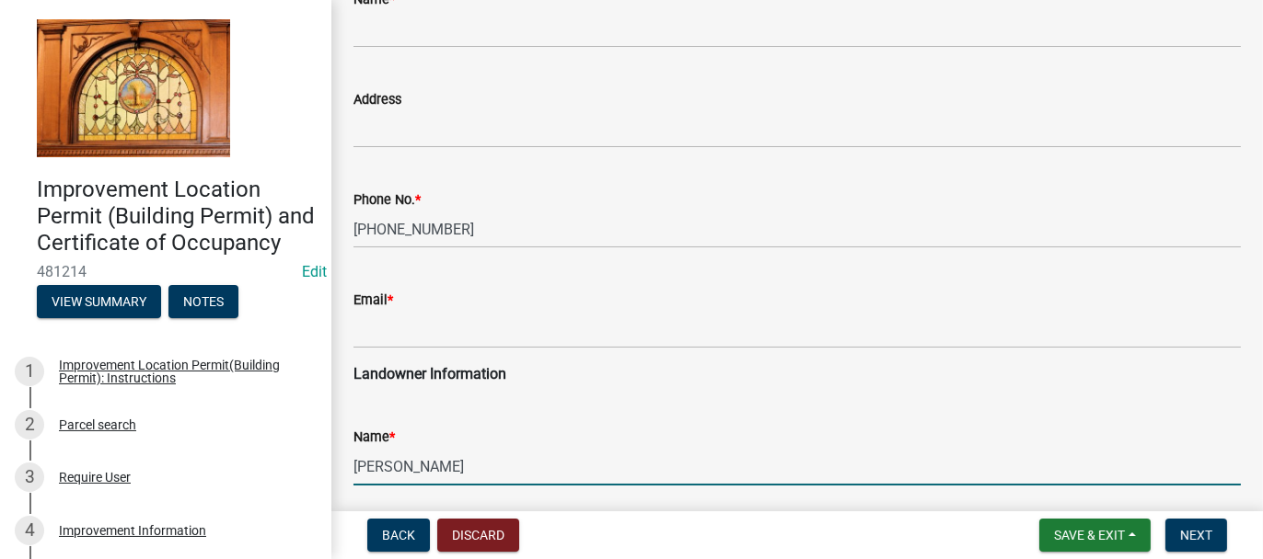
scroll to position [0, 0]
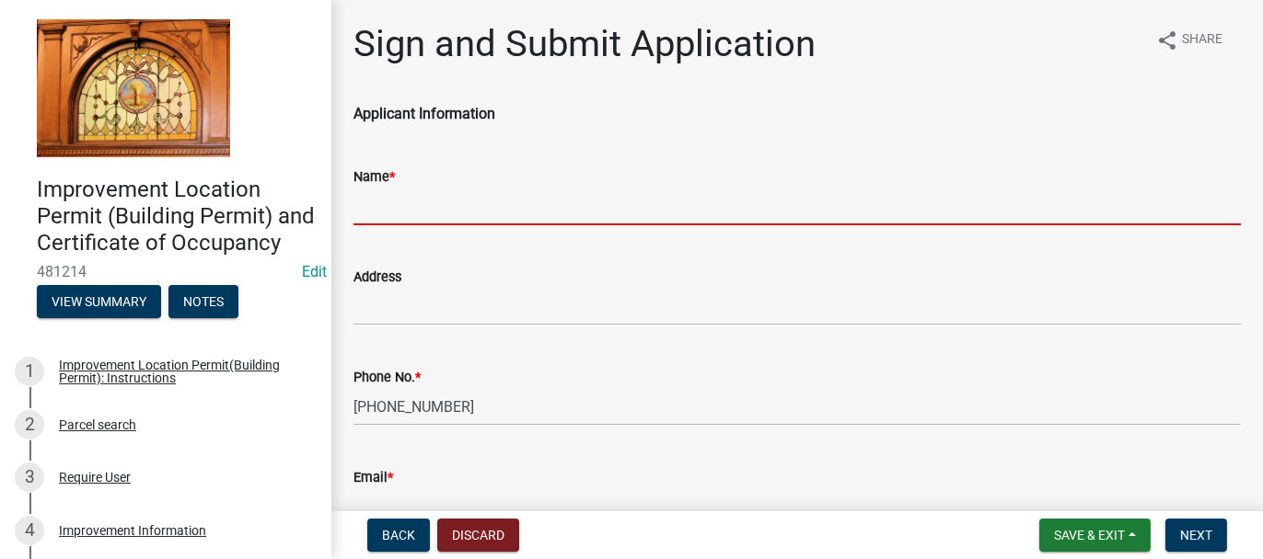
click at [364, 213] on input "Name *" at bounding box center [796, 207] width 887 height 38
paste input "CHRISTOPHER KERULIS"
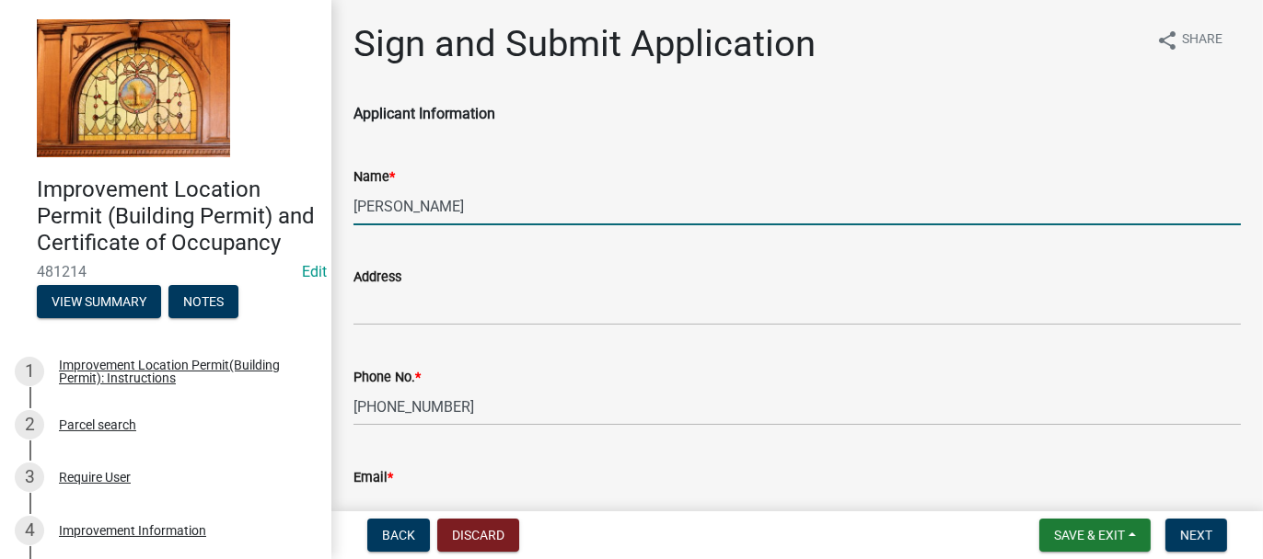
type input "CHRISTOPHER KERULIS"
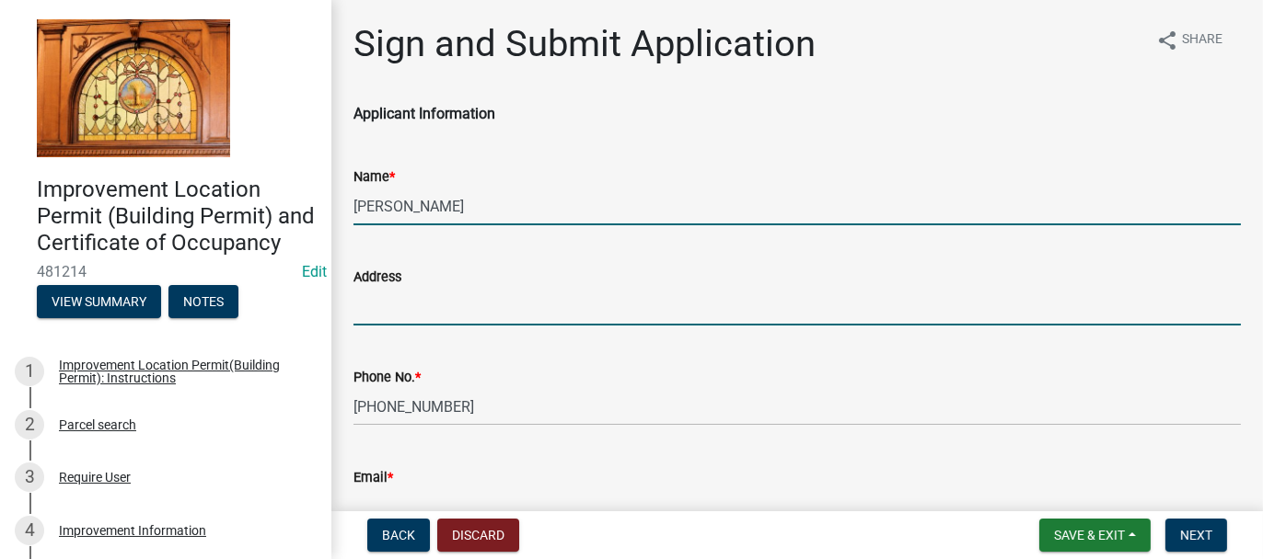
click at [393, 305] on input "Address" at bounding box center [796, 307] width 887 height 38
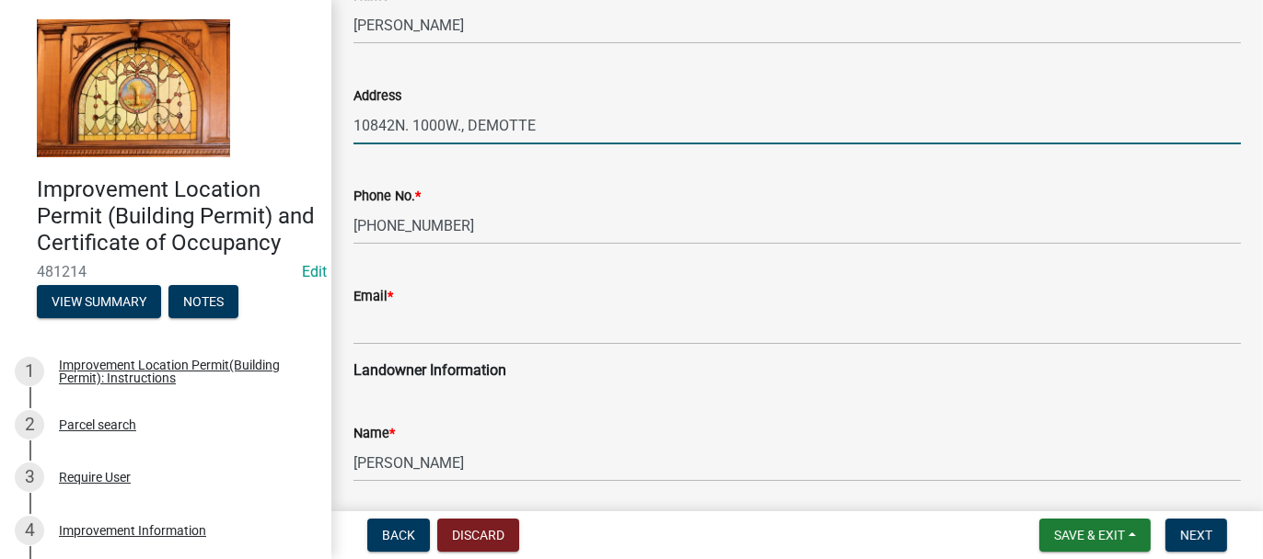
scroll to position [184, 0]
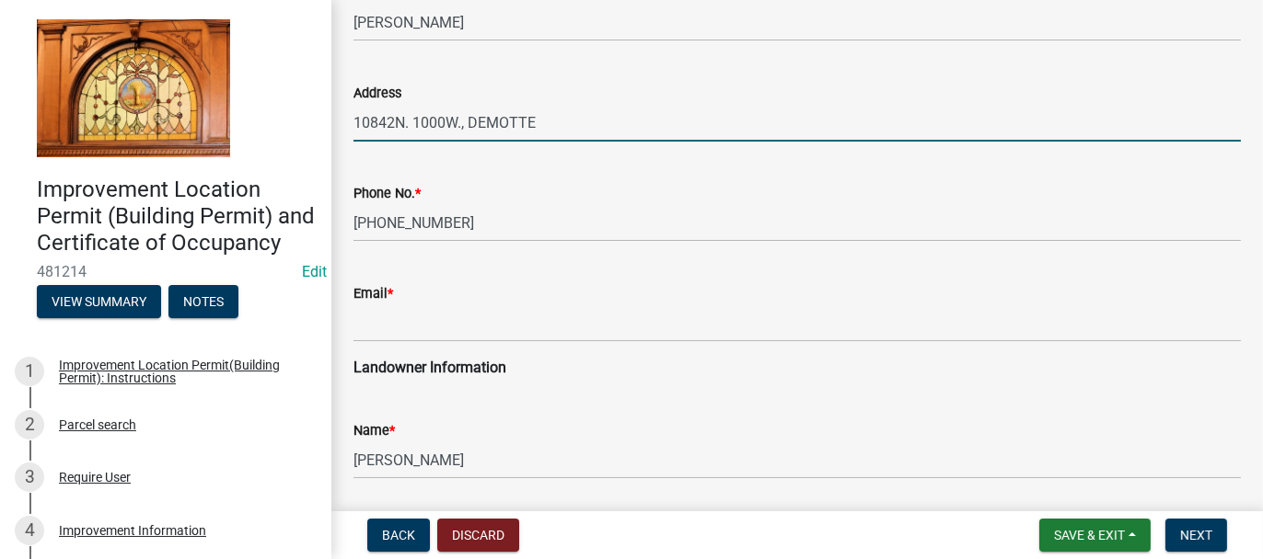
type input "10842N. 1000W., DEMOTTE"
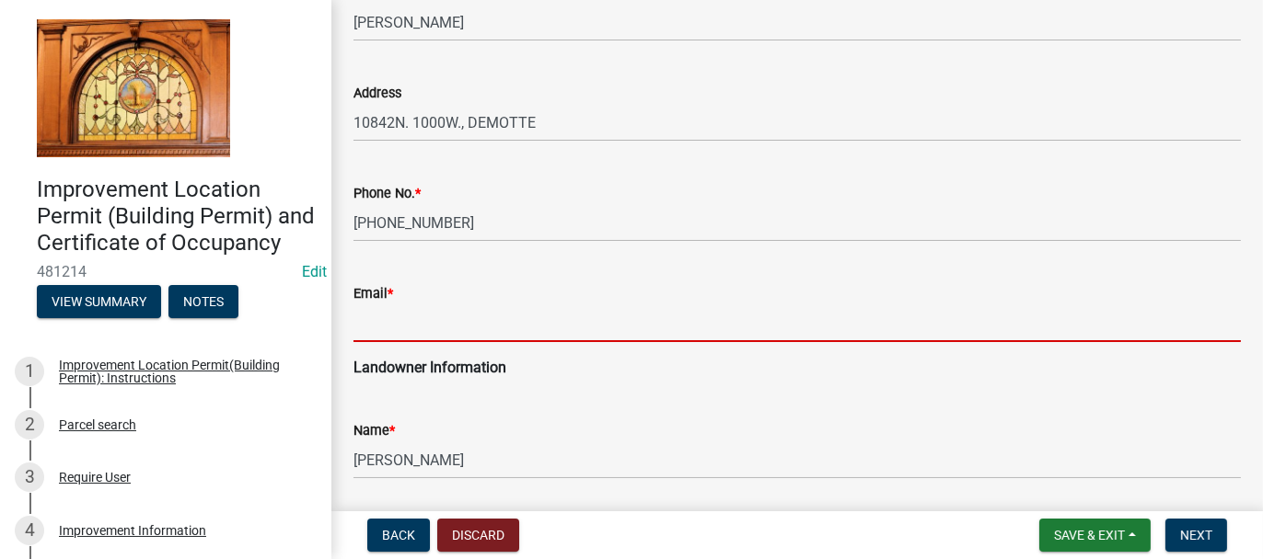
click at [386, 326] on input "Email *" at bounding box center [796, 324] width 887 height 38
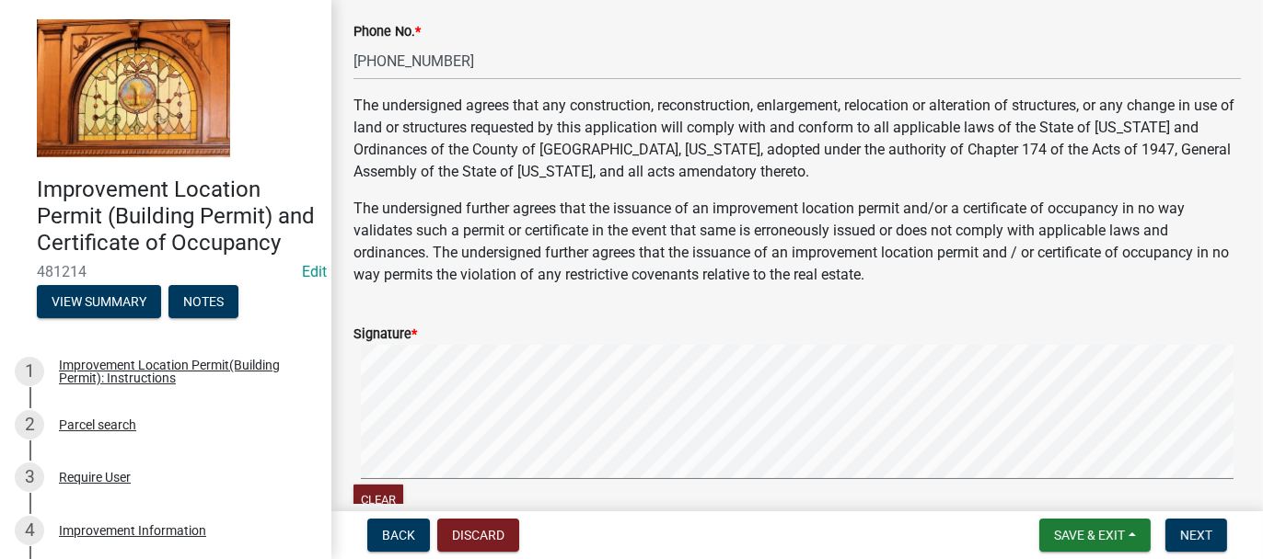
scroll to position [920, 0]
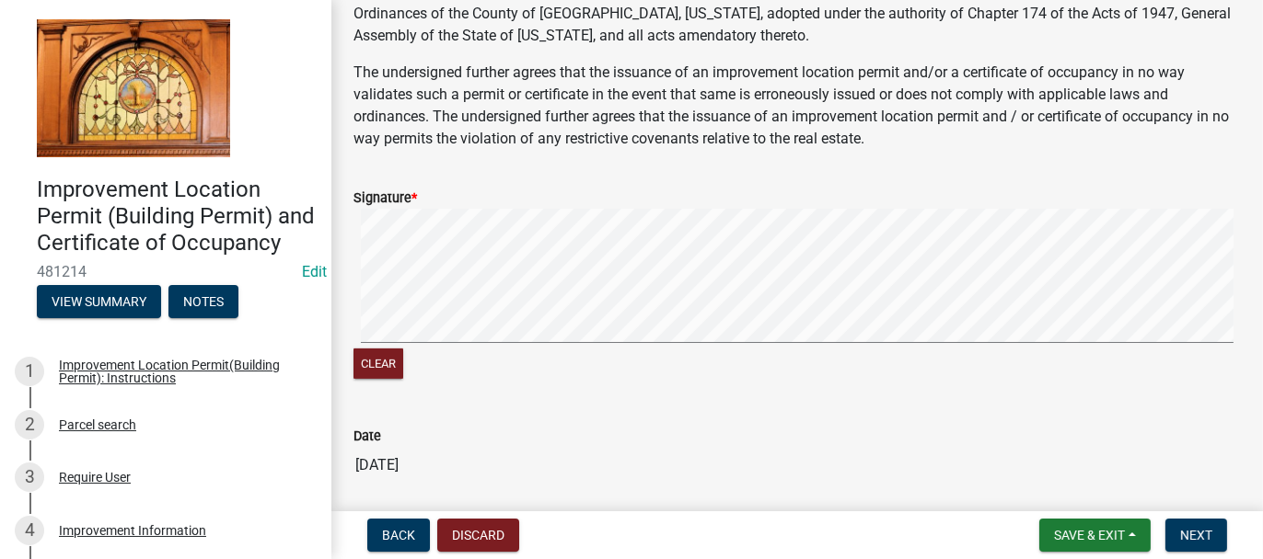
click at [375, 349] on div "Clear" at bounding box center [796, 296] width 887 height 174
type input "KERULISCONSTRUCTION@GMAIL.COM"
click at [1199, 536] on span "Next" at bounding box center [1196, 535] width 32 height 15
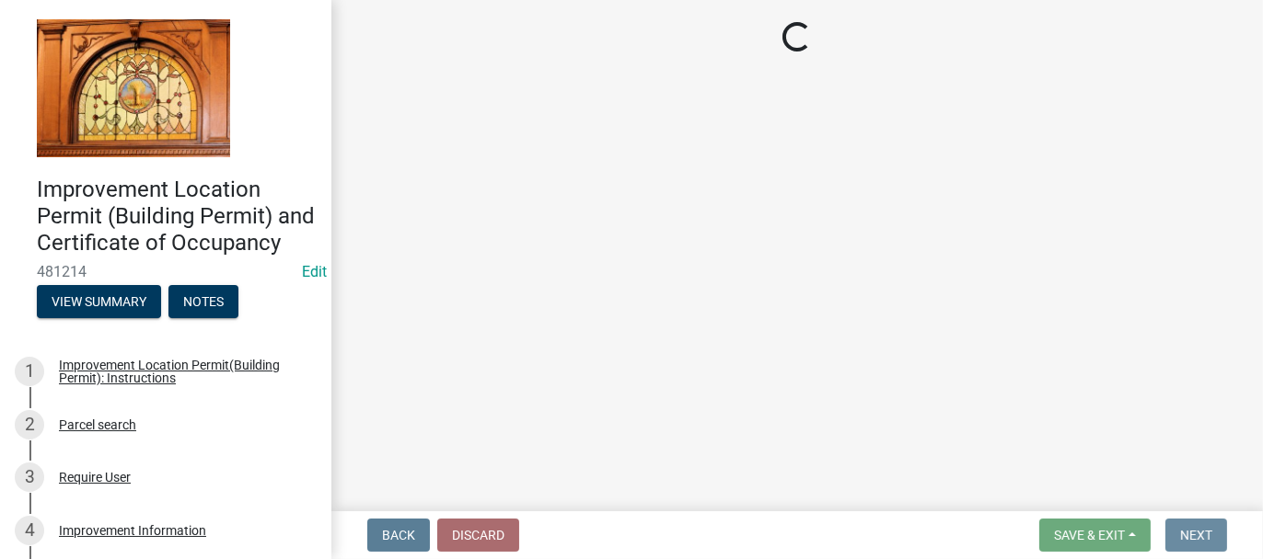
scroll to position [0, 0]
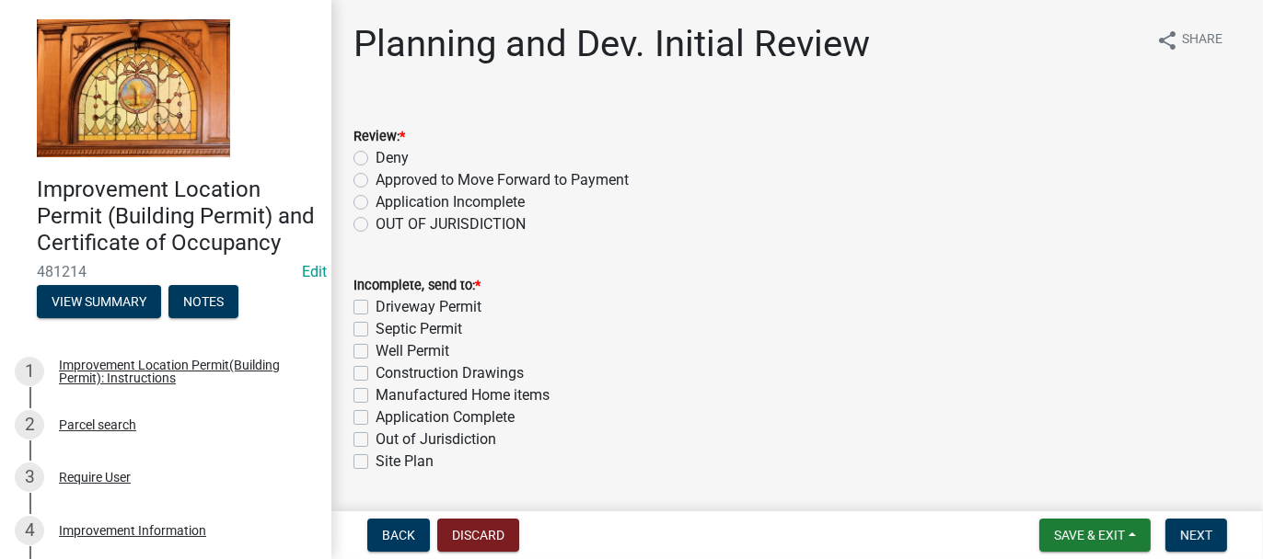
click at [375, 179] on label "Approved to Move Forward to Payment" at bounding box center [501, 180] width 253 height 22
click at [375, 179] on input "Approved to Move Forward to Payment" at bounding box center [381, 175] width 12 height 12
radio input "true"
click at [375, 417] on label "Application Complete" at bounding box center [444, 418] width 139 height 22
click at [375, 417] on input "Application Complete" at bounding box center [381, 413] width 12 height 12
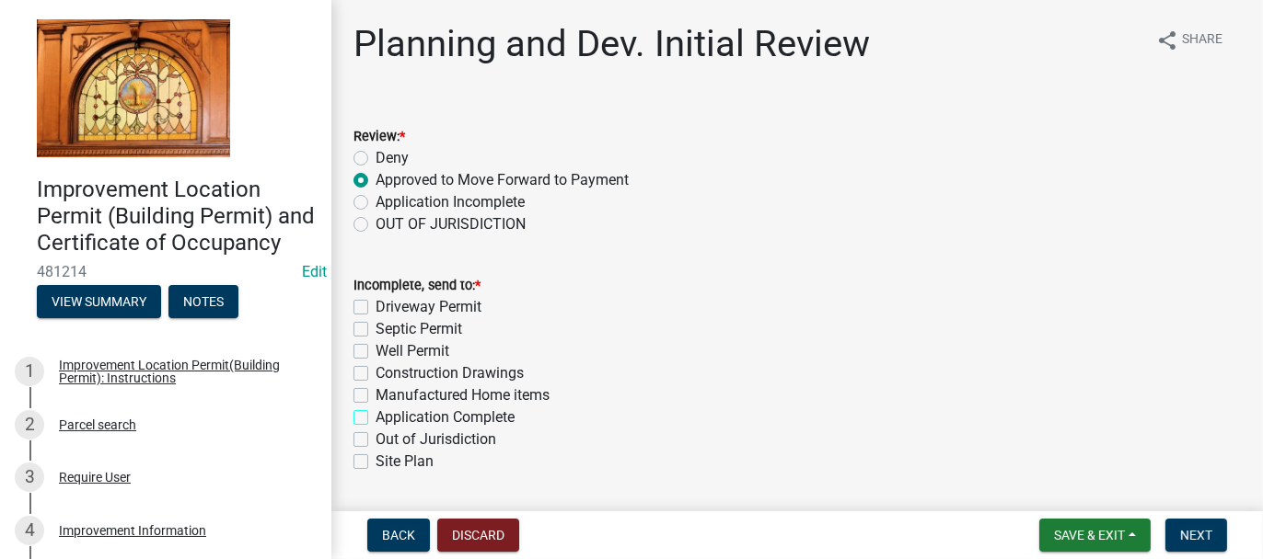
checkbox input "true"
checkbox input "false"
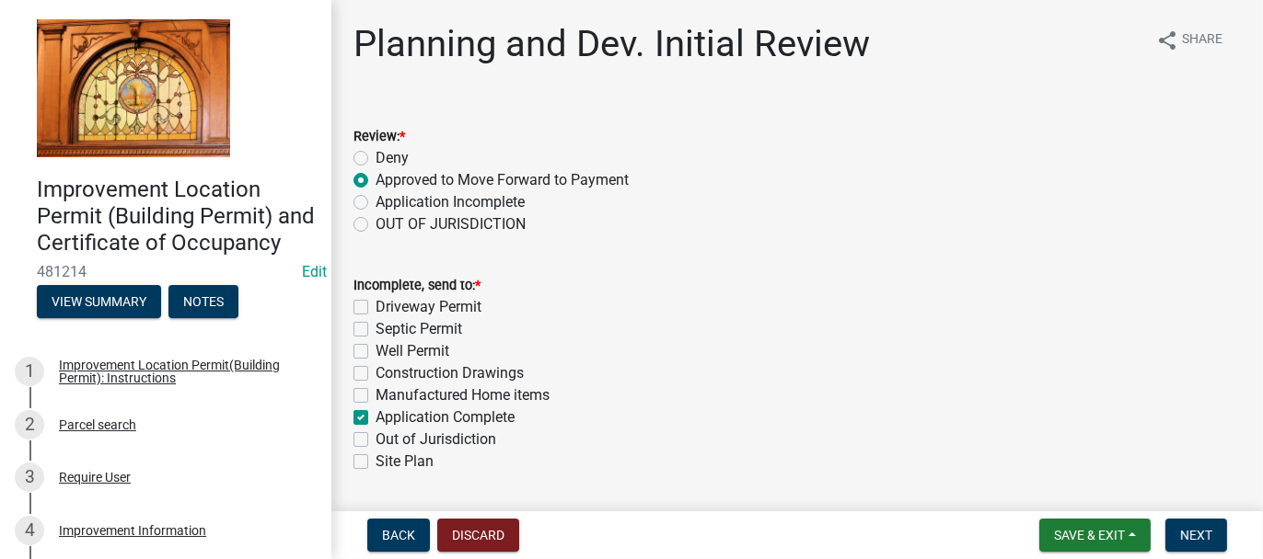
checkbox input "false"
checkbox input "true"
checkbox input "false"
click at [1193, 537] on span "Next" at bounding box center [1196, 535] width 32 height 15
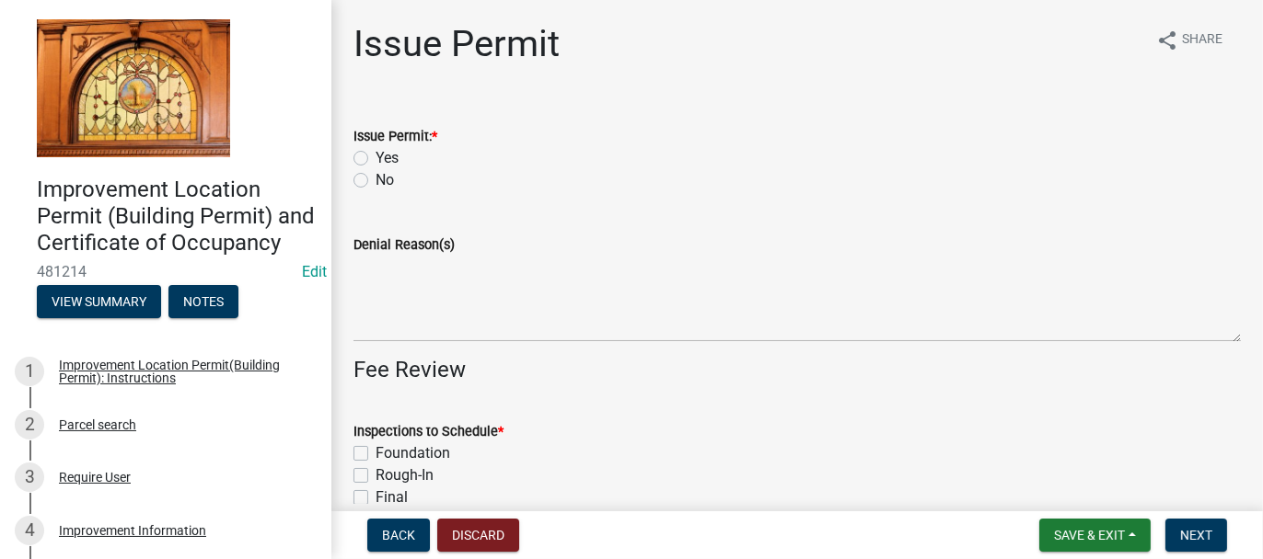
click at [375, 157] on label "Yes" at bounding box center [386, 158] width 23 height 22
click at [375, 157] on input "Yes" at bounding box center [381, 153] width 12 height 12
radio input "true"
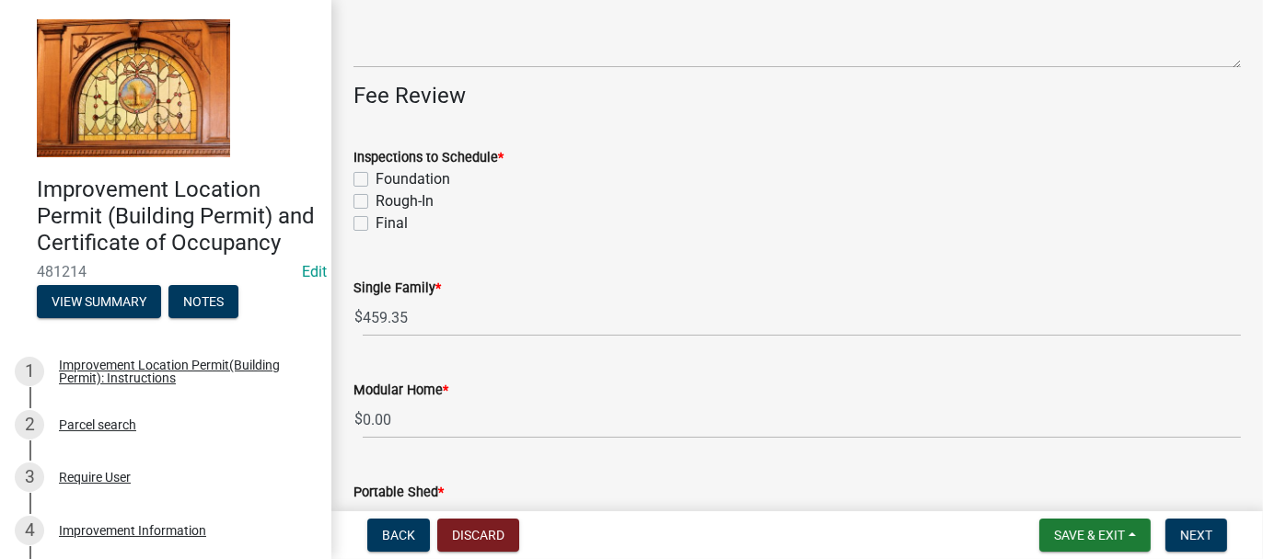
scroll to position [276, 0]
click at [375, 176] on label "Foundation" at bounding box center [412, 178] width 75 height 22
click at [375, 176] on input "Foundation" at bounding box center [381, 173] width 12 height 12
checkbox input "true"
checkbox input "false"
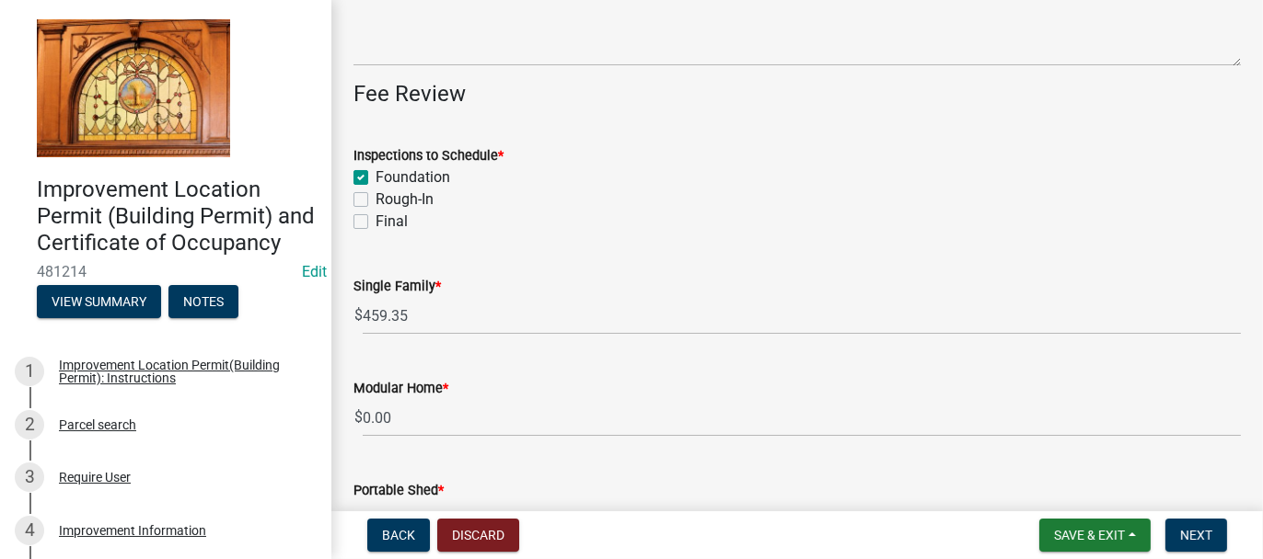
checkbox input "false"
click at [375, 199] on label "Rough-In" at bounding box center [404, 200] width 58 height 22
click at [375, 199] on input "Rough-In" at bounding box center [381, 195] width 12 height 12
checkbox input "true"
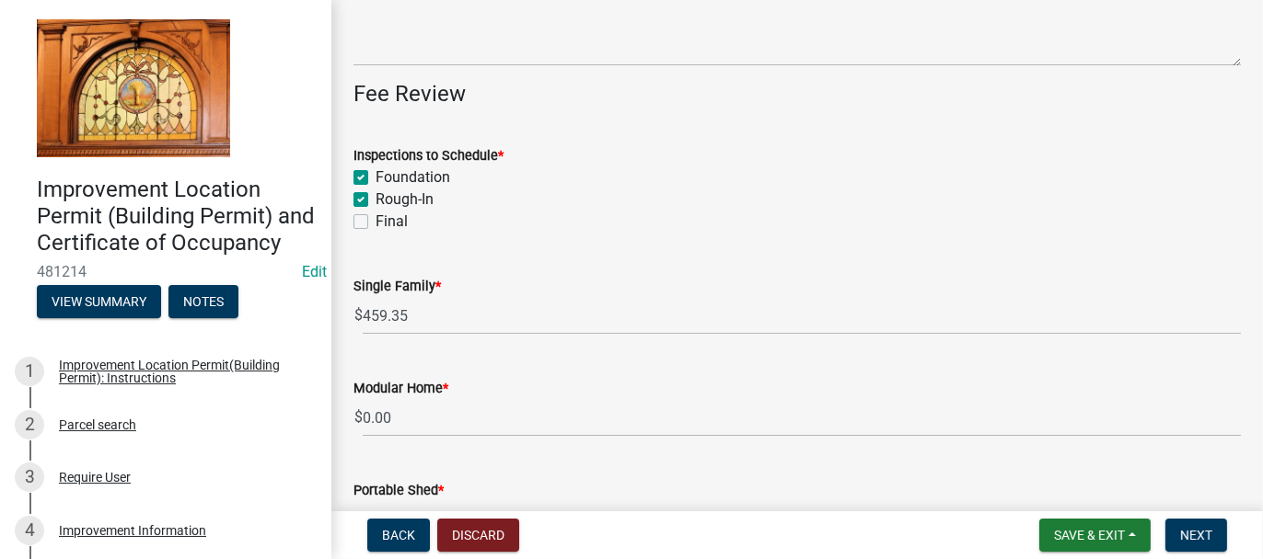
checkbox input "true"
click at [375, 228] on label "Final" at bounding box center [391, 222] width 32 height 22
click at [375, 223] on input "Final" at bounding box center [381, 217] width 12 height 12
checkbox input "true"
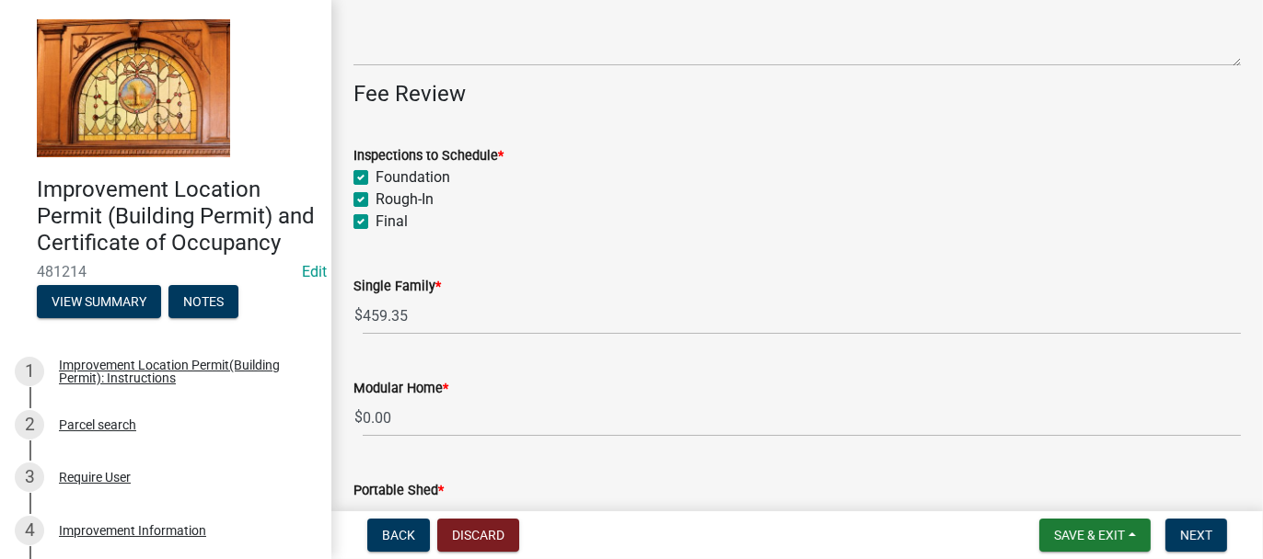
checkbox input "true"
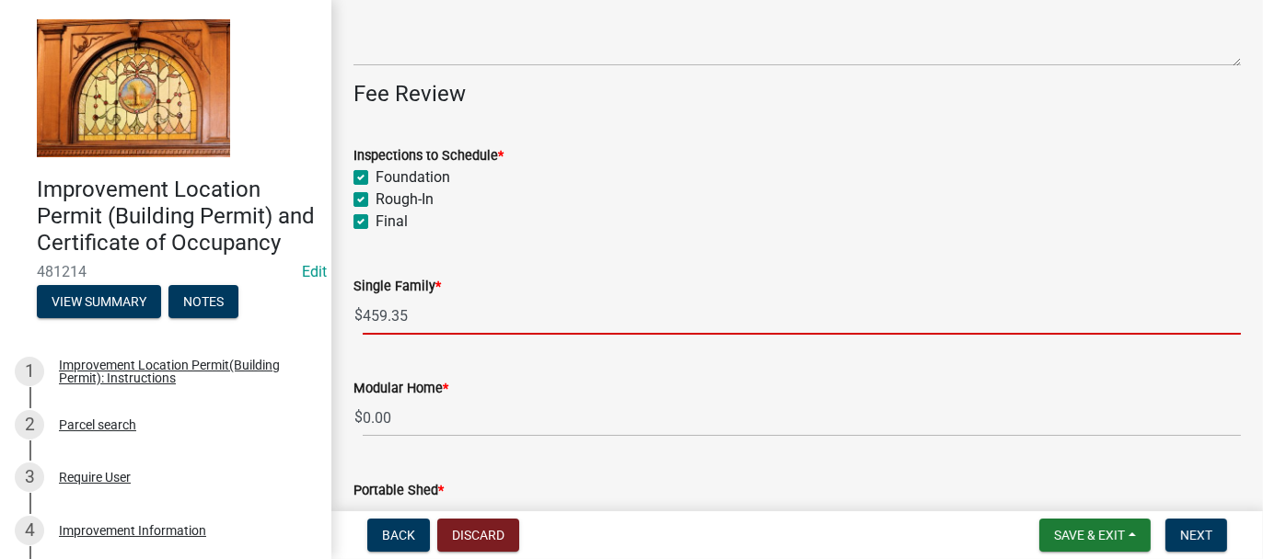
drag, startPoint x: 391, startPoint y: 318, endPoint x: 420, endPoint y: 276, distance: 51.0
click at [395, 310] on input "459.35" at bounding box center [802, 316] width 878 height 38
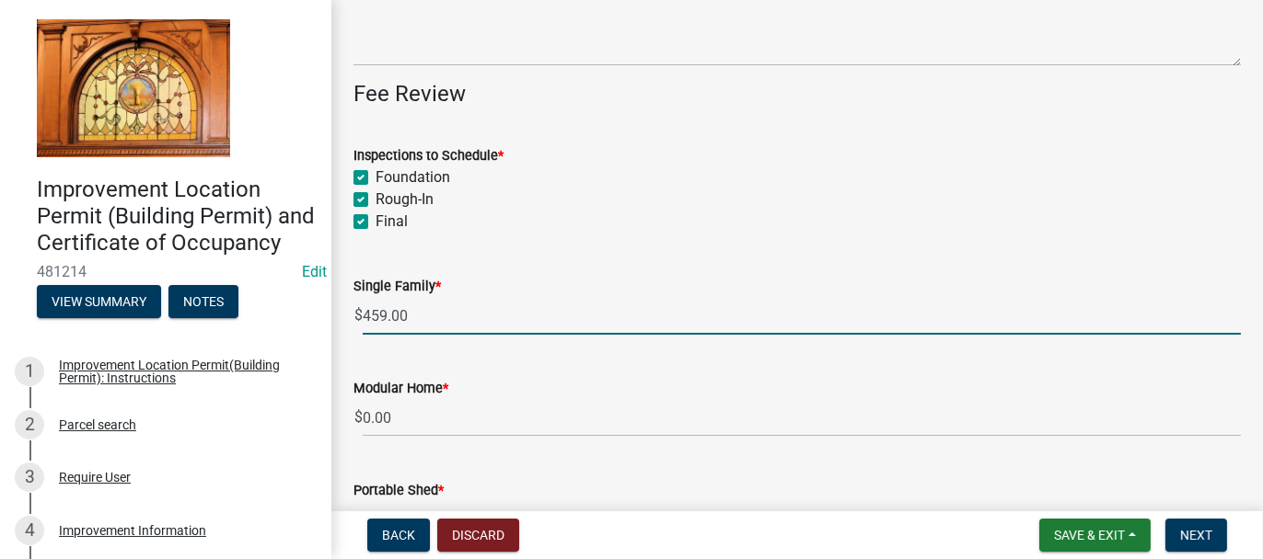
scroll to position [460, 0]
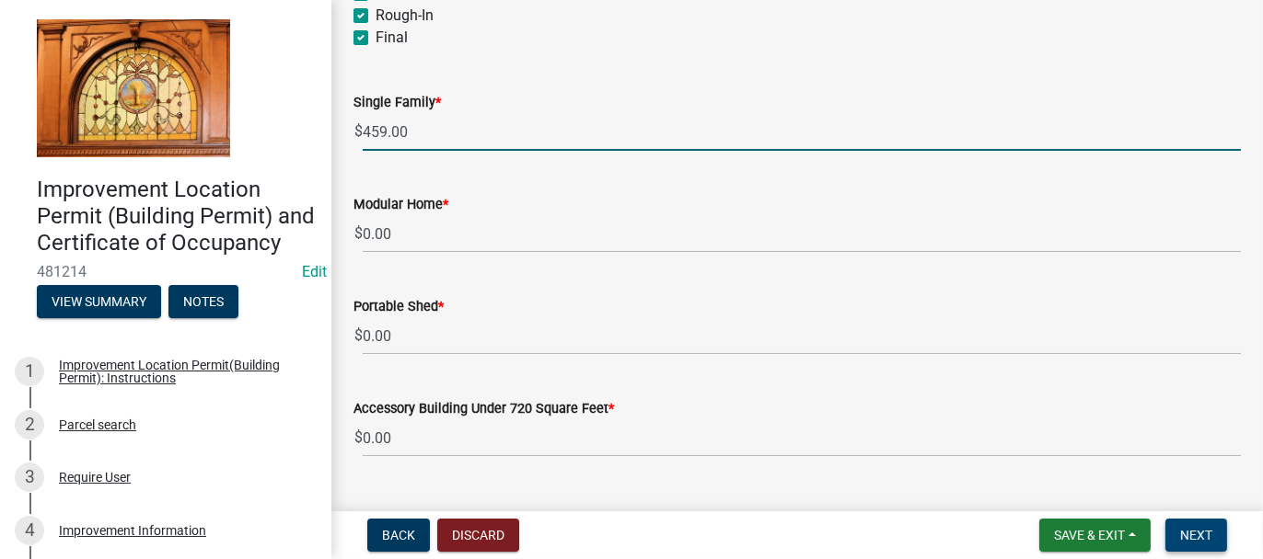
type input "459.00"
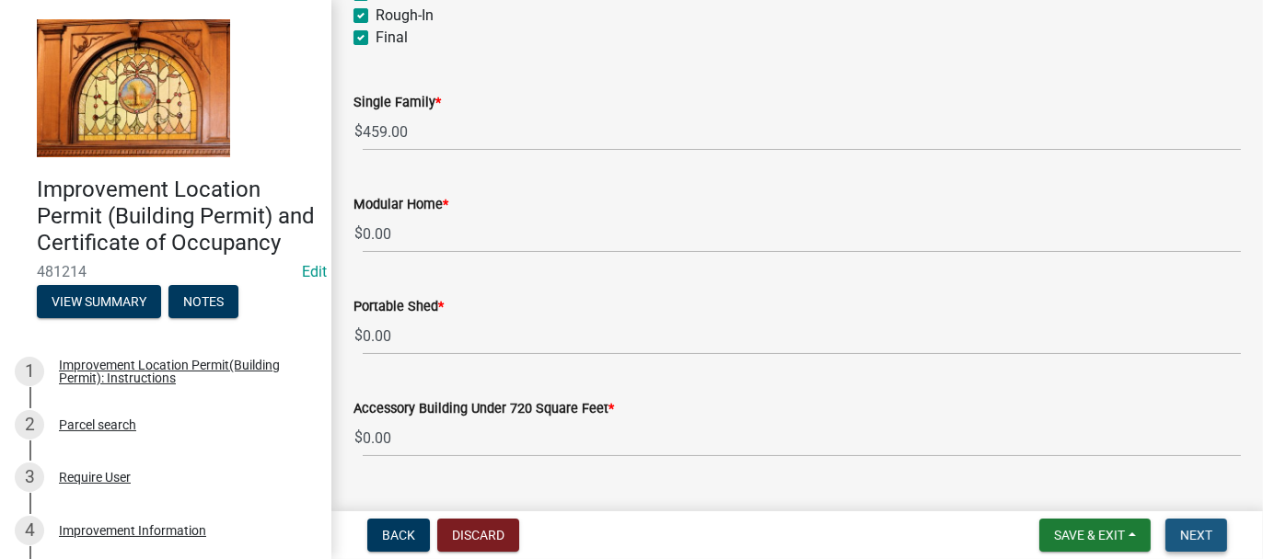
click at [1184, 531] on span "Next" at bounding box center [1196, 535] width 32 height 15
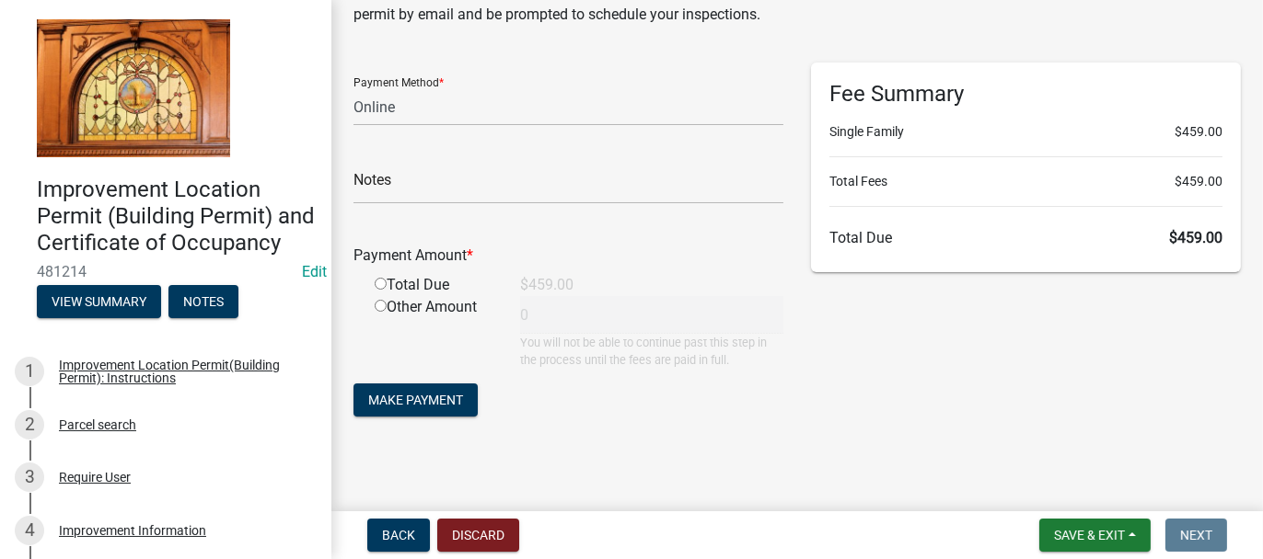
scroll to position [0, 0]
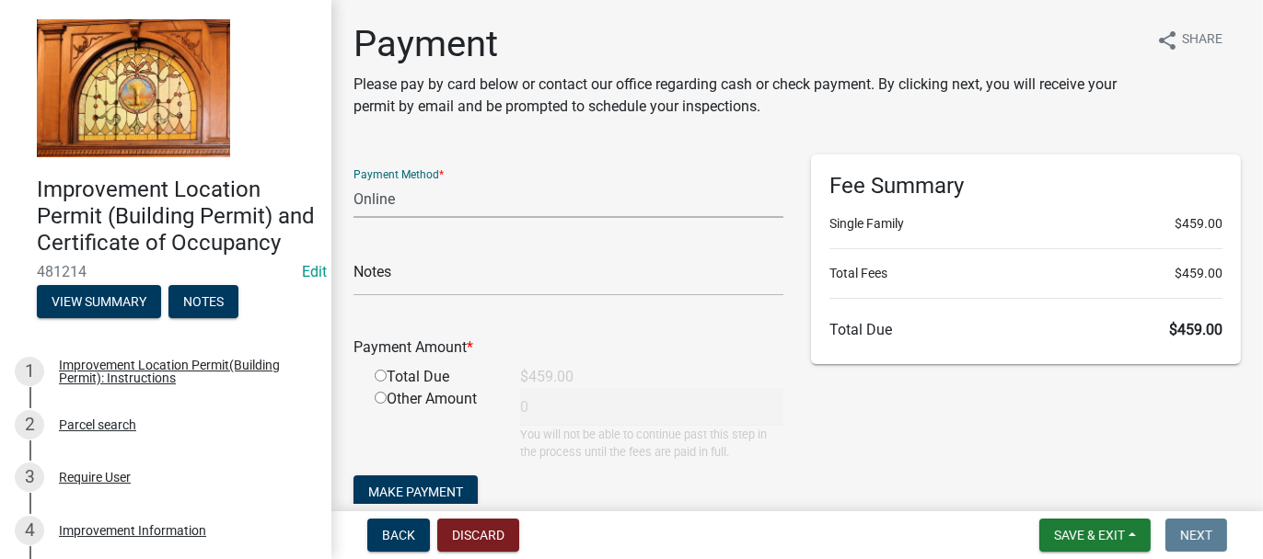
click at [407, 199] on select "Credit Card POS Check Cash Online" at bounding box center [568, 199] width 430 height 38
select select "1: 0"
click at [353, 180] on select "Credit Card POS Check Cash Online" at bounding box center [568, 199] width 430 height 38
click at [377, 275] on input "text" at bounding box center [568, 278] width 430 height 38
type input "672"
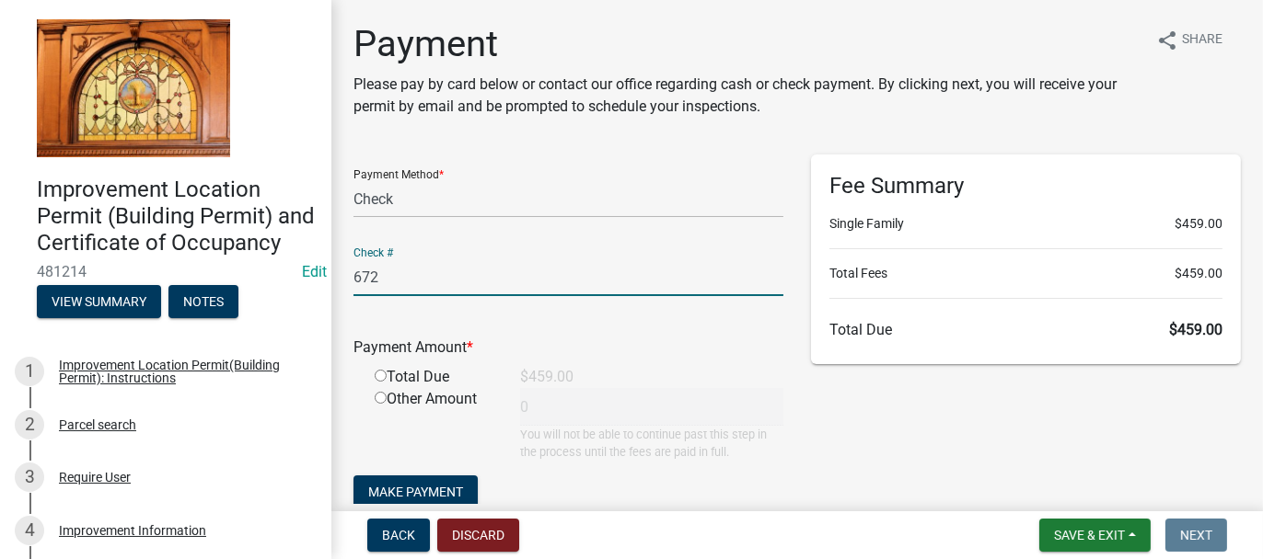
click at [380, 374] on input "radio" at bounding box center [381, 376] width 12 height 12
radio input "true"
type input "459"
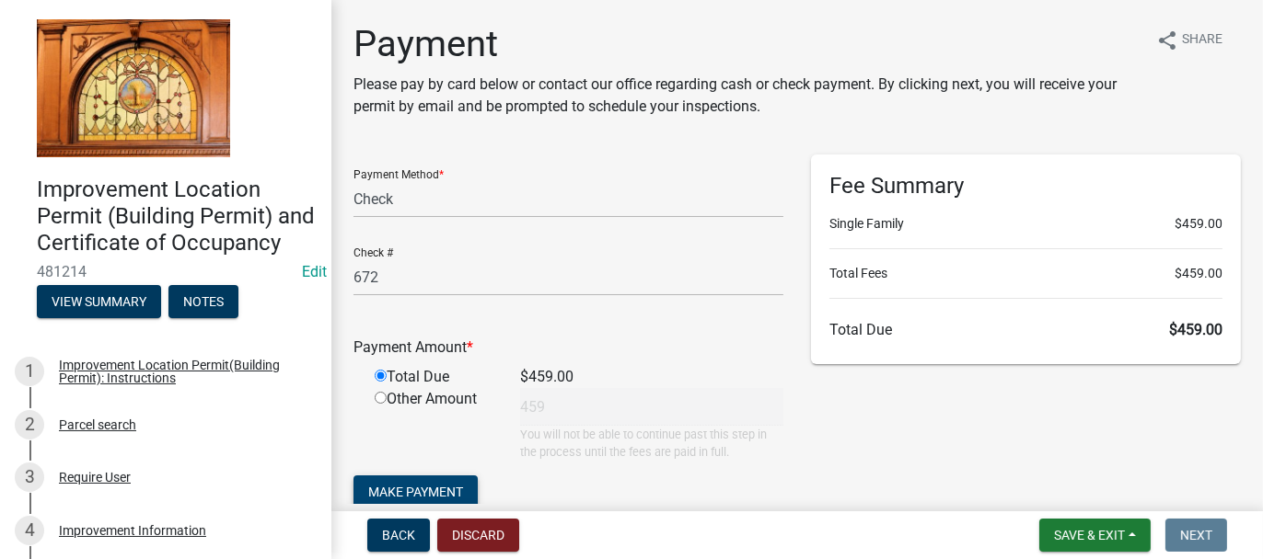
click at [396, 490] on span "Make Payment" at bounding box center [415, 492] width 95 height 15
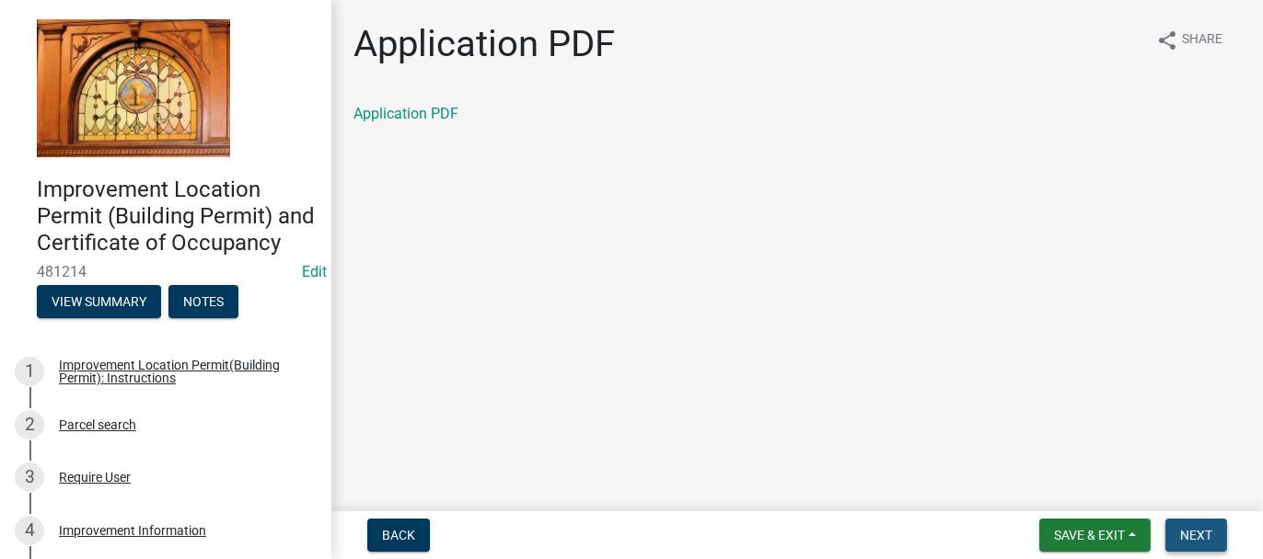
click at [1219, 539] on button "Next" at bounding box center [1196, 535] width 62 height 33
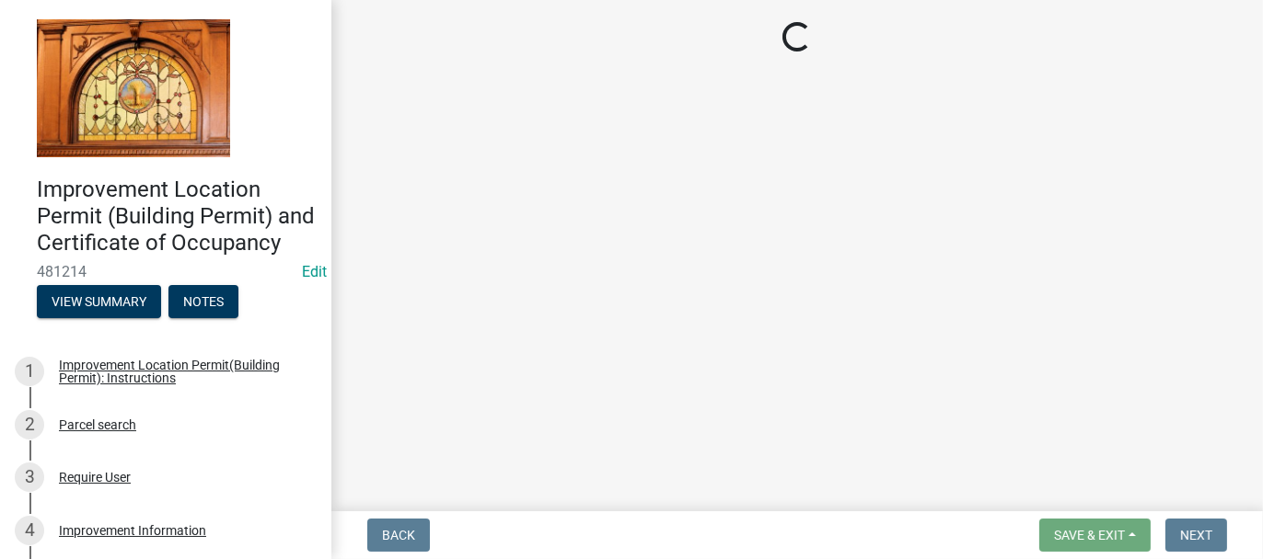
select select "62bb873c-c571-4454-ac8a-8c216551e2a3"
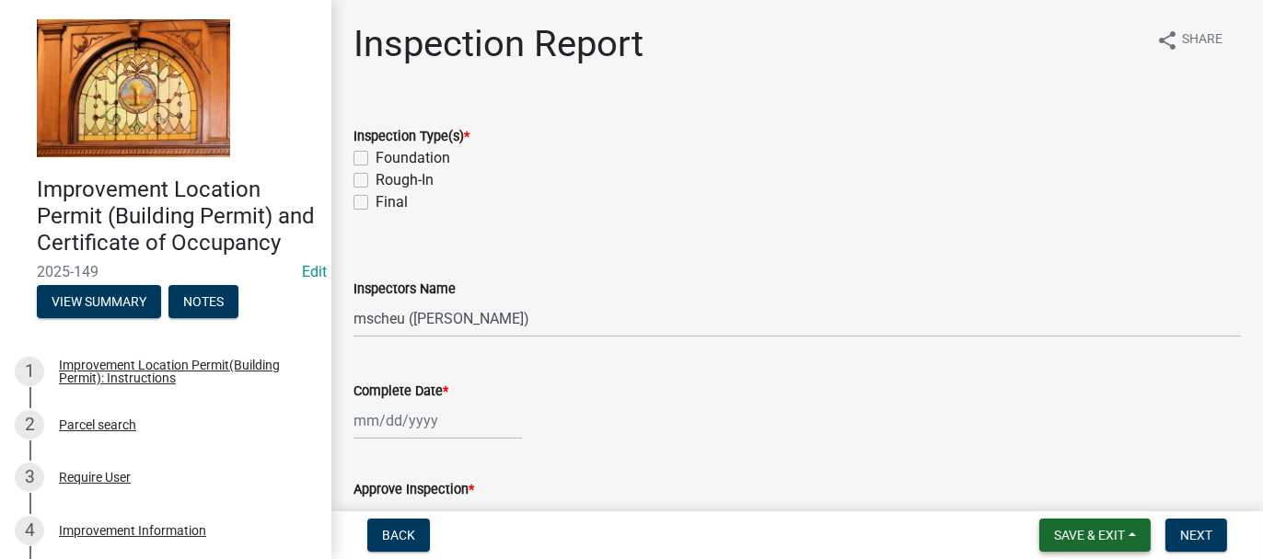
click at [1060, 528] on span "Save & Exit" at bounding box center [1089, 535] width 71 height 15
click at [1040, 487] on button "Save & Exit" at bounding box center [1076, 488] width 147 height 44
